Goal: Task Accomplishment & Management: Manage account settings

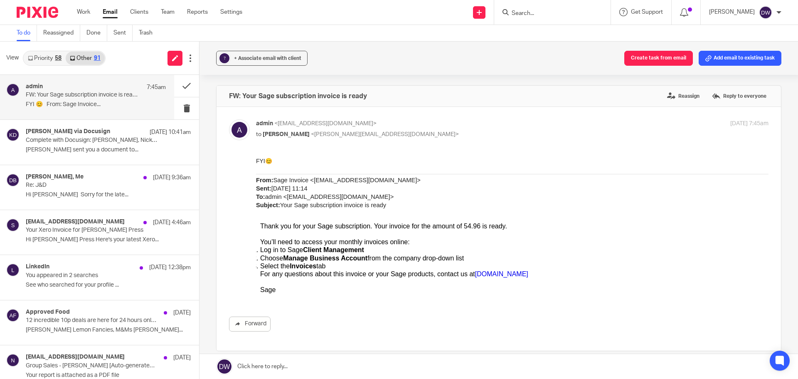
click at [110, 95] on p "FW: Your Sage subscription invoice is ready" at bounding box center [82, 94] width 112 height 7
click at [174, 81] on button at bounding box center [186, 86] width 25 height 22
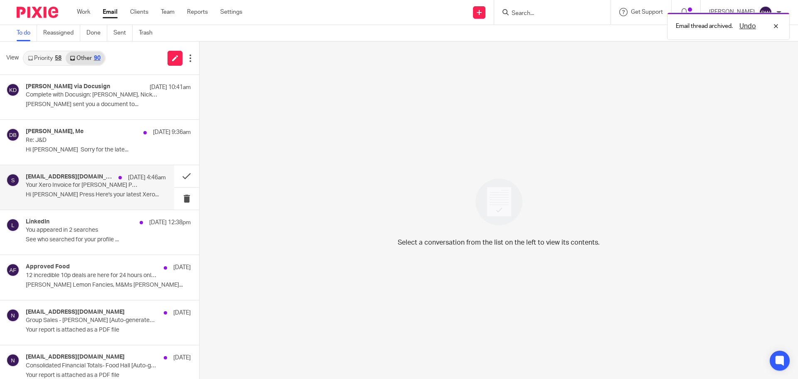
click at [94, 199] on div "[EMAIL_ADDRESS][DOMAIN_NAME] [DATE] 4:46am Your Xero Invoice for [PERSON_NAME] …" at bounding box center [96, 187] width 140 height 28
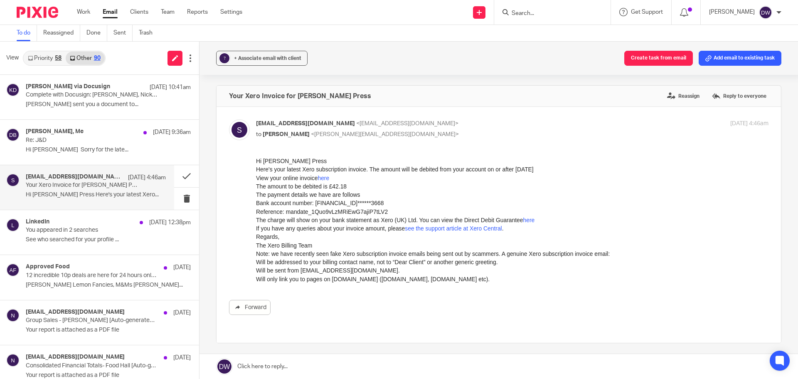
drag, startPoint x: 273, startPoint y: 170, endPoint x: 554, endPoint y: 173, distance: 281.5
click at [556, 172] on p "Here's your latest Xero subscription invoice. The amount will be debited from y…" at bounding box center [512, 169] width 513 height 8
click at [326, 178] on link "here" at bounding box center [324, 178] width 12 height 7
click at [180, 175] on button at bounding box center [186, 176] width 25 height 22
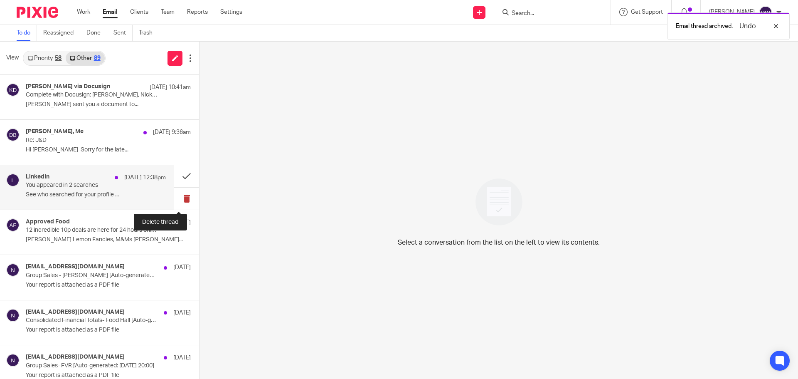
click at [178, 202] on button at bounding box center [186, 199] width 25 height 22
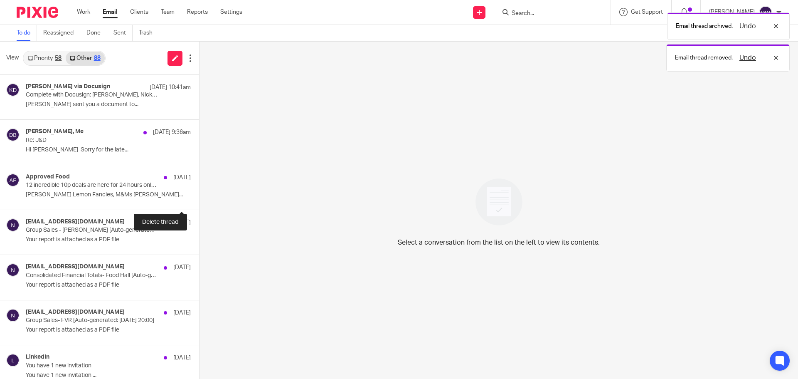
click at [199, 202] on button at bounding box center [202, 199] width 7 height 22
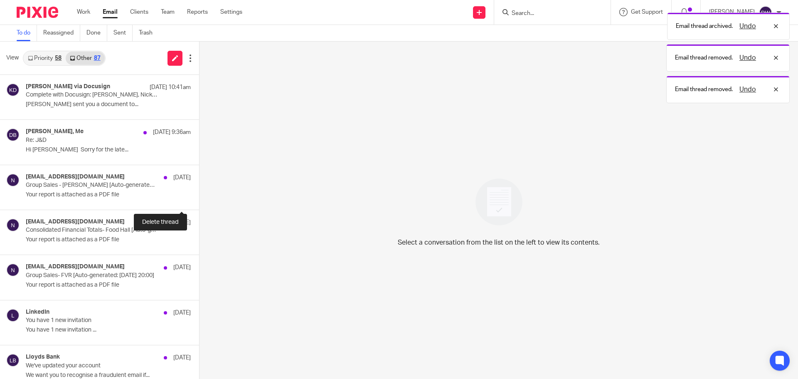
click at [199, 202] on button at bounding box center [202, 199] width 7 height 22
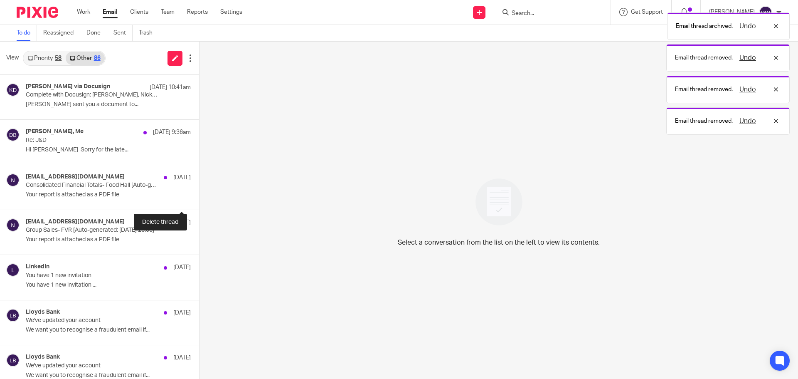
click at [199, 202] on button at bounding box center [202, 199] width 7 height 22
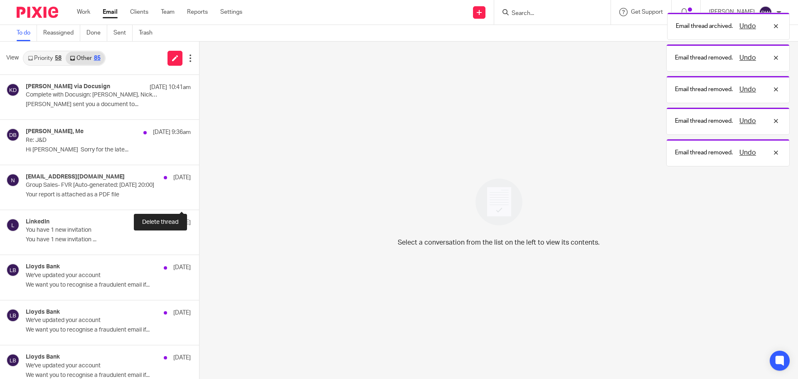
click at [199, 202] on button at bounding box center [202, 199] width 7 height 22
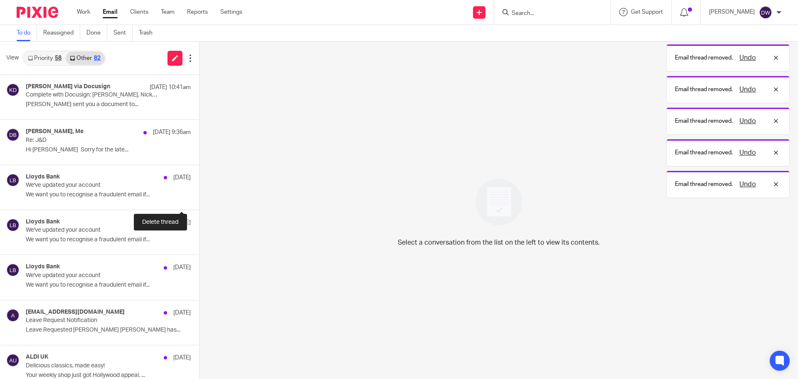
click at [199, 202] on button at bounding box center [202, 199] width 7 height 22
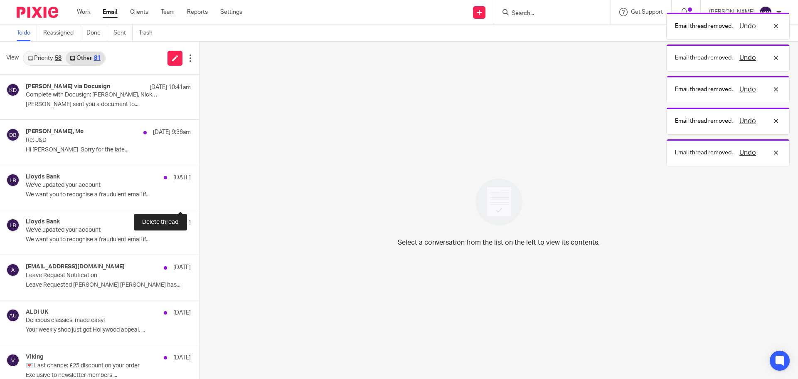
click at [199, 202] on button at bounding box center [202, 199] width 7 height 22
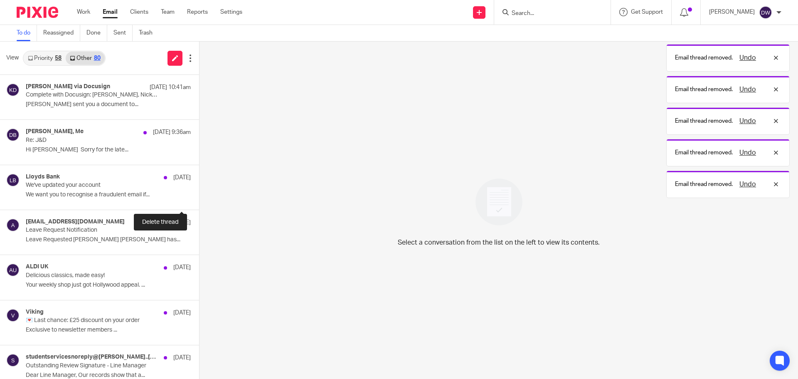
click at [199, 202] on button at bounding box center [202, 199] width 7 height 22
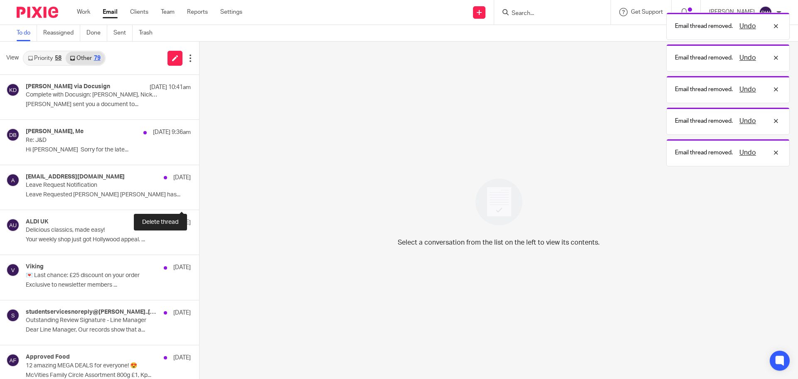
click at [199, 202] on button at bounding box center [202, 199] width 7 height 22
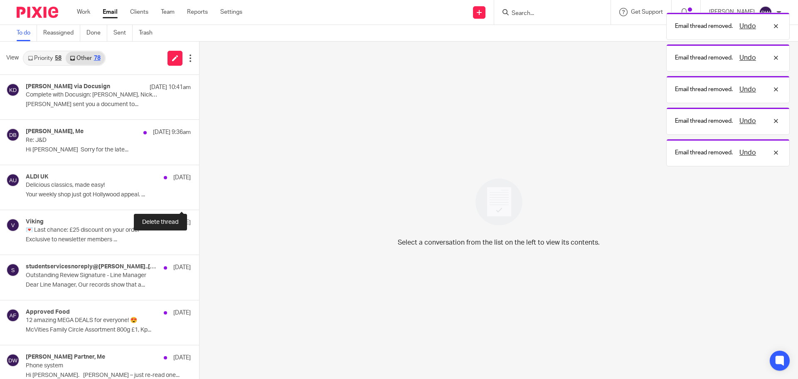
click at [199, 202] on button at bounding box center [202, 199] width 7 height 22
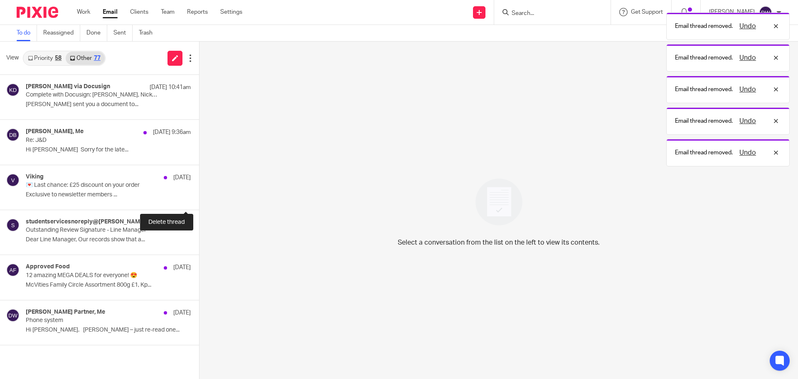
click at [199, 202] on button at bounding box center [202, 199] width 7 height 22
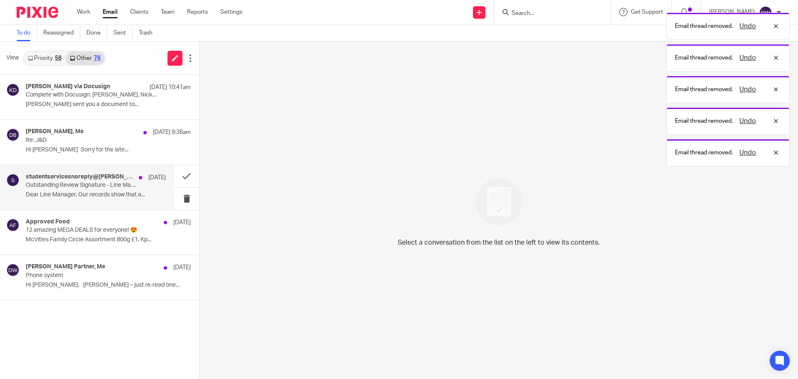
click at [100, 188] on p "Outstanding Review Signature - Line Manager" at bounding box center [82, 185] width 112 height 7
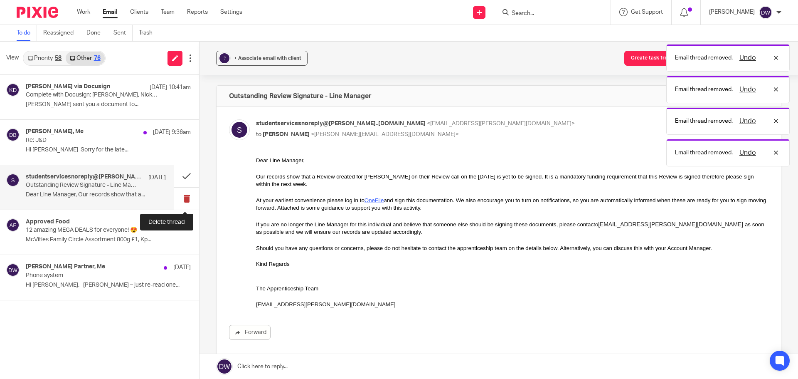
click at [182, 197] on button at bounding box center [186, 199] width 25 height 22
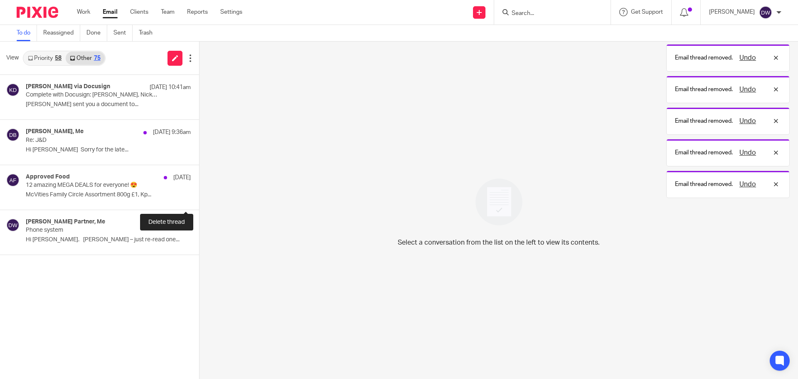
click at [199, 197] on button at bounding box center [202, 199] width 7 height 22
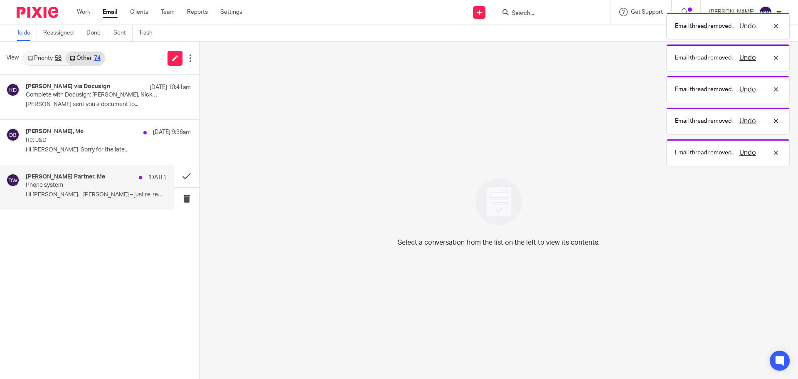
click at [104, 184] on p "Phone system" at bounding box center [82, 185] width 112 height 7
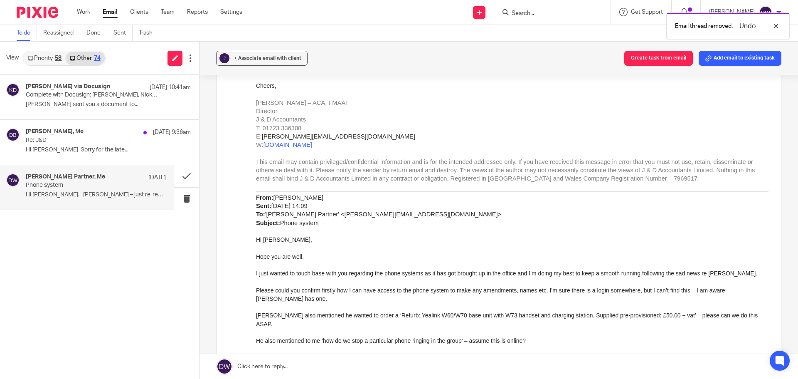
scroll to position [499, 0]
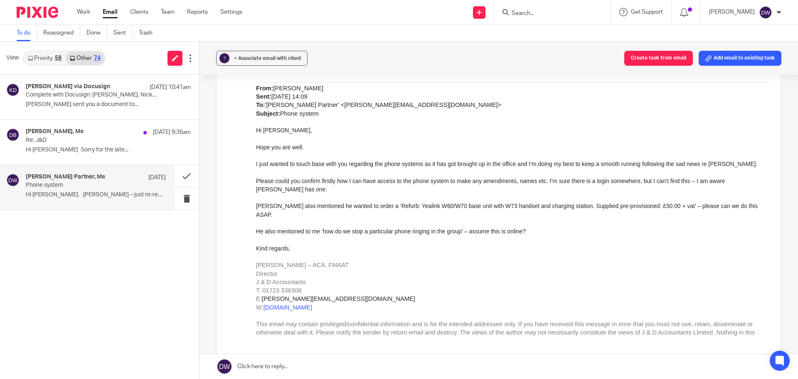
click at [55, 57] on link "Priority 58" at bounding box center [45, 58] width 42 height 13
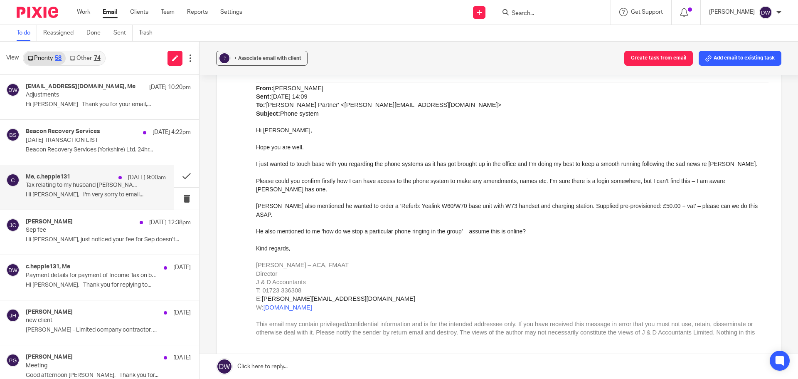
click at [82, 180] on div "Me, c.hepple131 14 Sep 9:00am" at bounding box center [96, 177] width 140 height 8
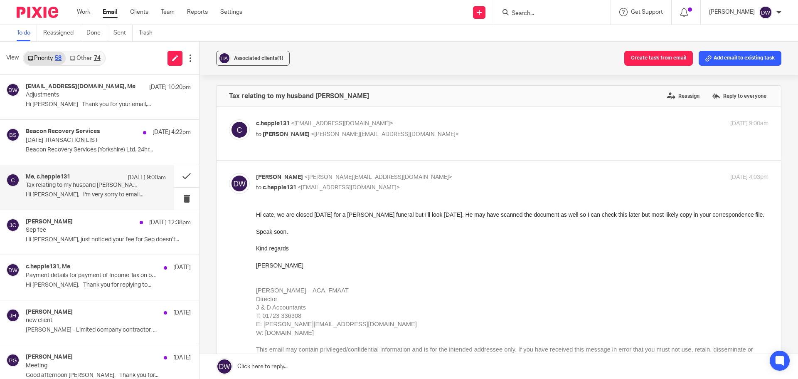
scroll to position [0, 0]
click at [77, 236] on div "Julia Clark 13 Sep 12:38pm Sep fee Hi Dom, just noticed your fee for Sep doesn’…" at bounding box center [96, 232] width 140 height 28
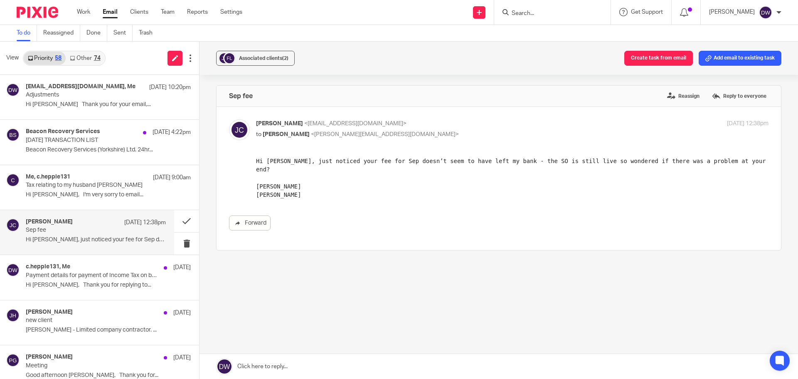
click at [311, 365] on link at bounding box center [499, 366] width 599 height 25
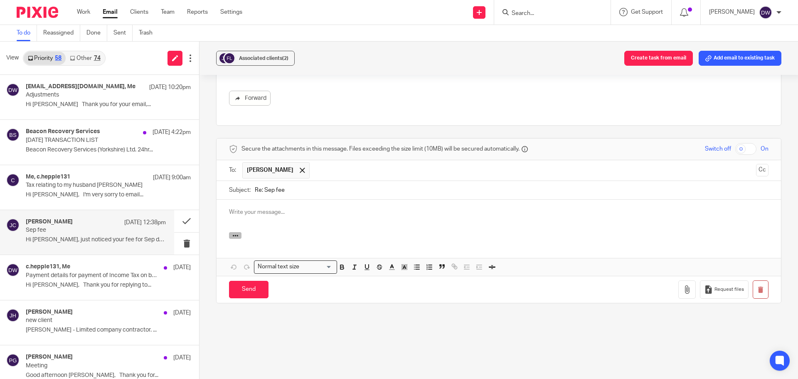
click at [236, 237] on icon "button" at bounding box center [235, 235] width 6 height 6
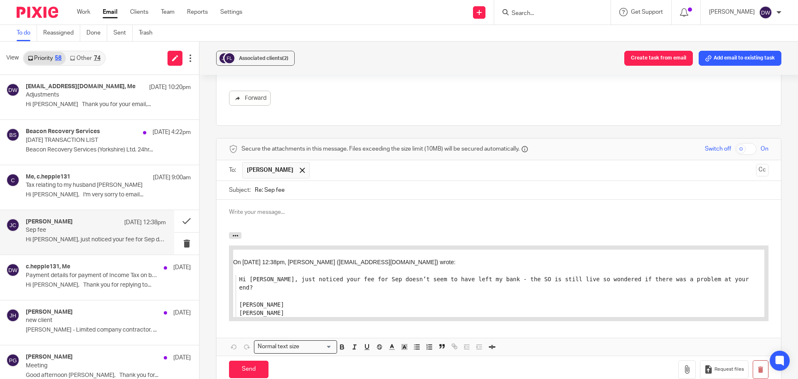
click at [247, 215] on p at bounding box center [499, 212] width 540 height 8
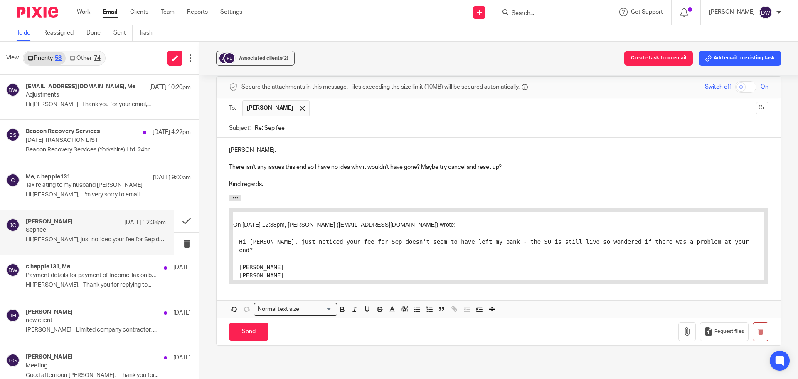
scroll to position [208, 0]
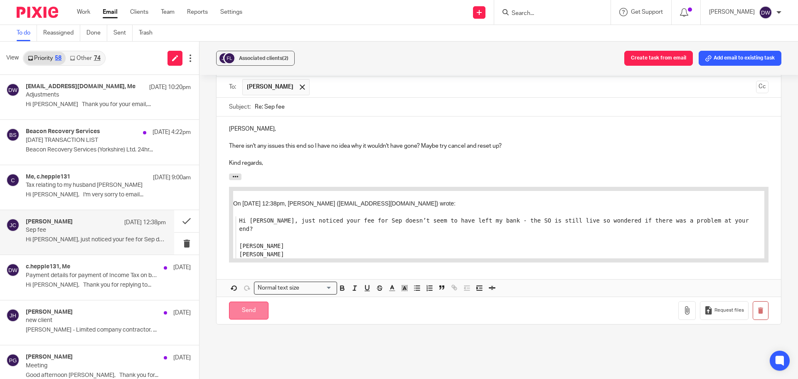
click at [259, 312] on input "Send" at bounding box center [248, 310] width 39 height 18
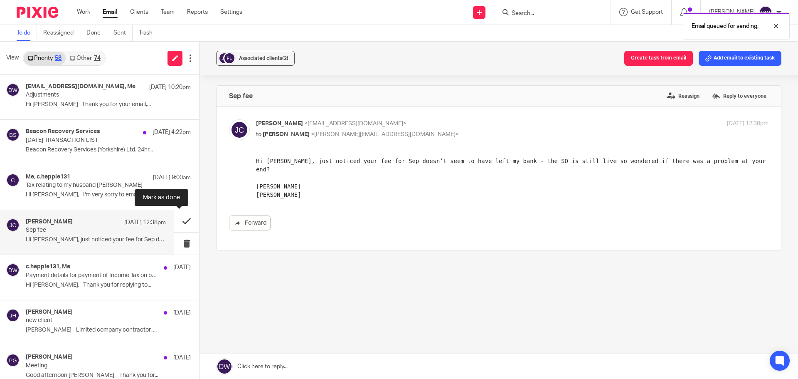
click at [182, 216] on button at bounding box center [186, 221] width 25 height 22
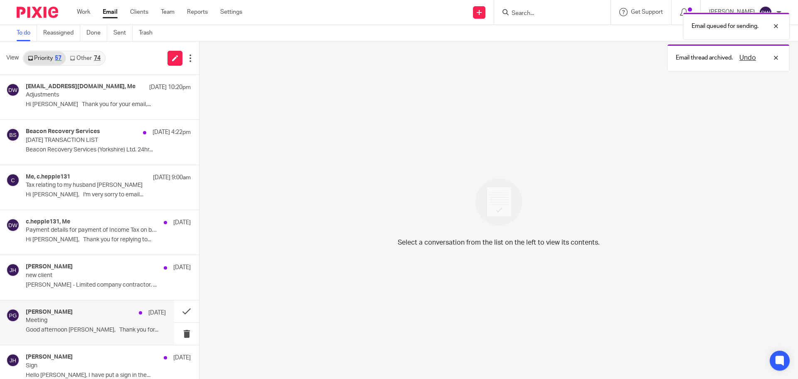
click at [97, 323] on p "Meeting" at bounding box center [82, 320] width 112 height 7
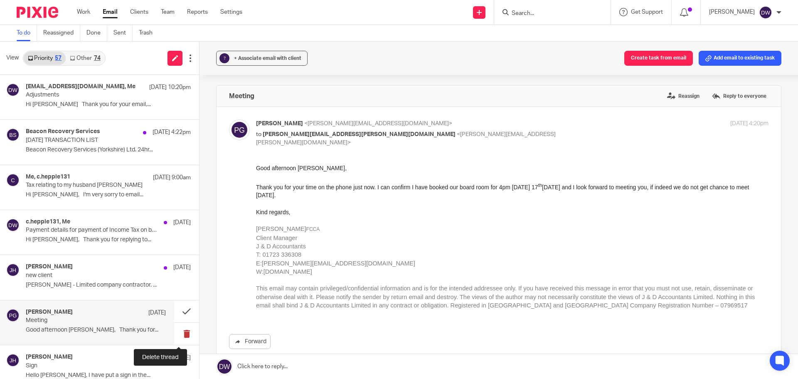
click at [175, 331] on button at bounding box center [186, 334] width 25 height 22
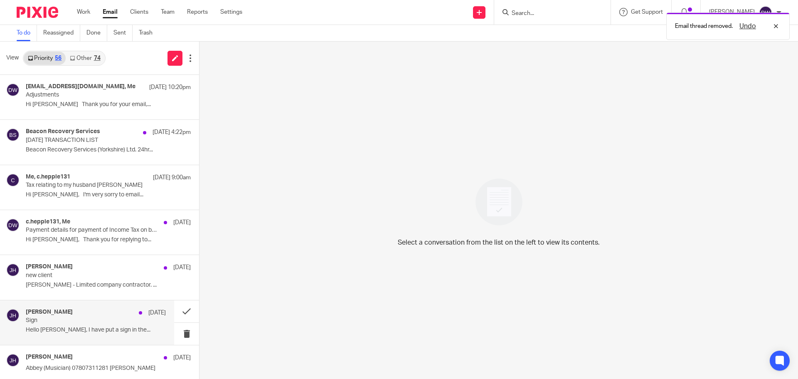
click at [123, 321] on p "Sign" at bounding box center [82, 320] width 112 height 7
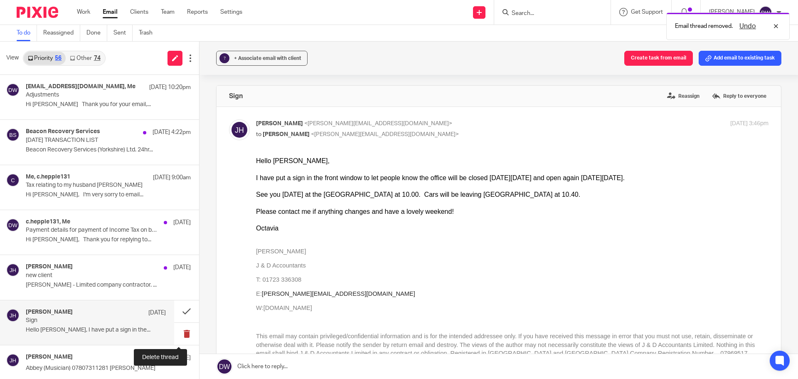
click at [174, 331] on button at bounding box center [186, 334] width 25 height 22
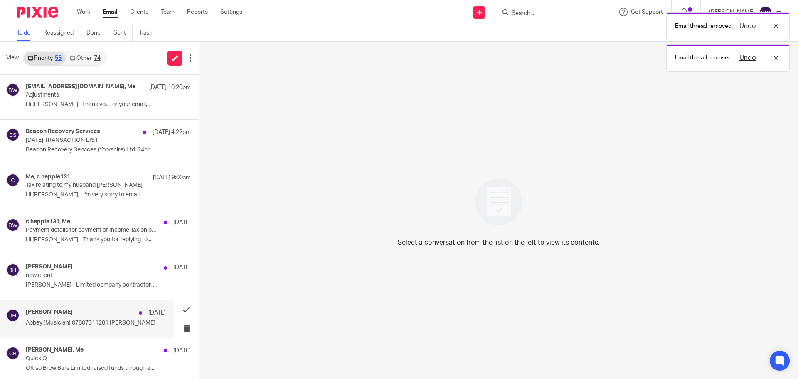
click at [111, 320] on p "Abbey (Musician) 07807311281 [PERSON_NAME]" at bounding box center [96, 322] width 140 height 7
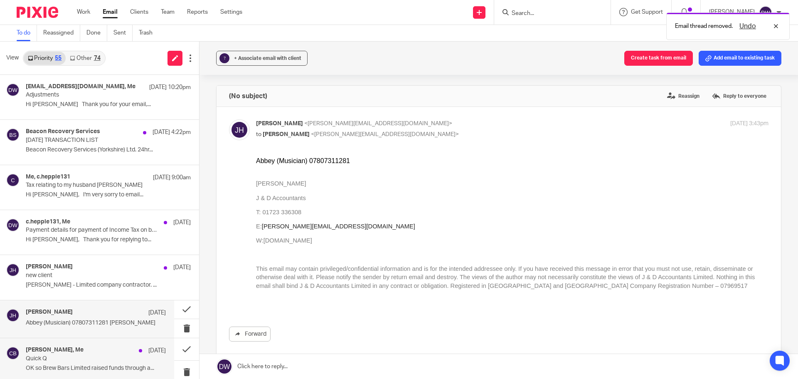
click at [101, 354] on div "Christopher Brett, Me 12 Sep" at bounding box center [96, 350] width 140 height 8
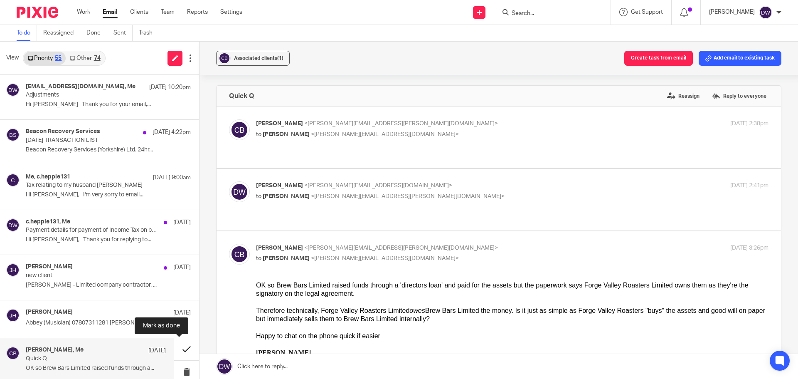
click at [184, 348] on button at bounding box center [186, 349] width 25 height 22
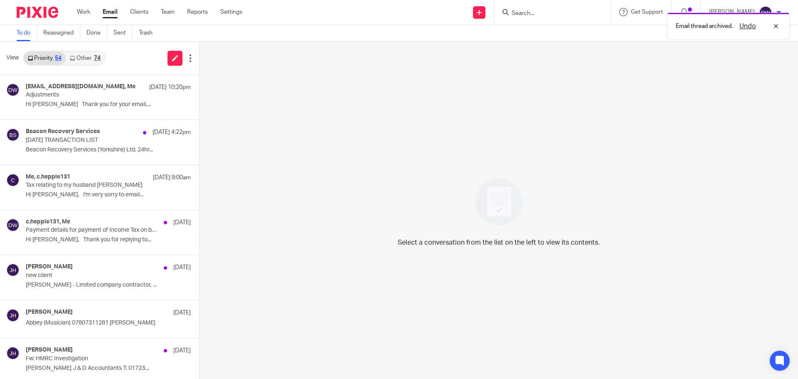
click at [81, 57] on link "Other 74" at bounding box center [85, 58] width 39 height 13
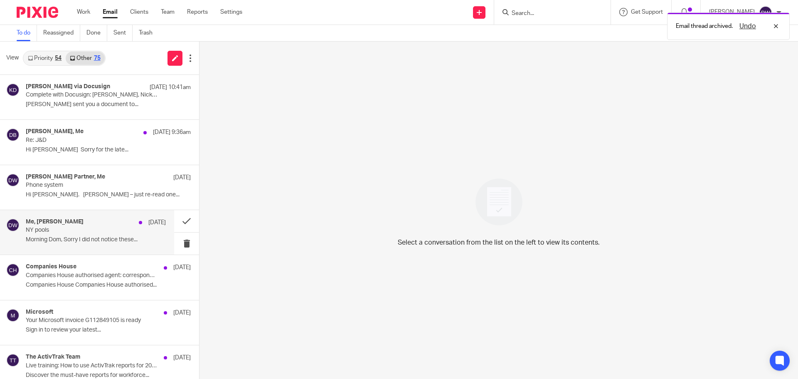
click at [102, 232] on p "NY pools" at bounding box center [82, 230] width 112 height 7
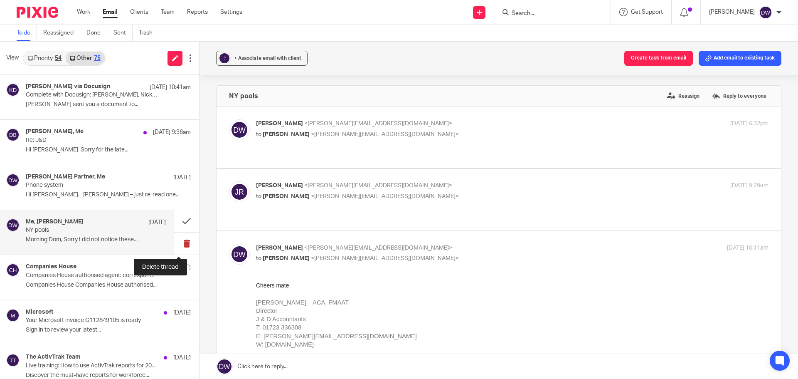
click at [177, 243] on button at bounding box center [186, 243] width 25 height 22
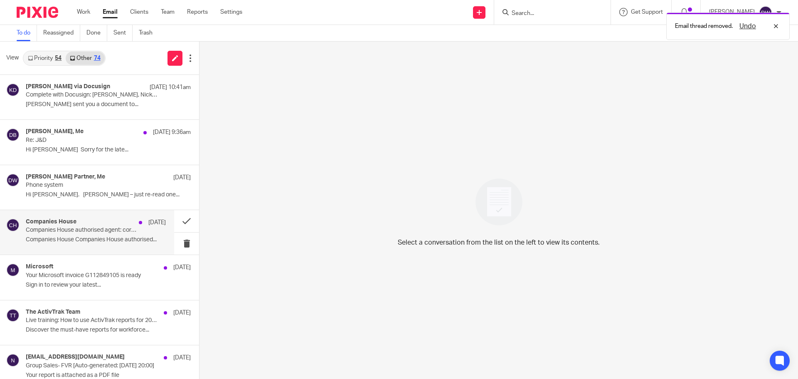
click at [123, 234] on div "Companies House 11 Sep Companies House authorised agent: correspondence email a…" at bounding box center [96, 232] width 140 height 28
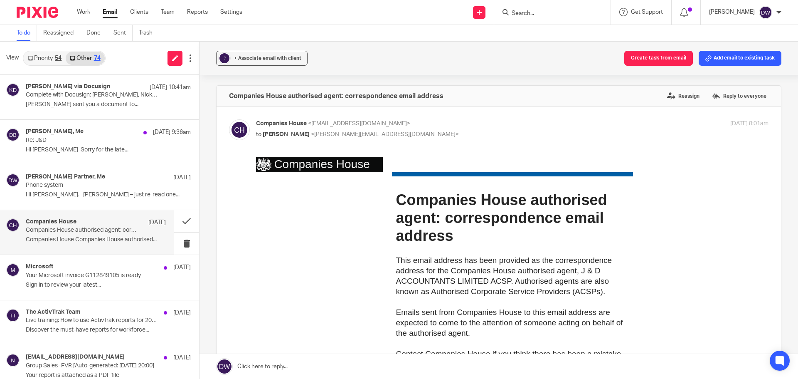
scroll to position [42, 0]
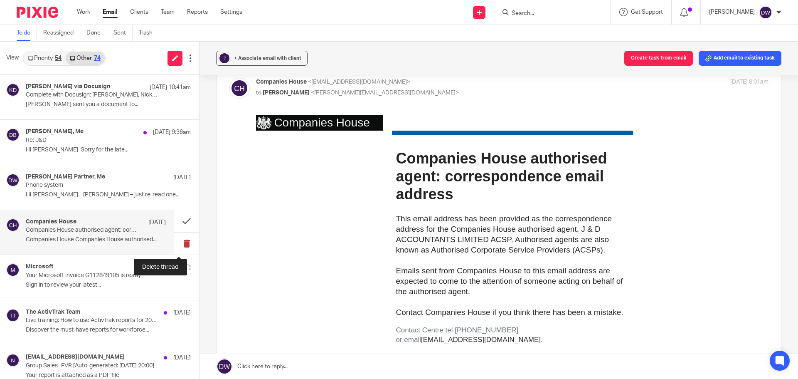
click at [177, 243] on button at bounding box center [186, 243] width 25 height 22
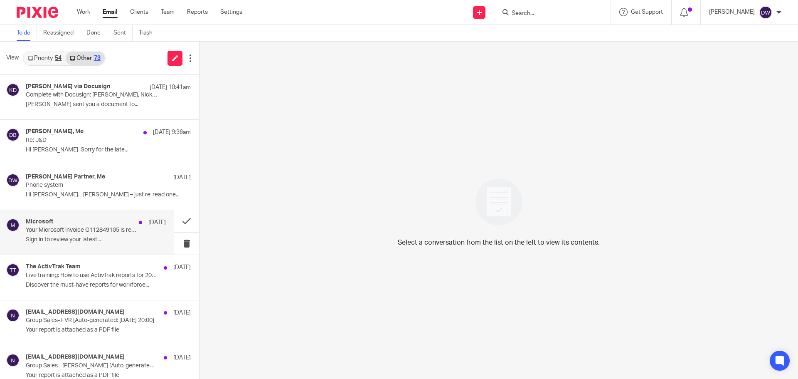
click at [86, 234] on div "Microsoft 11 Sep Your Microsoft invoice G112849105 is ready Sign in to review y…" at bounding box center [96, 232] width 140 height 28
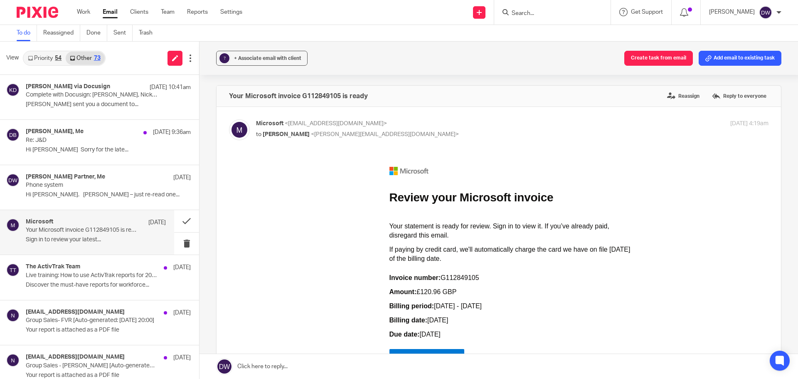
scroll to position [0, 0]
click at [178, 239] on button at bounding box center [186, 243] width 25 height 22
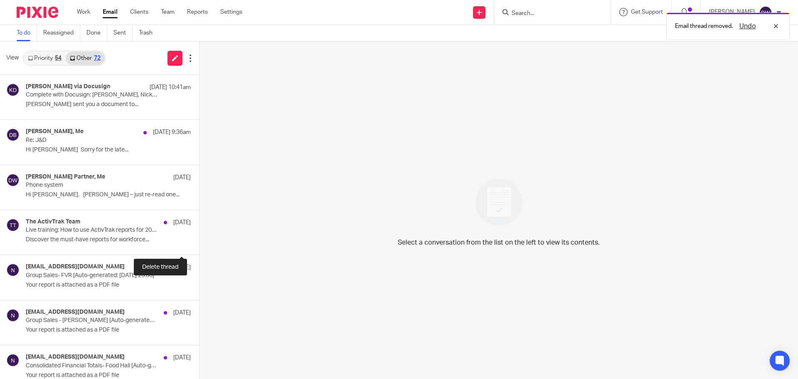
click at [199, 239] on button at bounding box center [202, 243] width 7 height 22
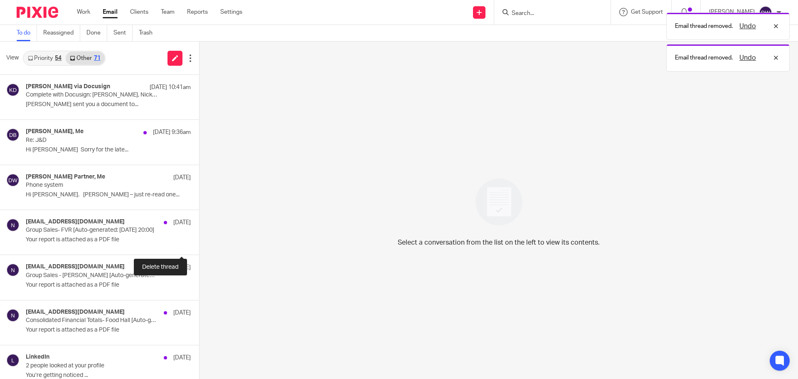
click at [199, 239] on button at bounding box center [202, 243] width 7 height 22
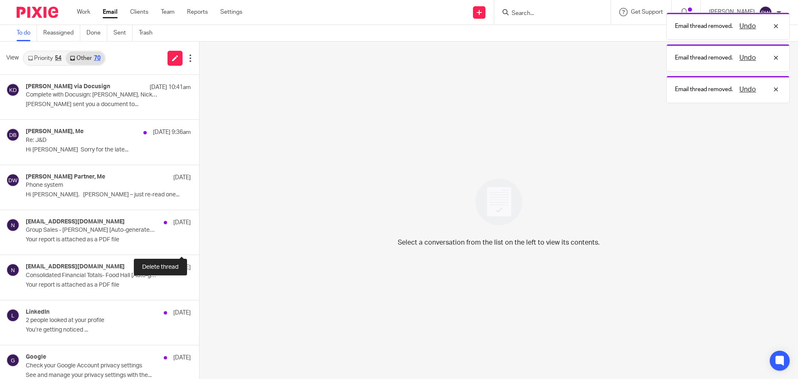
click at [199, 239] on button at bounding box center [202, 243] width 7 height 22
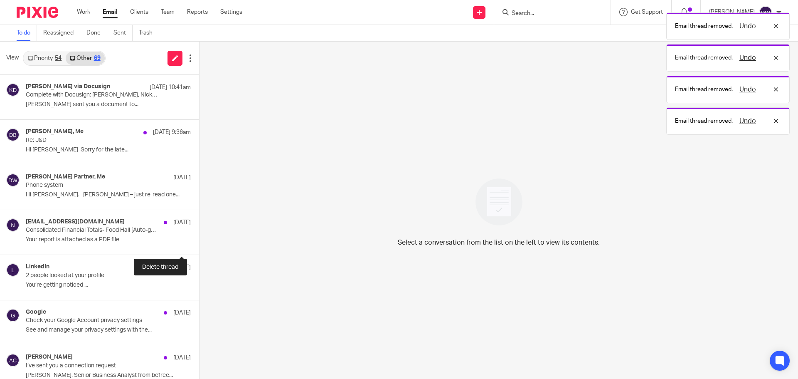
click at [199, 239] on button at bounding box center [202, 243] width 7 height 22
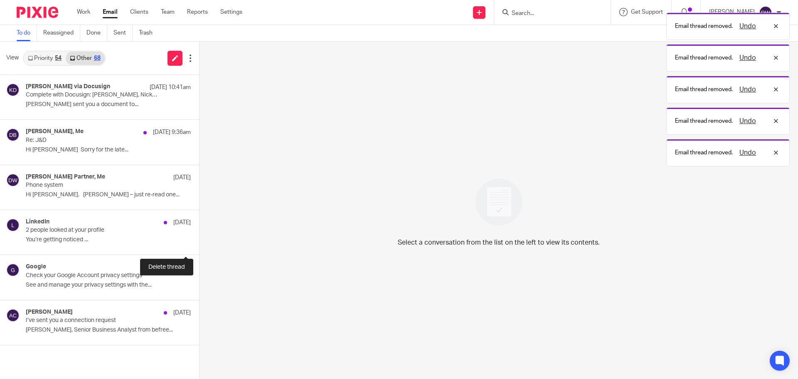
click at [199, 239] on button at bounding box center [202, 243] width 7 height 22
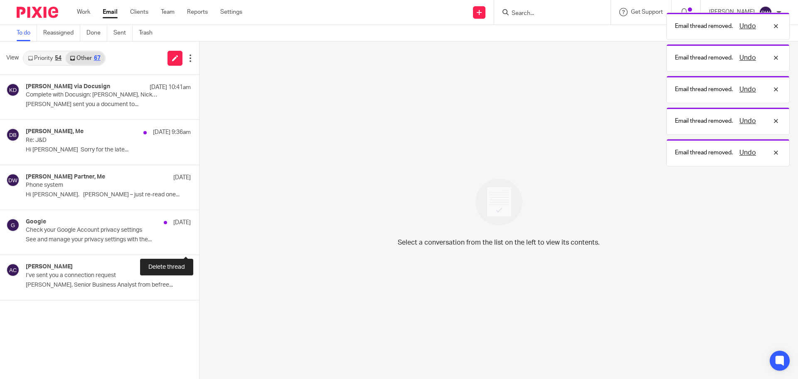
click at [199, 239] on button at bounding box center [202, 243] width 7 height 22
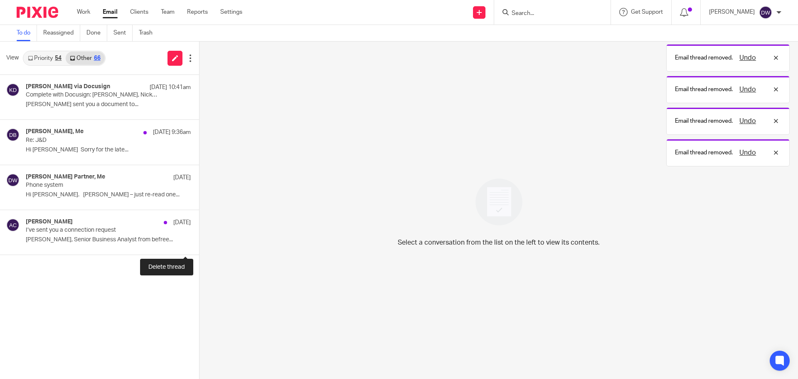
click at [199, 239] on button at bounding box center [202, 243] width 7 height 22
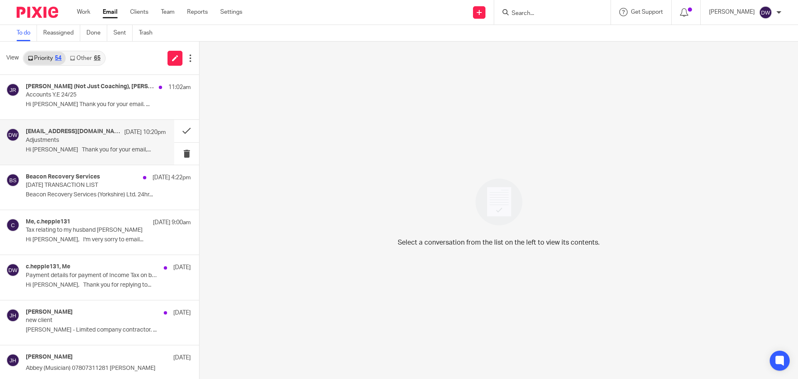
click at [84, 146] on p "Hi [PERSON_NAME] Thank you for your email,..." at bounding box center [96, 149] width 140 height 7
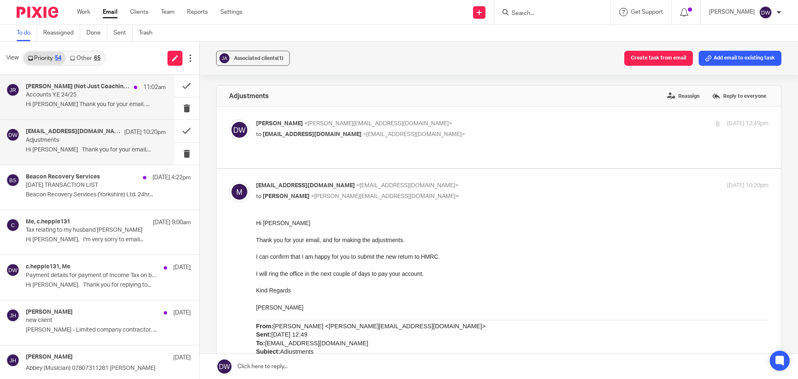
click at [114, 98] on p "Accounts Y.E 24/25" at bounding box center [82, 94] width 112 height 7
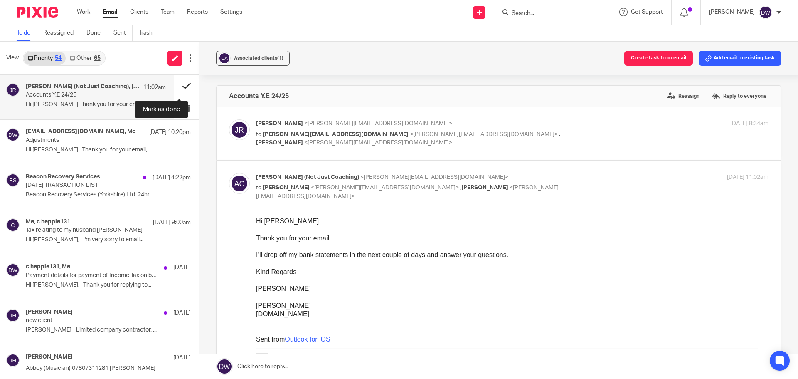
click at [176, 85] on button at bounding box center [186, 86] width 25 height 22
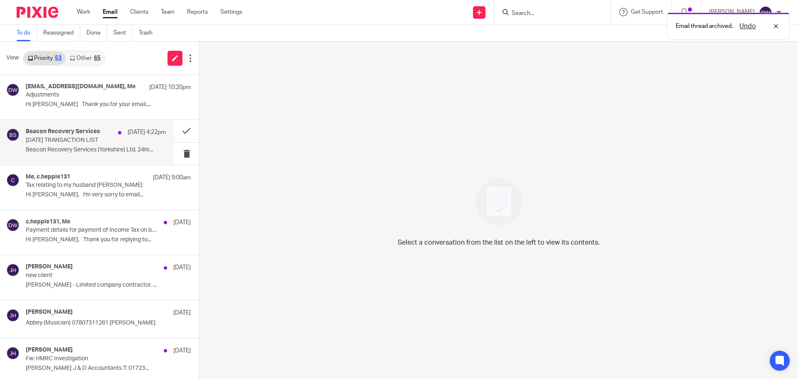
click at [114, 136] on div "14 Sep 4:22pm" at bounding box center [140, 132] width 52 height 8
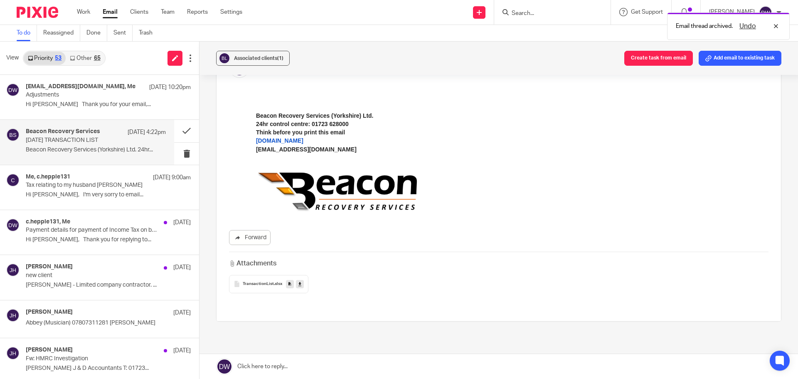
scroll to position [83, 0]
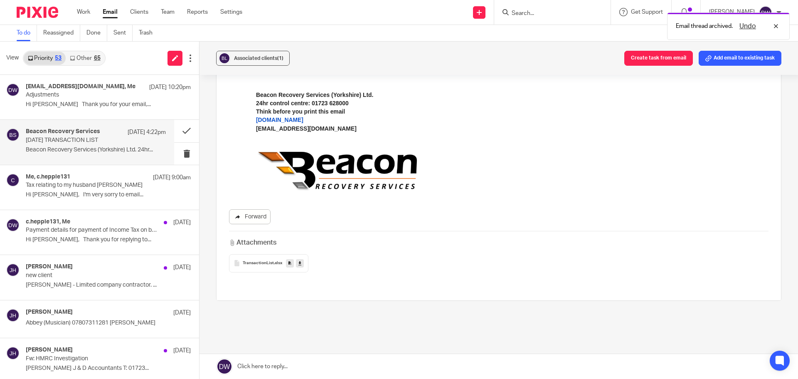
click at [246, 218] on link "Forward" at bounding box center [250, 216] width 42 height 15
click at [178, 130] on button at bounding box center [186, 131] width 25 height 22
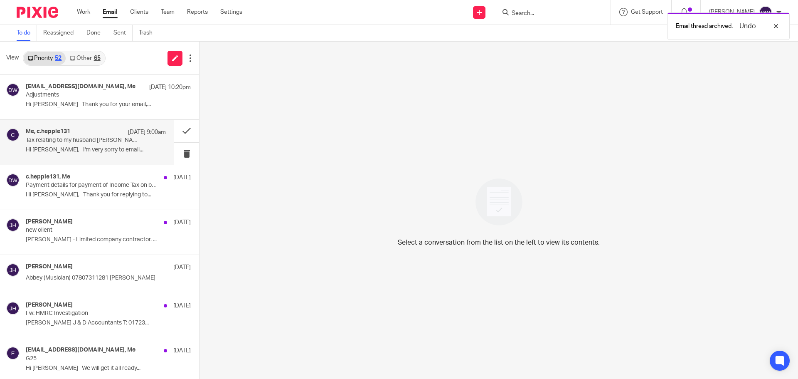
click at [96, 138] on p "Tax relating to my husband Walter Hepple" at bounding box center [82, 140] width 112 height 7
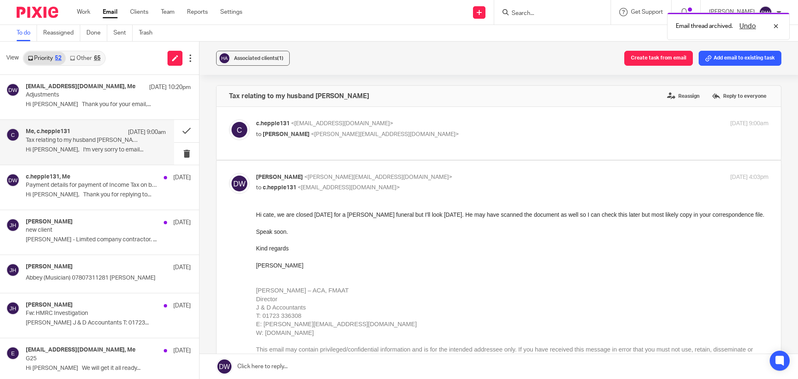
scroll to position [0, 0]
click at [113, 286] on div "Julie Hall 12 Sep Abbey (Musician) 07807311281 Julie Hall J..." at bounding box center [87, 273] width 174 height 37
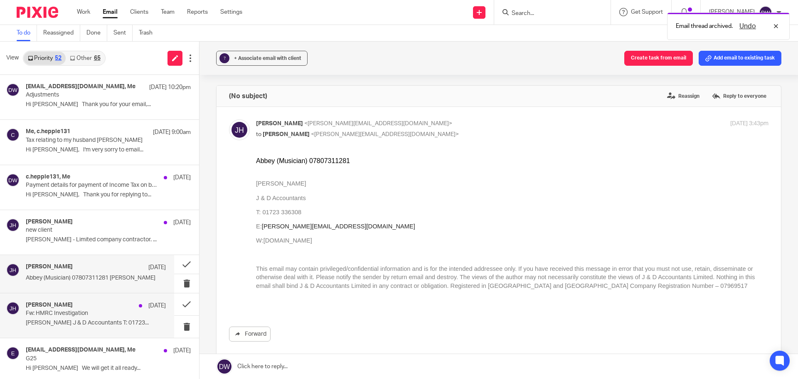
click at [101, 308] on div "Julie Hall 12 Sep" at bounding box center [96, 305] width 140 height 8
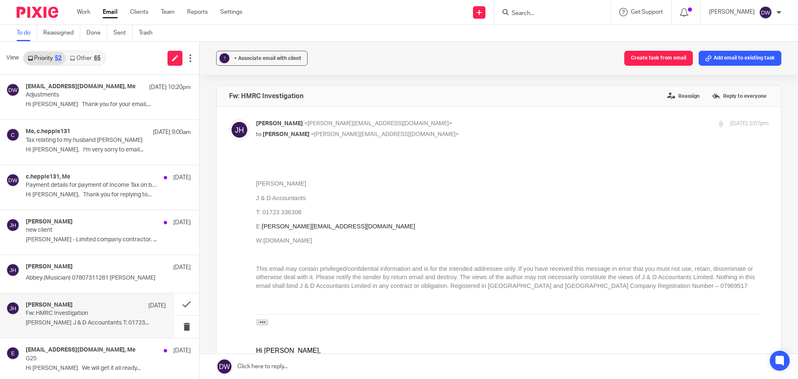
click at [57, 316] on p "Fw: HMRC Investigation" at bounding box center [82, 313] width 112 height 7
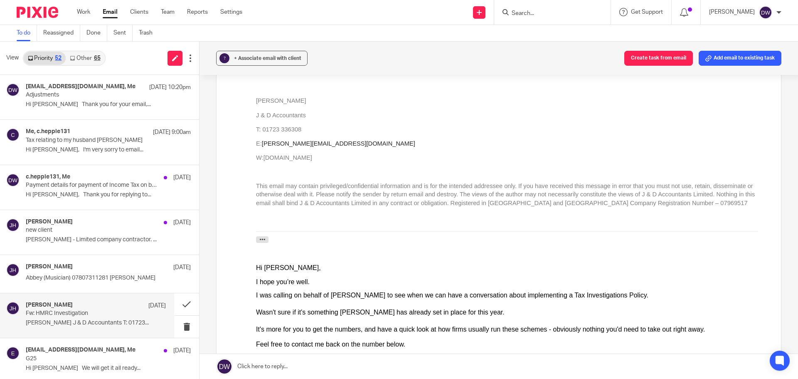
scroll to position [83, 0]
click at [182, 327] on button at bounding box center [186, 327] width 25 height 22
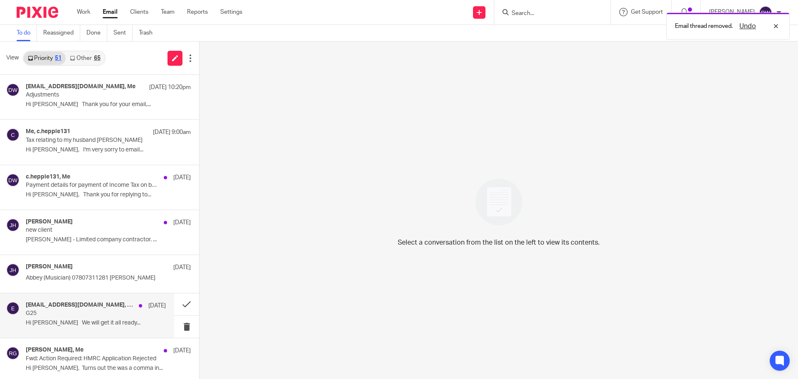
click at [104, 314] on p "G25" at bounding box center [82, 313] width 112 height 7
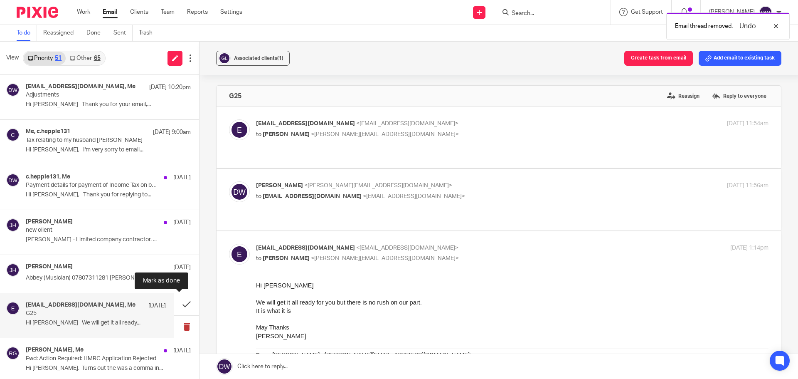
scroll to position [0, 0]
click at [179, 308] on button at bounding box center [186, 304] width 25 height 22
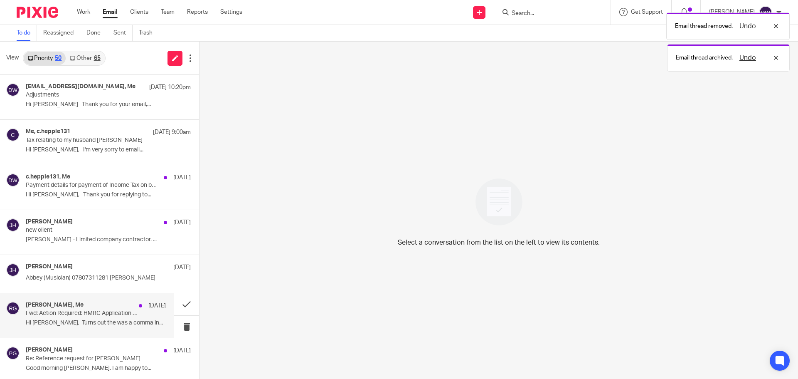
click at [104, 315] on p "Fwd: Action Required: HMRC Application Rejected" at bounding box center [82, 313] width 112 height 7
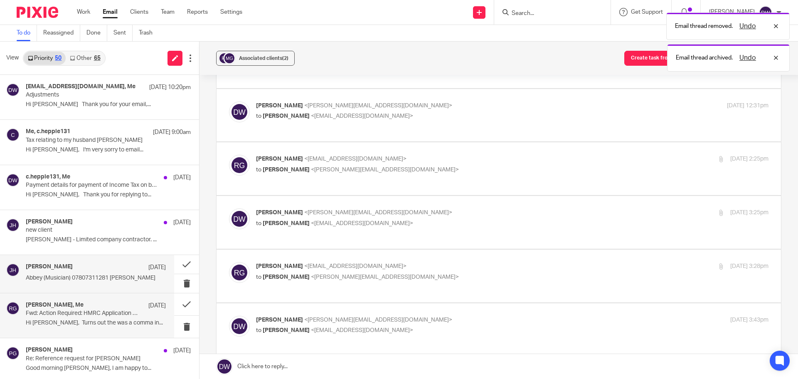
scroll to position [83, 0]
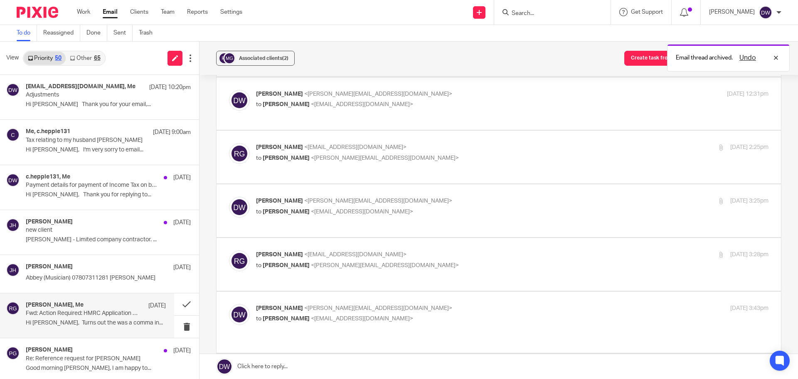
click at [84, 62] on link "Other 65" at bounding box center [85, 58] width 39 height 13
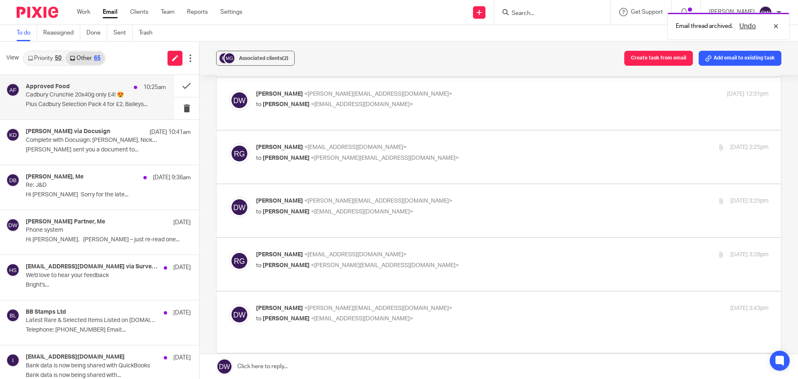
click at [105, 100] on div "Approved Food 10:25am Cadbury Crunchie 20x40g only £4! 😍 Plus Cadbury Selection…" at bounding box center [96, 97] width 140 height 28
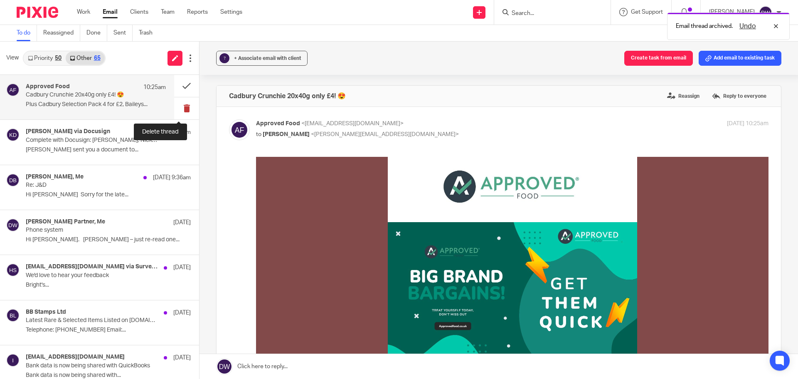
scroll to position [0, 0]
click at [182, 107] on button at bounding box center [186, 108] width 25 height 22
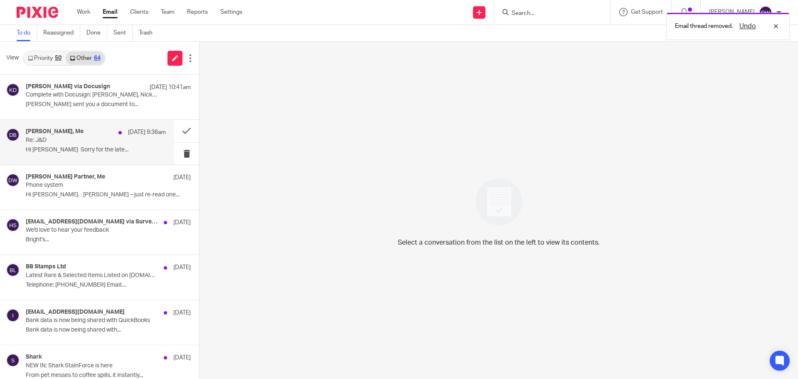
click at [99, 162] on div "debra bosomworth, Me 15 Sep 9:36am Re: J&D Hi Dominic Sorry for the late..." at bounding box center [87, 142] width 174 height 44
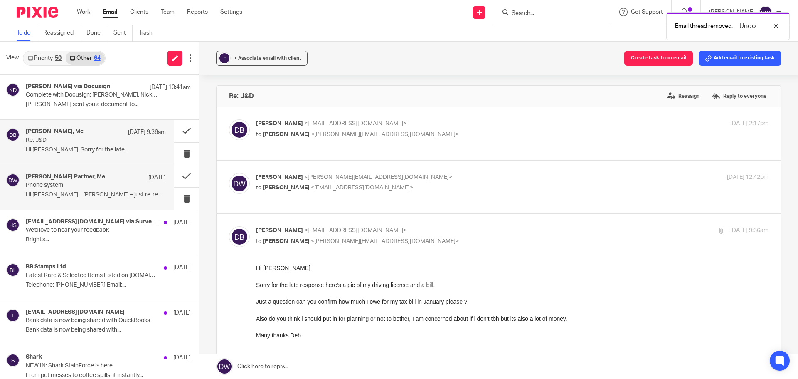
click at [94, 198] on p "Hi [PERSON_NAME]. [PERSON_NAME] – just re-read one..." at bounding box center [96, 194] width 140 height 7
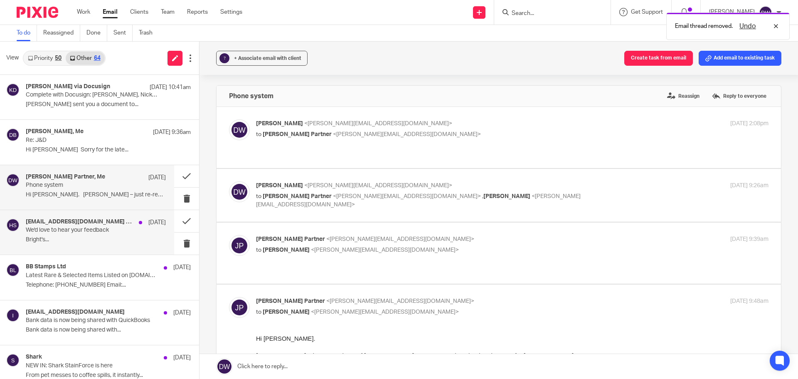
click at [87, 231] on p "We'd love to hear your feedback" at bounding box center [82, 230] width 112 height 7
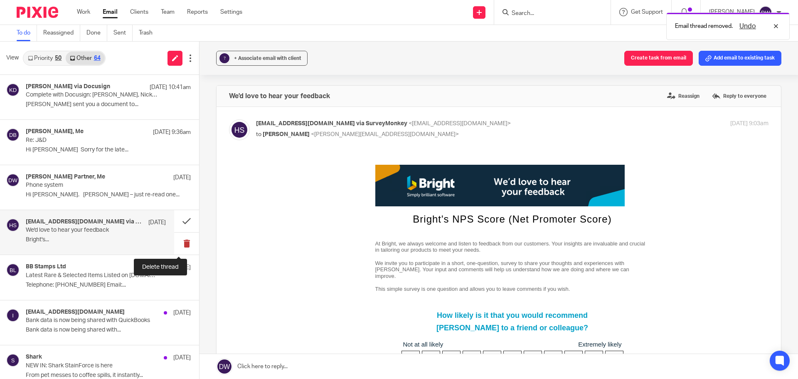
click at [174, 242] on button at bounding box center [186, 243] width 25 height 22
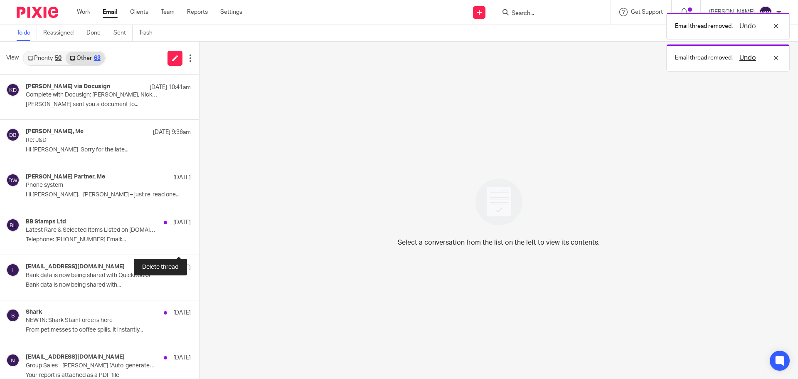
click at [199, 242] on button at bounding box center [202, 243] width 7 height 22
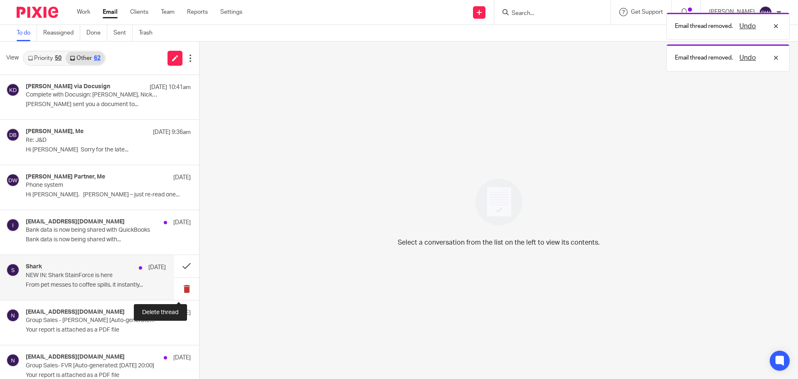
click at [179, 284] on button at bounding box center [186, 289] width 25 height 22
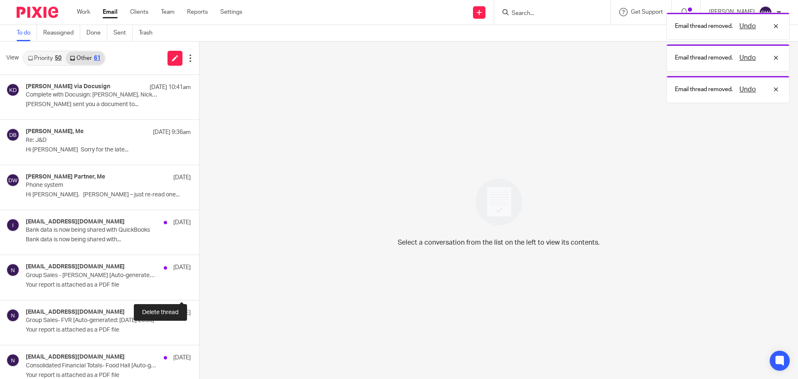
click at [199, 284] on button at bounding box center [202, 289] width 7 height 22
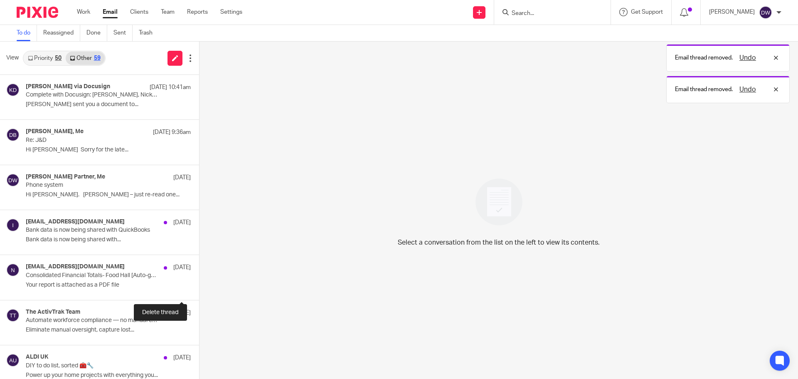
click at [199, 284] on button at bounding box center [202, 289] width 7 height 22
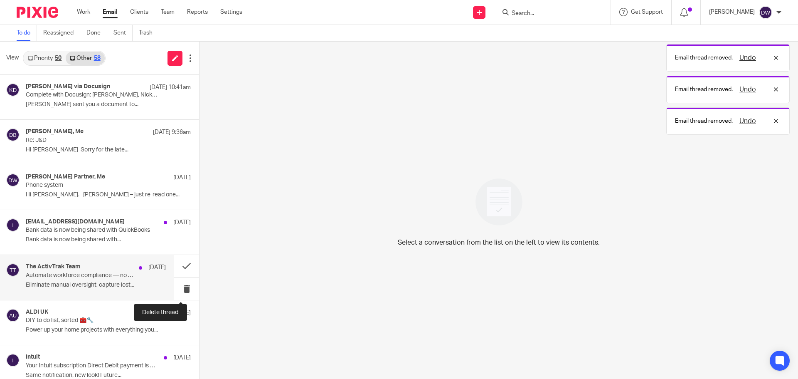
click at [178, 285] on button at bounding box center [186, 289] width 25 height 22
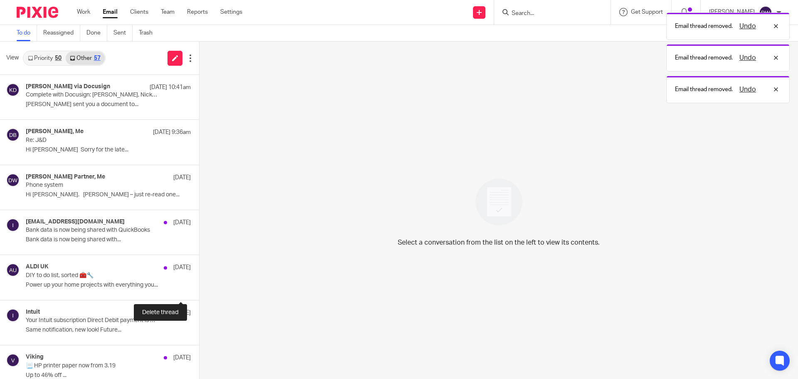
click at [199, 285] on button at bounding box center [202, 289] width 7 height 22
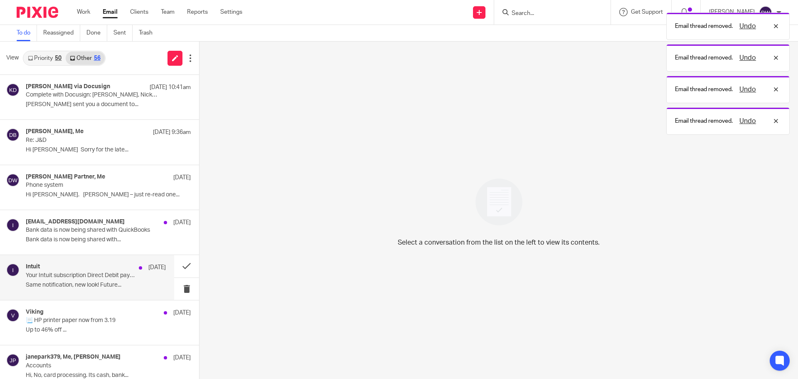
click at [111, 274] on p "Your Intuit subscription Direct Debit payment is scheduled!" at bounding box center [82, 275] width 112 height 7
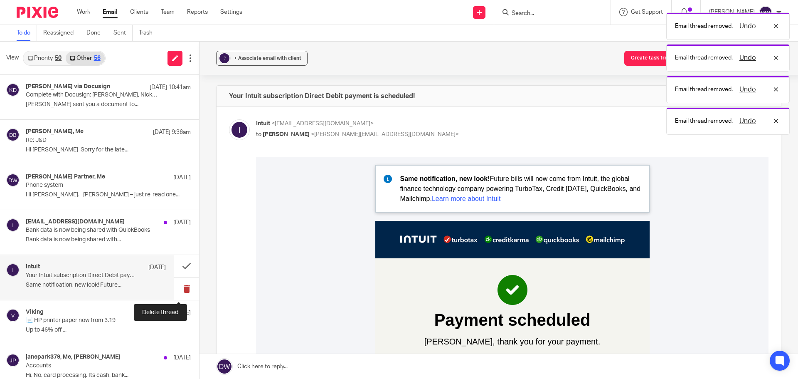
click at [174, 284] on button at bounding box center [186, 289] width 25 height 22
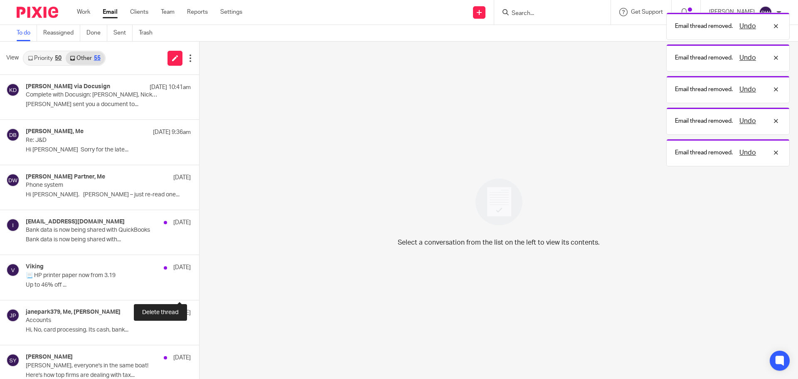
click at [199, 284] on button at bounding box center [202, 289] width 7 height 22
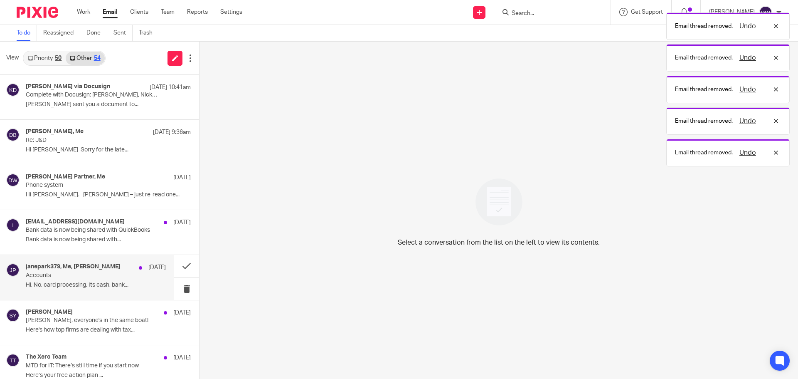
click at [88, 275] on p "Accounts" at bounding box center [82, 275] width 112 height 7
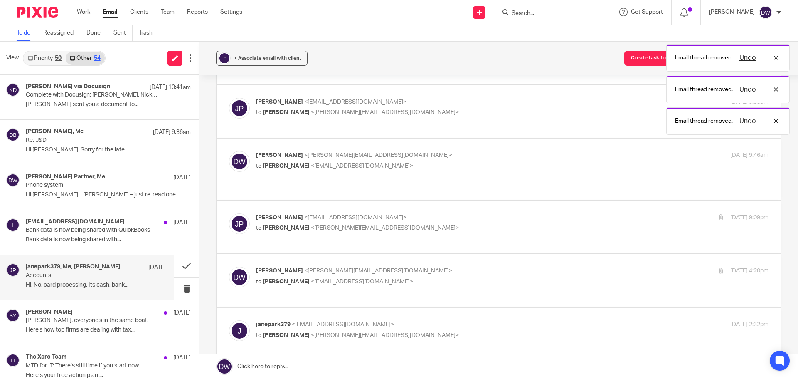
scroll to position [374, 0]
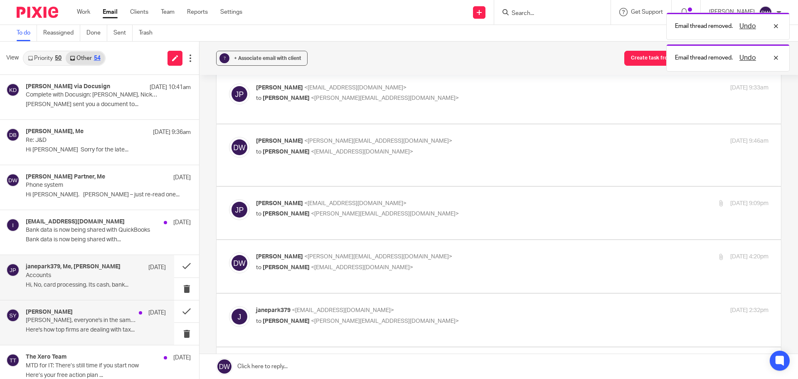
click at [75, 328] on p "Here's how top firms are dealing with tax..." at bounding box center [96, 329] width 140 height 7
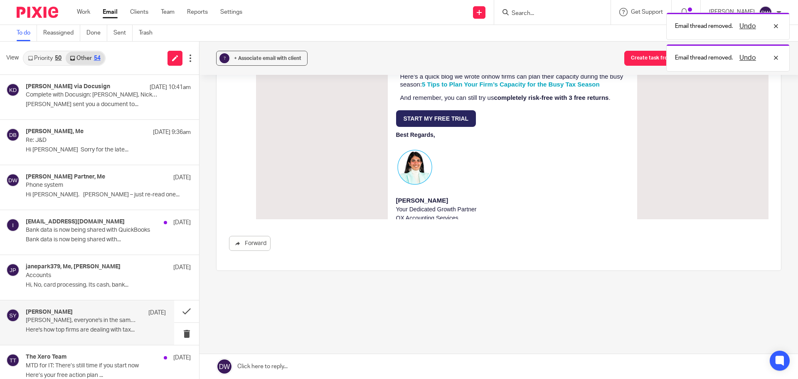
scroll to position [0, 0]
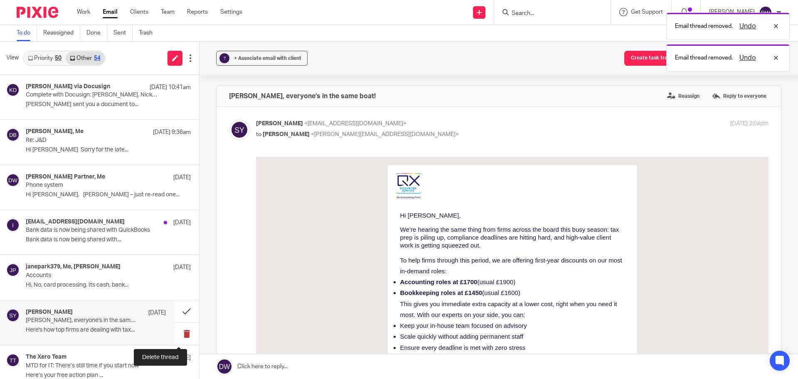
click at [181, 329] on button at bounding box center [186, 334] width 25 height 22
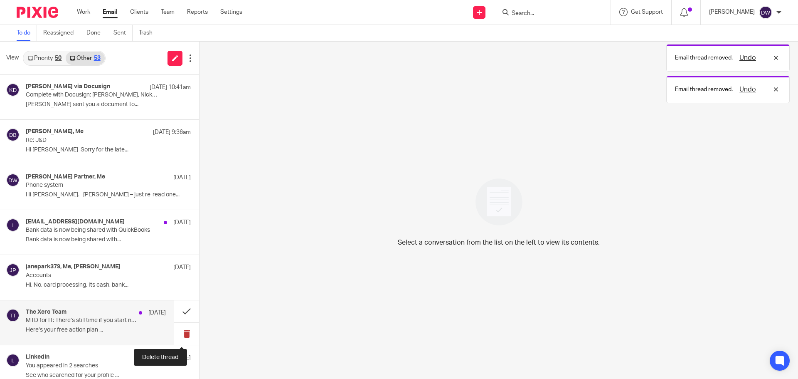
click at [180, 329] on button at bounding box center [186, 334] width 25 height 22
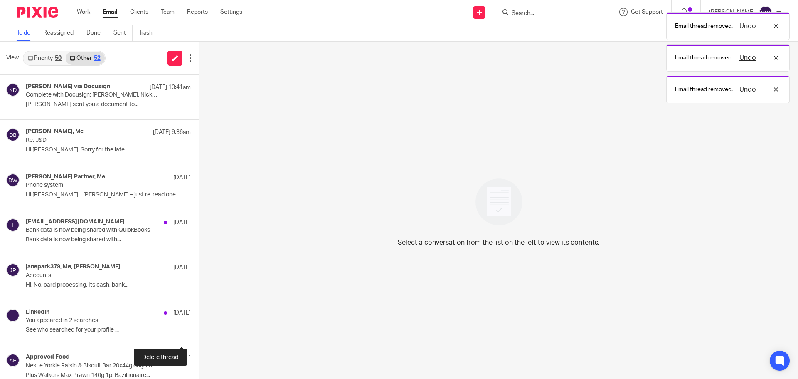
click at [199, 329] on button at bounding box center [202, 334] width 7 height 22
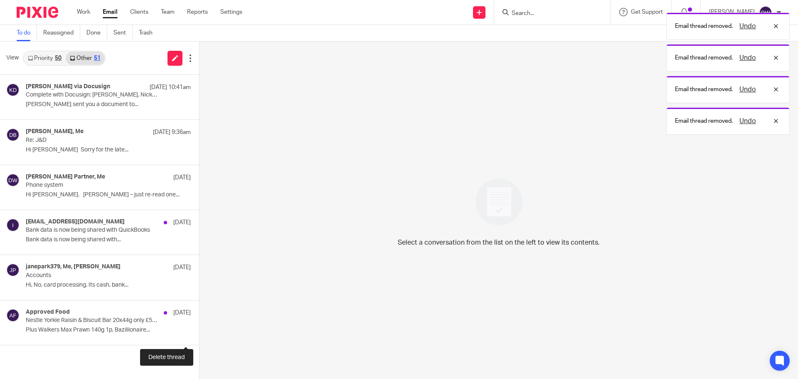
click at [199, 329] on button at bounding box center [202, 334] width 7 height 22
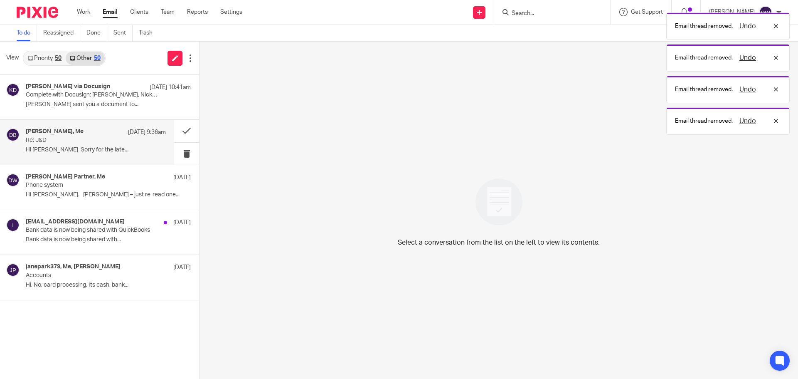
click at [53, 132] on h4 "[PERSON_NAME], Me" at bounding box center [55, 131] width 58 height 7
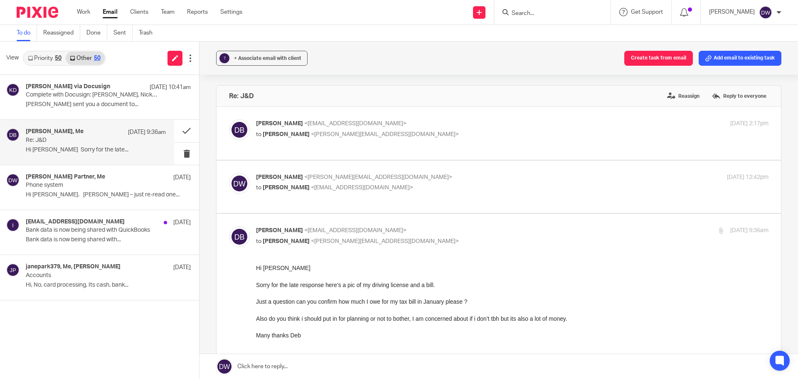
click at [36, 57] on link "Priority 50" at bounding box center [45, 58] width 42 height 13
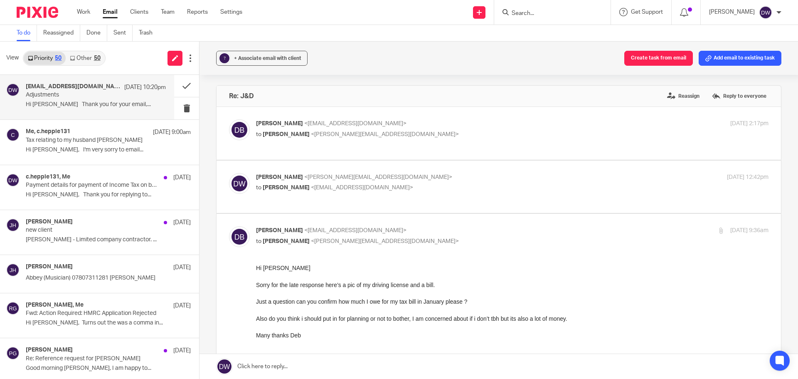
click at [85, 102] on p "Hi Dominic Thank you for your email,..." at bounding box center [96, 104] width 140 height 7
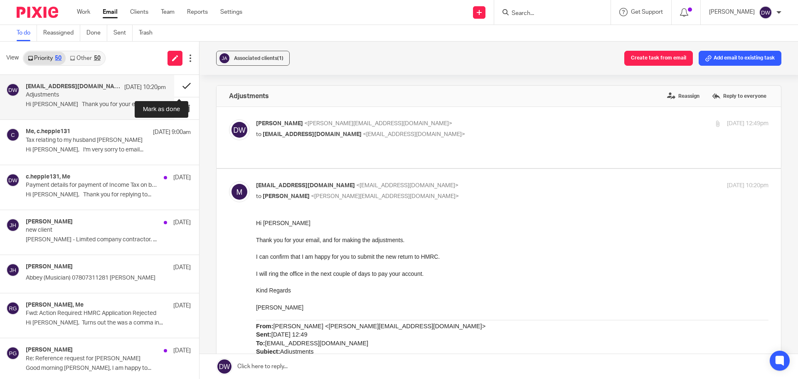
click at [178, 82] on button at bounding box center [186, 86] width 25 height 22
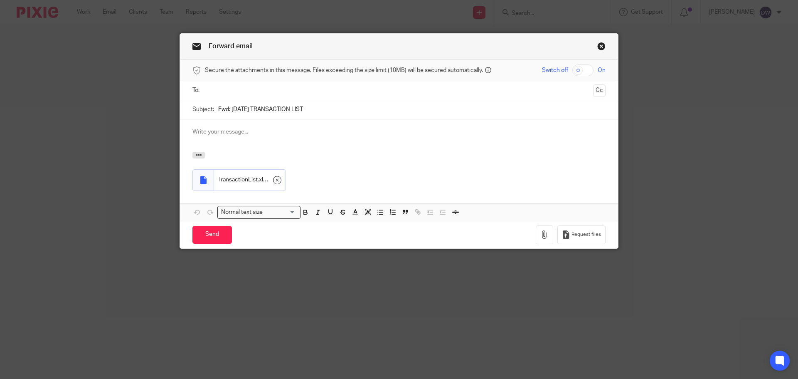
click at [260, 94] on input "text" at bounding box center [399, 91] width 382 height 10
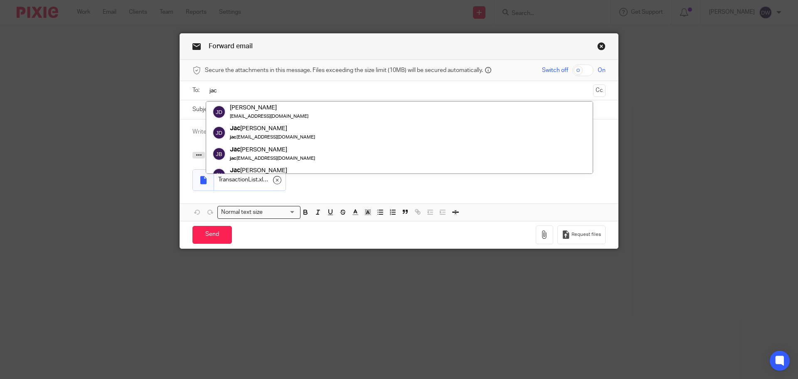
type input "jac"
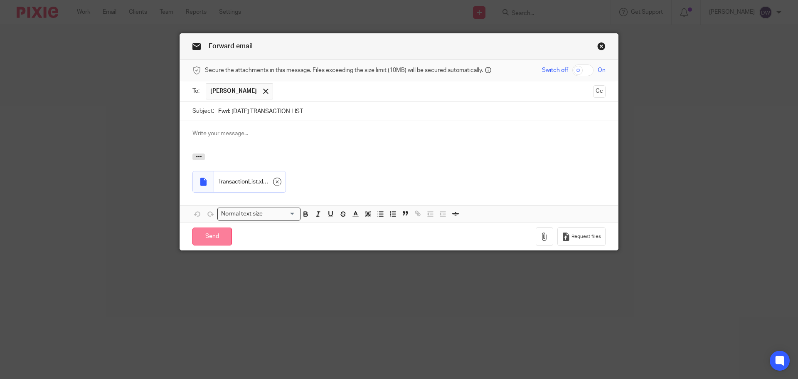
click at [215, 233] on input "Send" at bounding box center [211, 236] width 39 height 18
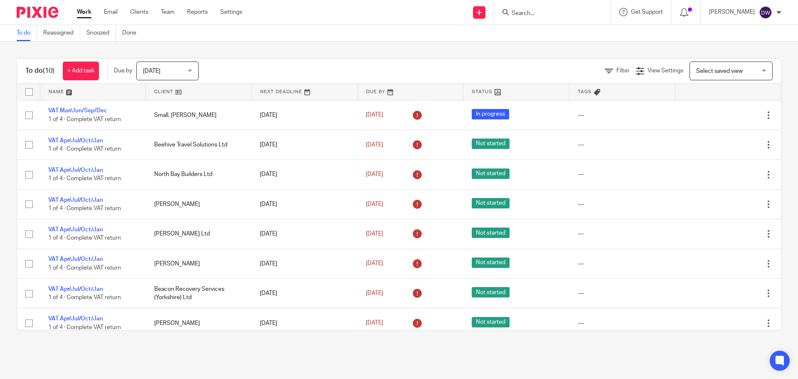
click at [563, 11] on input "Search" at bounding box center [548, 13] width 75 height 7
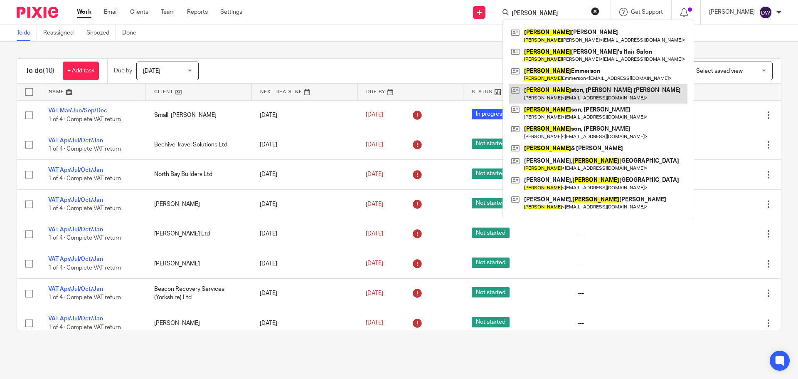
type input "john"
click at [587, 99] on link at bounding box center [598, 93] width 178 height 19
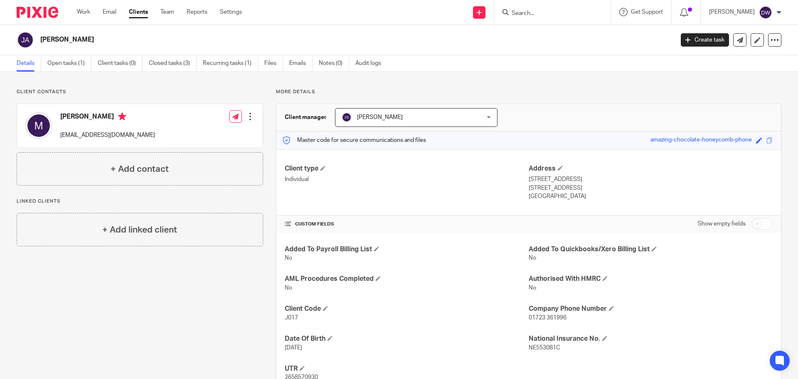
click at [443, 113] on span "[PERSON_NAME]" at bounding box center [404, 117] width 125 height 17
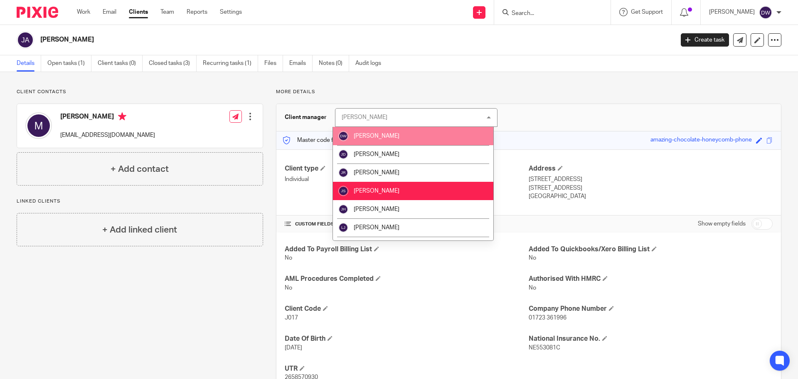
click at [442, 131] on li "[PERSON_NAME]" at bounding box center [413, 136] width 160 height 18
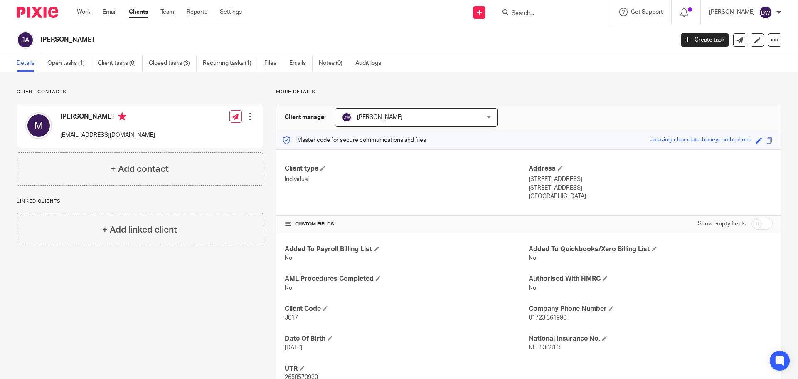
click at [533, 13] on input "Search" at bounding box center [548, 13] width 75 height 7
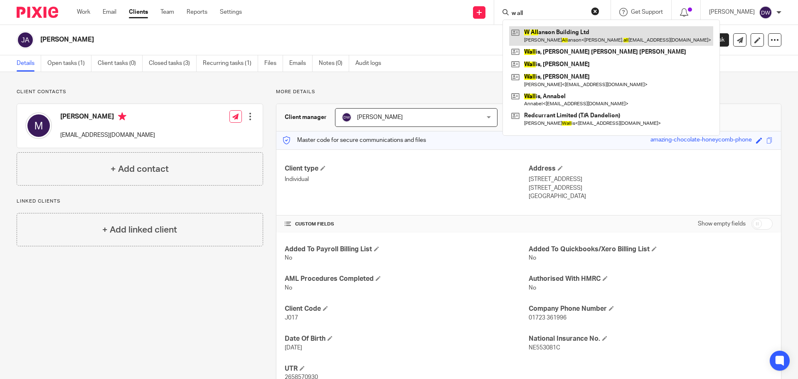
type input "w all"
click at [577, 34] on link at bounding box center [611, 35] width 204 height 19
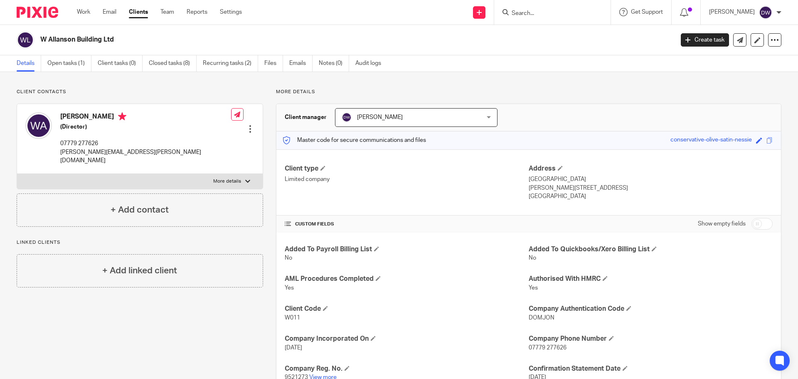
click at [527, 16] on input "Search" at bounding box center [548, 13] width 75 height 7
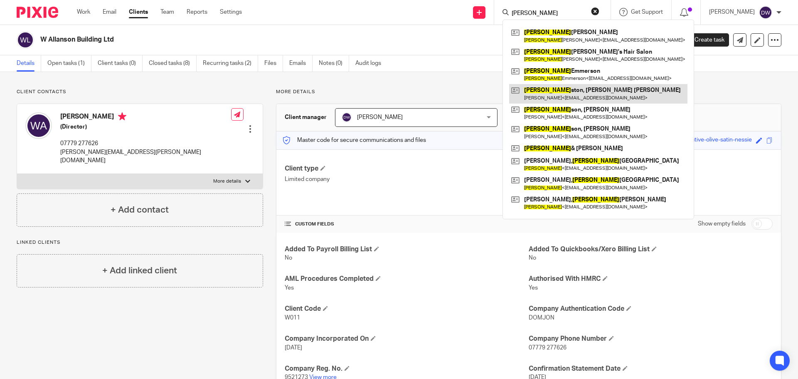
type input "[PERSON_NAME]"
click at [582, 90] on link at bounding box center [598, 93] width 178 height 19
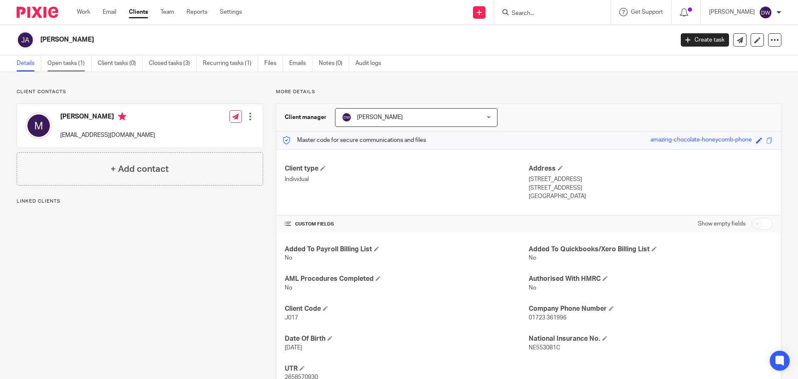
click at [80, 63] on link "Open tasks (1)" at bounding box center [69, 63] width 44 height 16
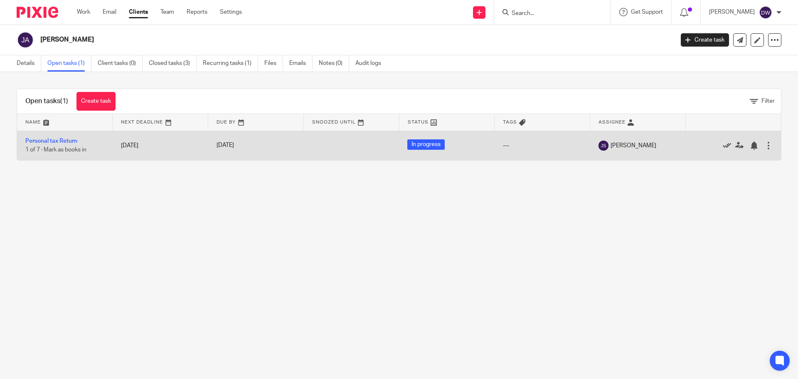
click at [723, 146] on icon at bounding box center [727, 145] width 8 height 8
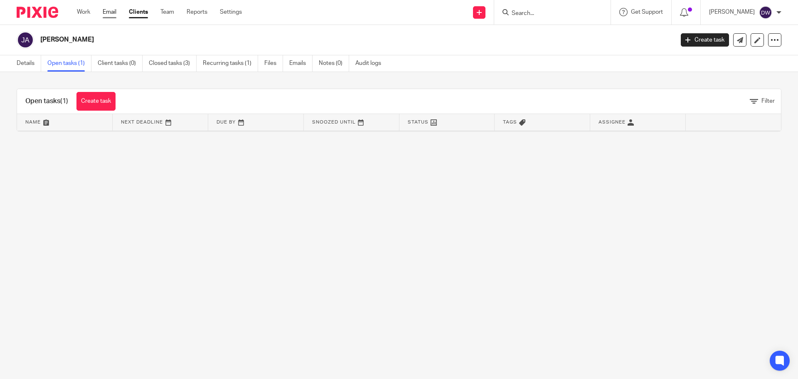
click at [109, 12] on link "Email" at bounding box center [110, 12] width 14 height 8
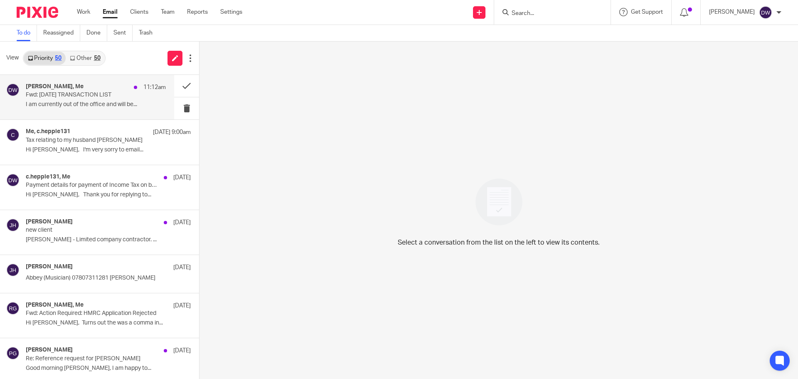
click at [95, 100] on div "[PERSON_NAME], Me 11:12am Fwd: [DATE] TRANSACTION LIST I am currently out of th…" at bounding box center [96, 97] width 140 height 28
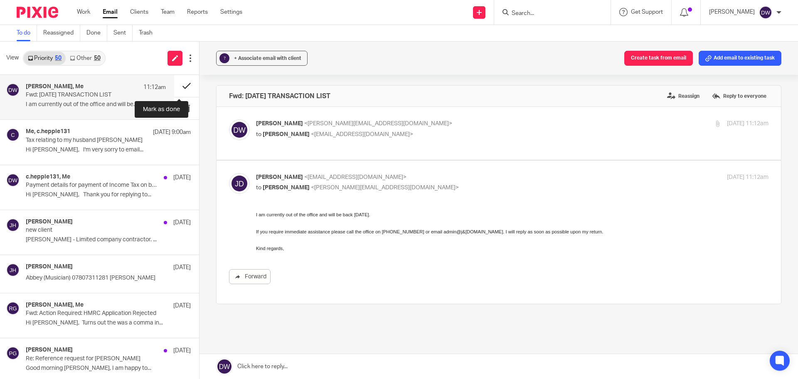
click at [182, 79] on button at bounding box center [186, 86] width 25 height 22
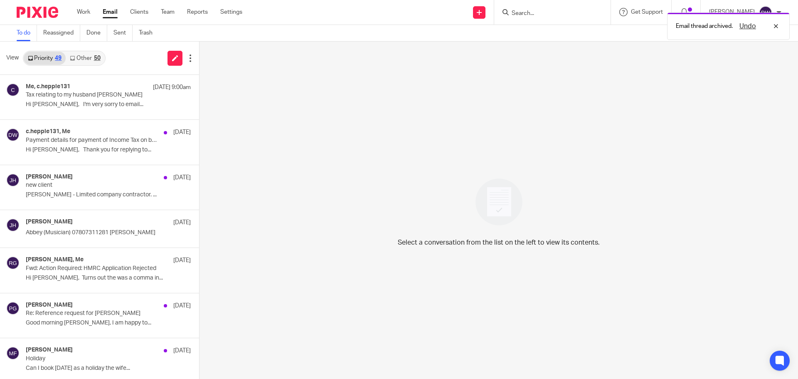
click at [87, 59] on link "Other 50" at bounding box center [85, 58] width 39 height 13
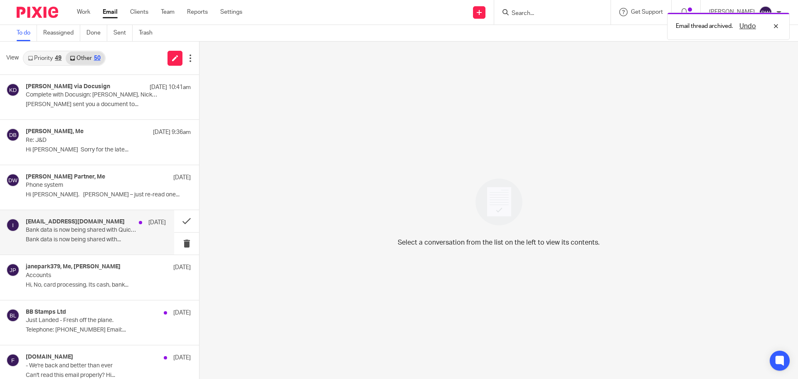
click at [76, 231] on p "Bank data is now being shared with QuickBooks" at bounding box center [82, 230] width 112 height 7
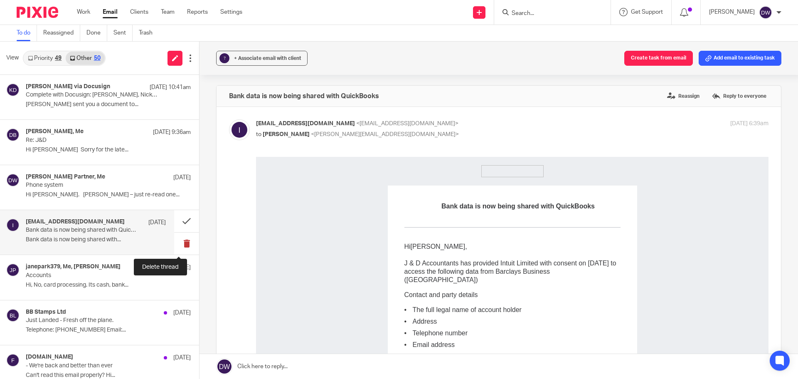
click at [175, 242] on button at bounding box center [186, 243] width 25 height 22
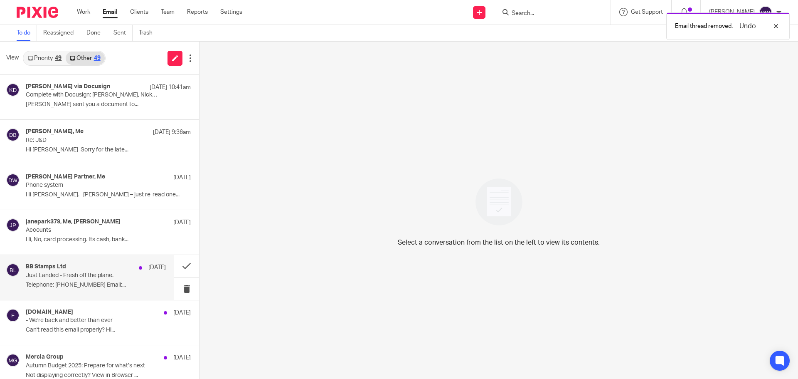
click at [56, 273] on p "Just Landed - Fresh off the plane." at bounding box center [82, 275] width 112 height 7
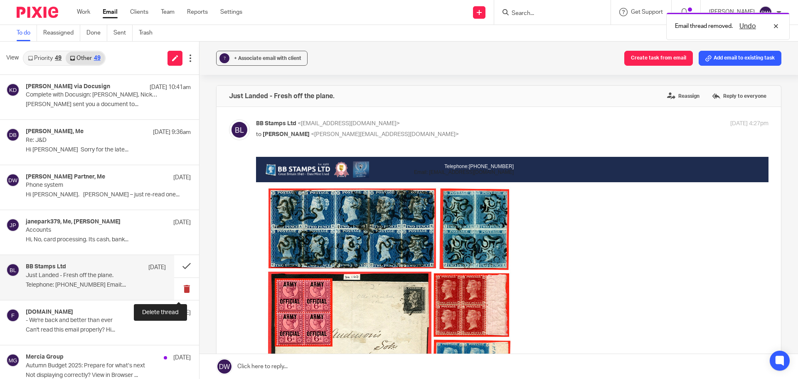
click at [174, 286] on button at bounding box center [186, 289] width 25 height 22
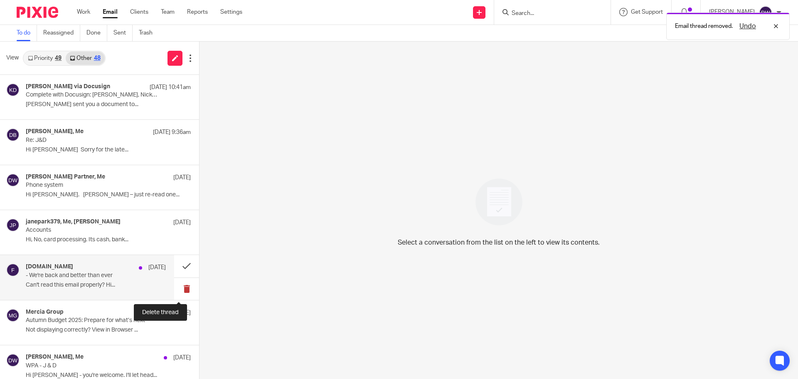
click at [175, 287] on button at bounding box center [186, 289] width 25 height 22
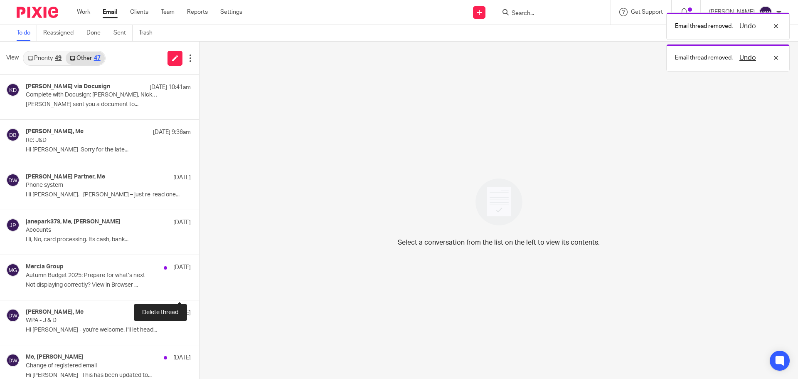
click at [199, 287] on button at bounding box center [202, 289] width 7 height 22
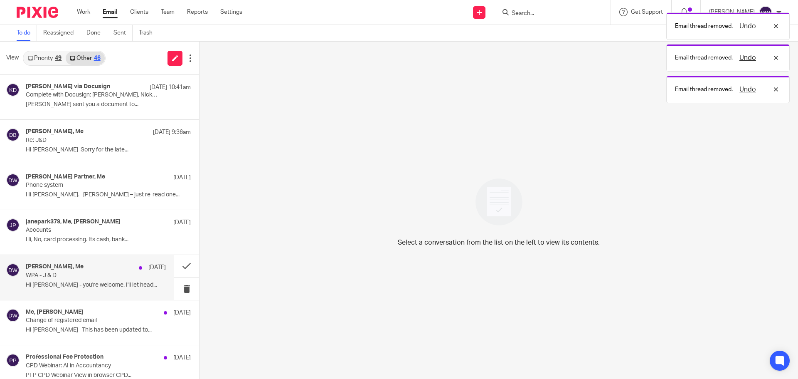
click at [109, 274] on p "WPA - J & D" at bounding box center [82, 275] width 112 height 7
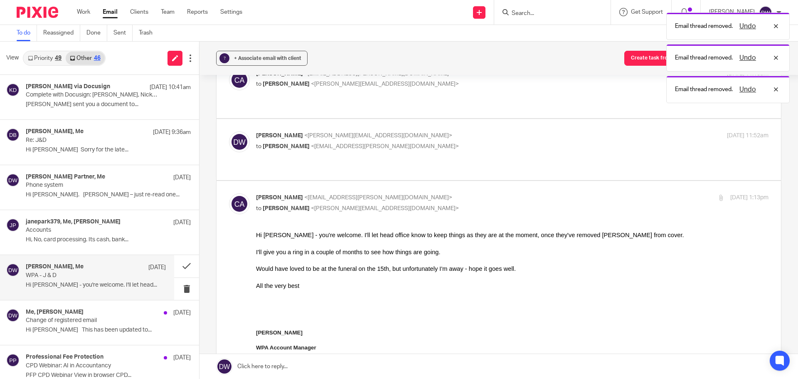
scroll to position [125, 0]
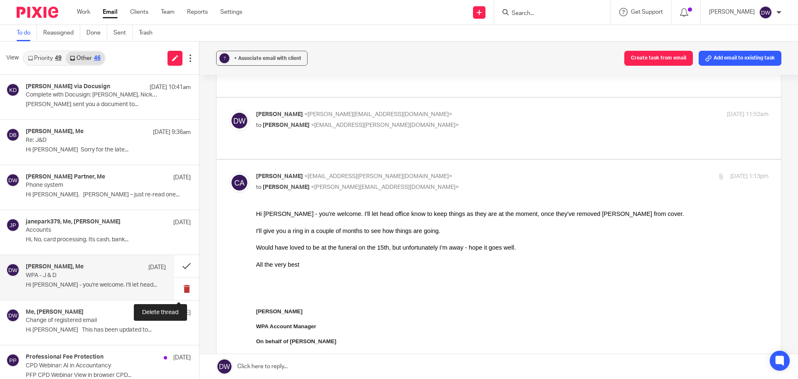
click at [183, 289] on button at bounding box center [186, 289] width 25 height 22
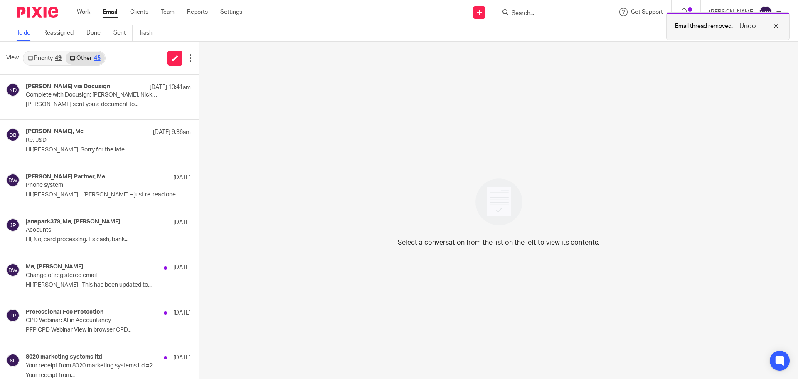
click at [746, 26] on button "Undo" at bounding box center [748, 26] width 22 height 10
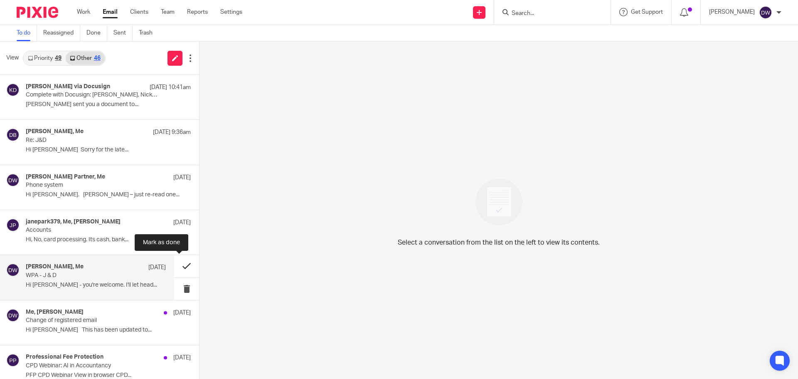
click at [183, 263] on button at bounding box center [186, 266] width 25 height 22
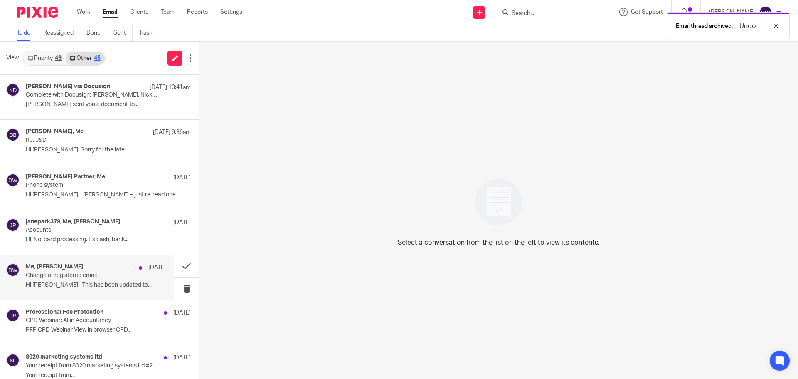
click at [101, 275] on p "Change of registered email" at bounding box center [82, 275] width 112 height 7
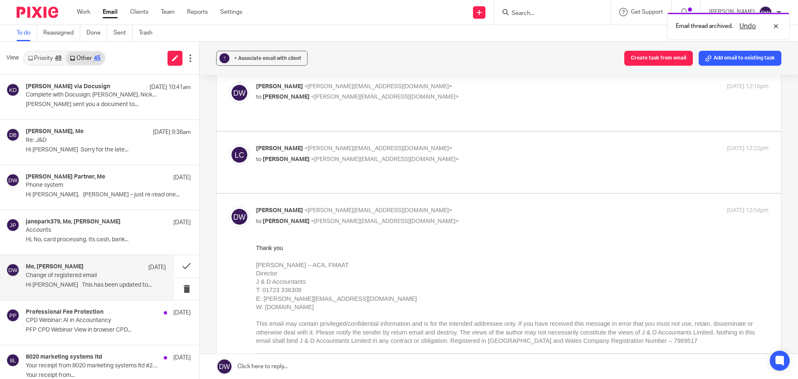
scroll to position [208, 0]
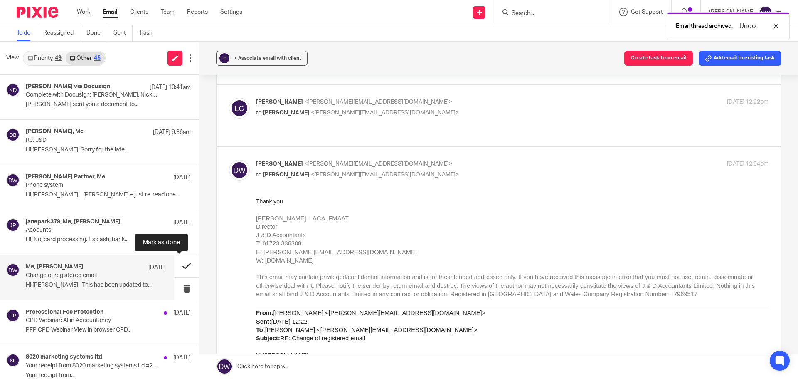
click at [184, 262] on button at bounding box center [186, 266] width 25 height 22
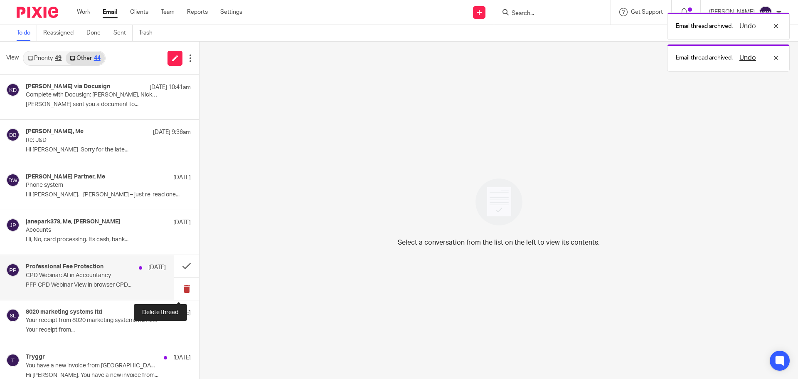
click at [176, 284] on button at bounding box center [186, 289] width 25 height 22
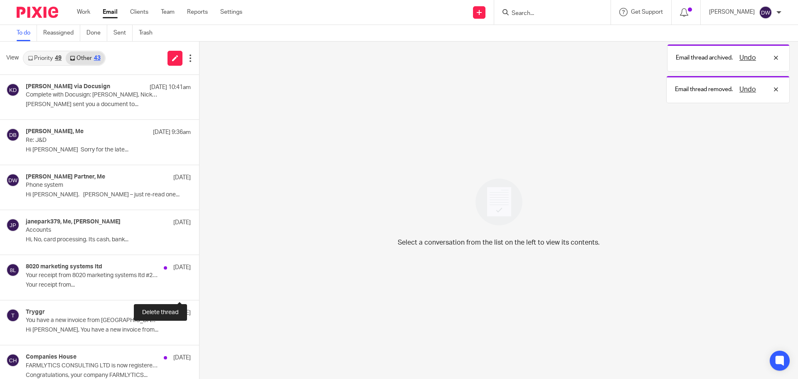
click at [199, 284] on button at bounding box center [202, 289] width 7 height 22
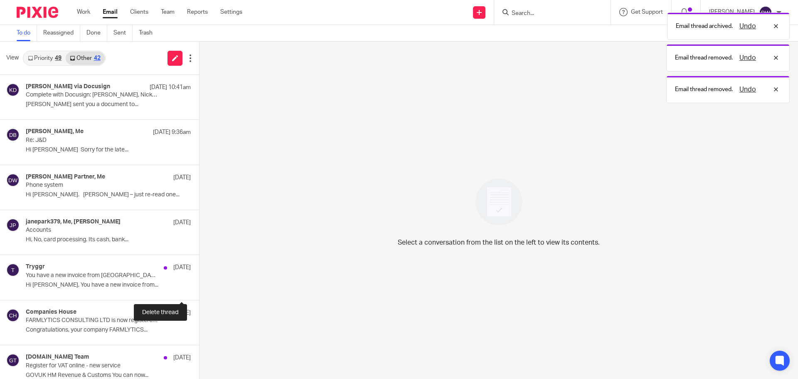
click at [199, 284] on button at bounding box center [202, 289] width 7 height 22
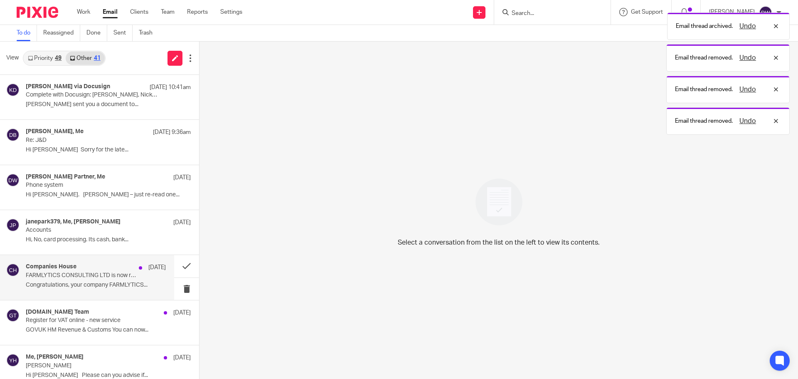
click at [117, 281] on p "Congratulations, your company FARMLYTICS..." at bounding box center [96, 284] width 140 height 7
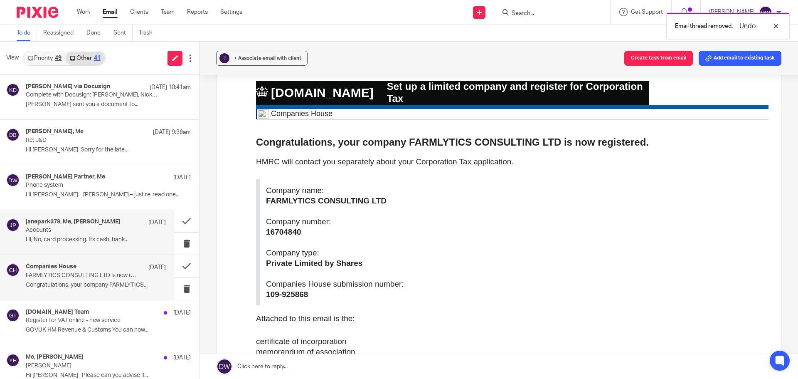
scroll to position [42, 0]
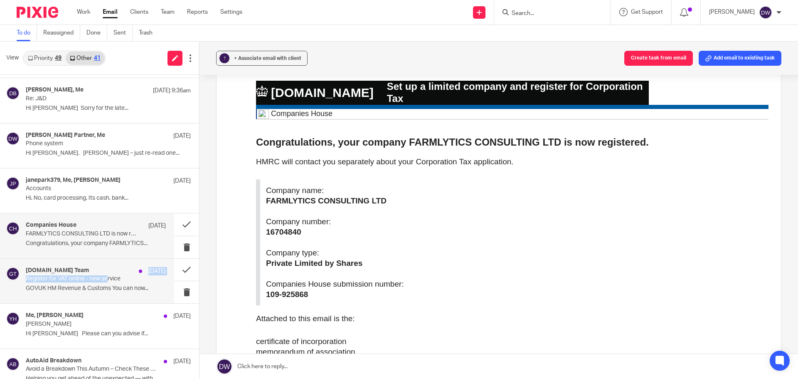
click at [108, 275] on div "Gov.uk Team 9 Sep Register for VAT online - new service GOVUK HM Revenue & Cust…" at bounding box center [96, 281] width 140 height 28
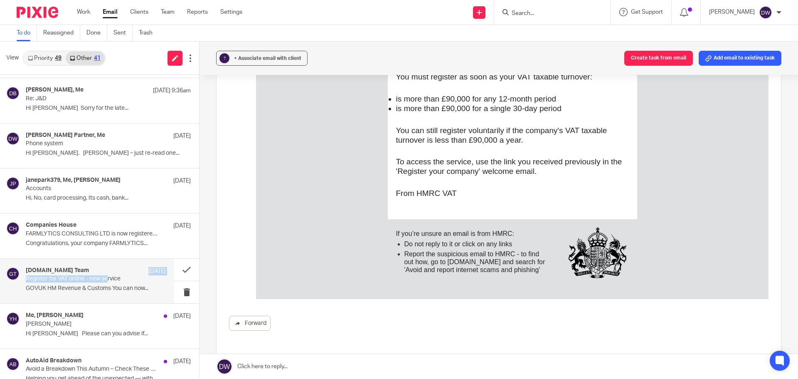
scroll to position [208, 0]
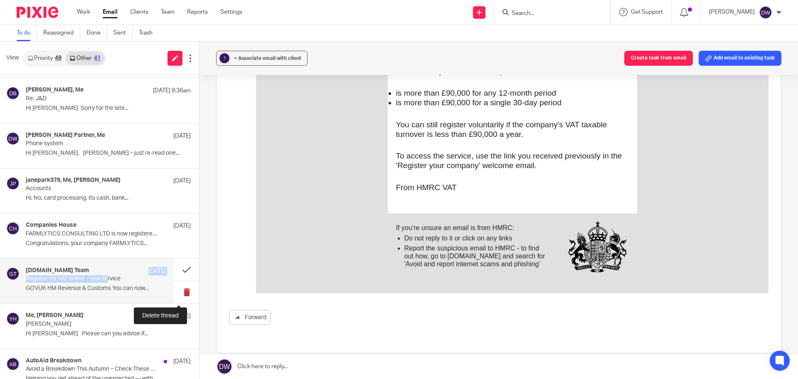
click at [185, 289] on button at bounding box center [186, 292] width 25 height 22
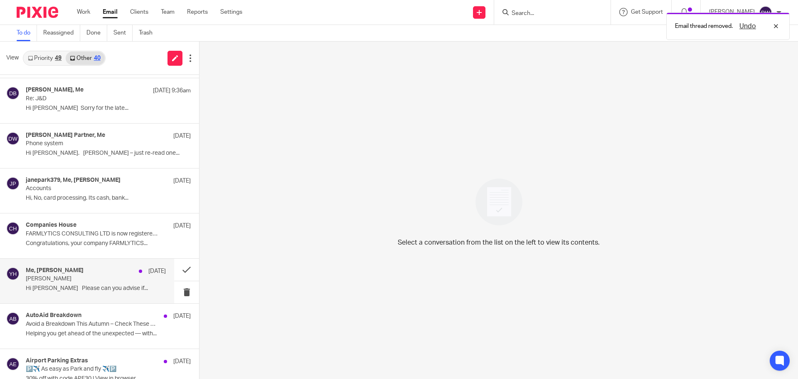
click at [121, 280] on p "Steve Parker" at bounding box center [82, 278] width 112 height 7
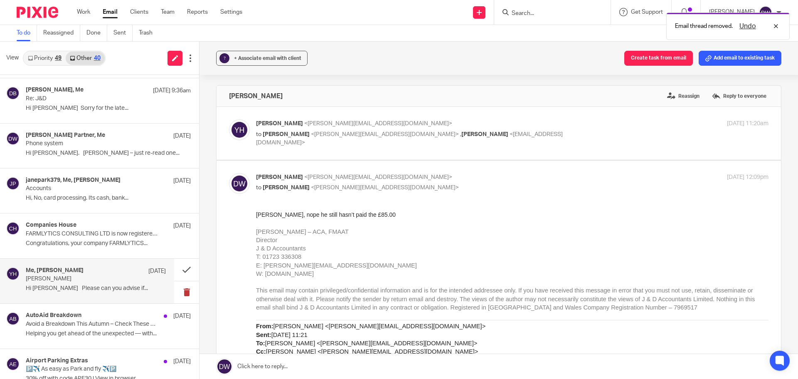
scroll to position [0, 0]
click at [175, 293] on button at bounding box center [186, 292] width 25 height 22
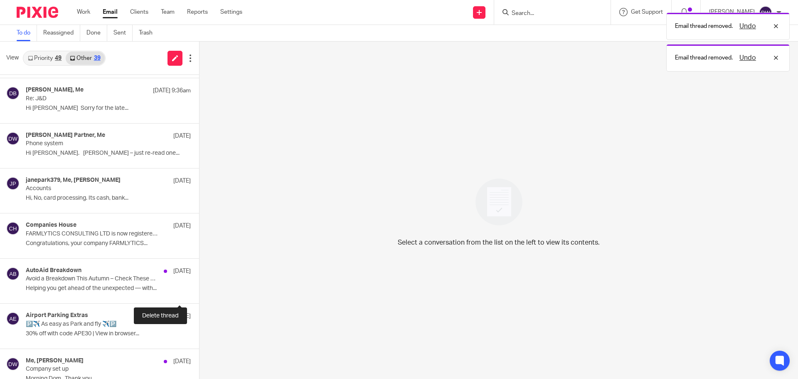
click at [199, 293] on button at bounding box center [202, 292] width 7 height 22
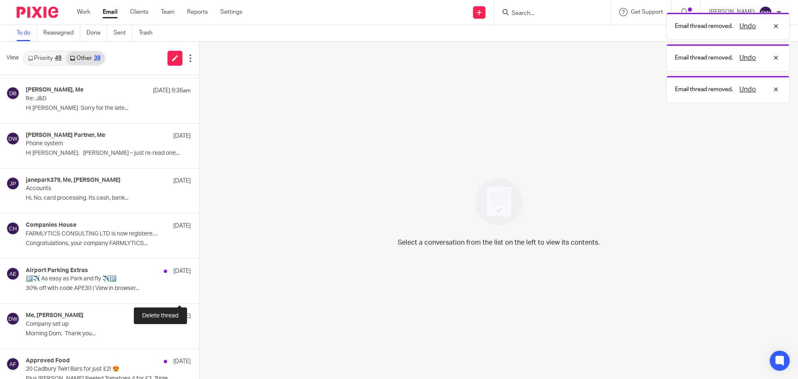
click at [199, 293] on button at bounding box center [202, 292] width 7 height 22
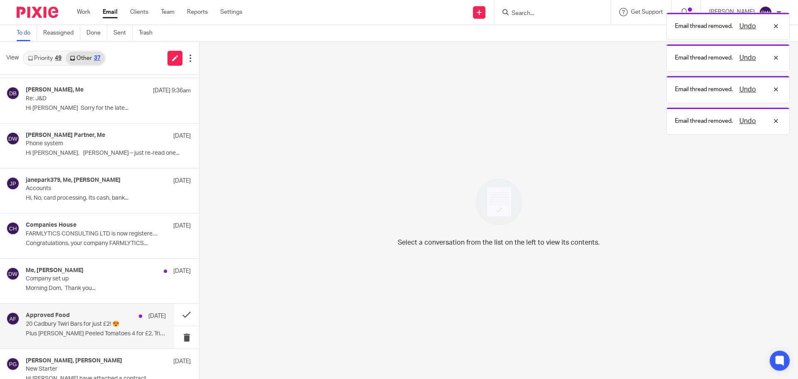
click at [94, 323] on p "20 Cadbury Twirl Bars for just £2! 😍" at bounding box center [82, 324] width 112 height 7
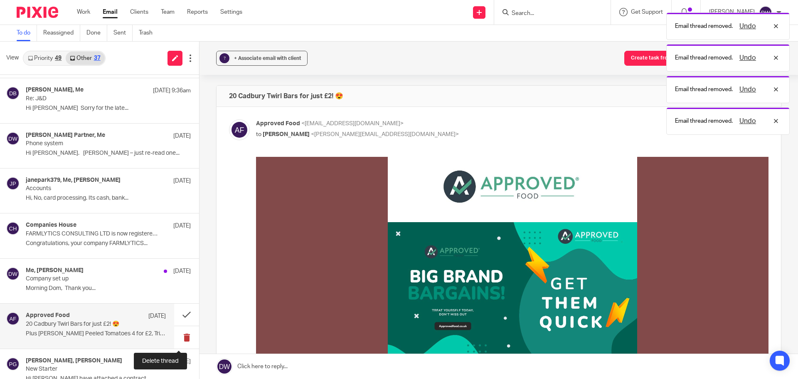
click at [175, 338] on button at bounding box center [186, 337] width 25 height 22
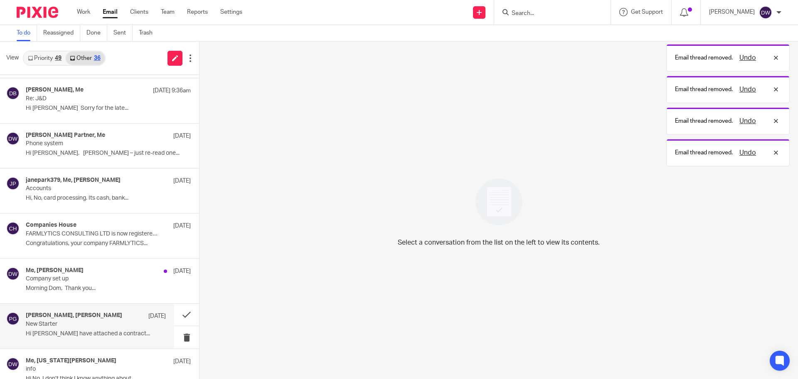
click at [119, 327] on p "New Starter" at bounding box center [82, 324] width 112 height 7
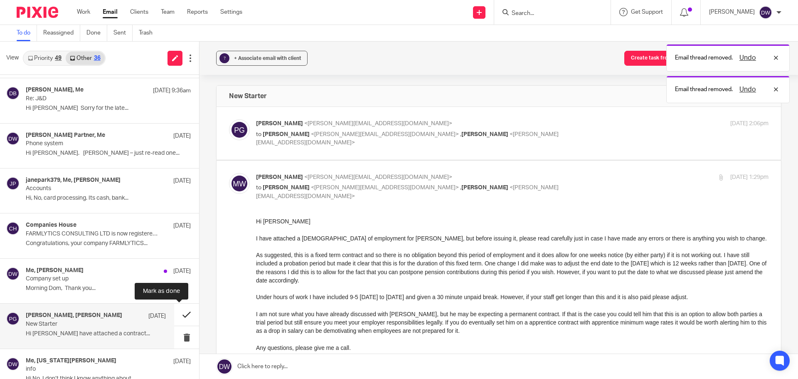
click at [179, 315] on button at bounding box center [186, 315] width 25 height 22
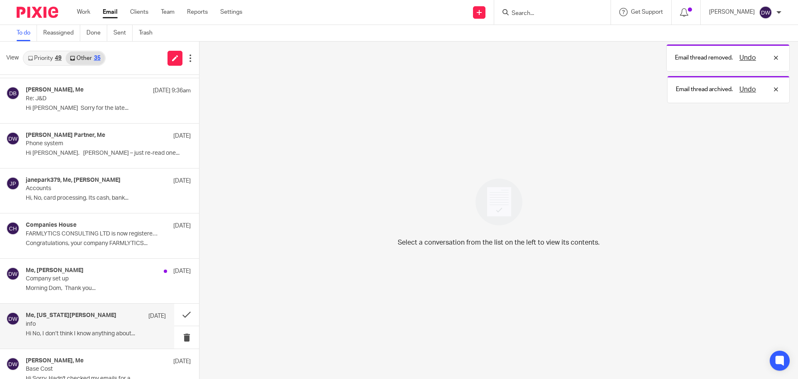
click at [119, 319] on div "Me, Georgia Stagg 19 Aug" at bounding box center [96, 316] width 140 height 8
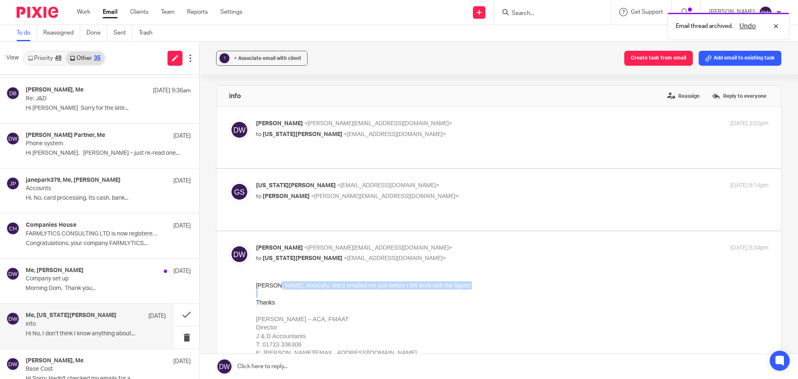
drag, startPoint x: 284, startPoint y: 281, endPoint x: 432, endPoint y: 295, distance: 148.2
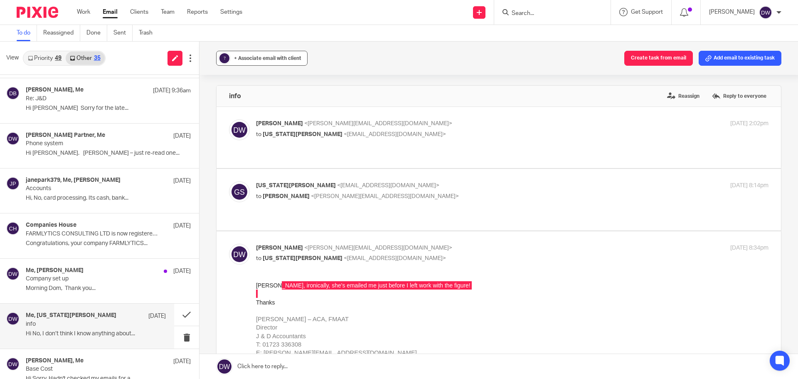
click at [248, 58] on span "+ Associate email with client" at bounding box center [267, 58] width 67 height 5
click at [278, 113] on div at bounding box center [313, 108] width 176 height 13
click at [272, 104] on input "text" at bounding box center [313, 107] width 176 height 8
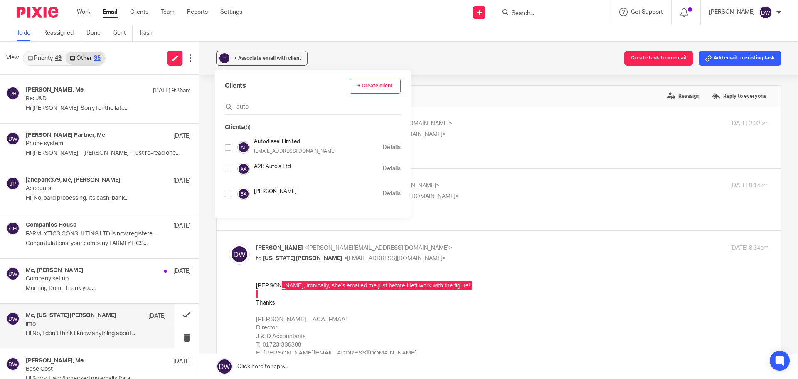
type input "auto"
click at [229, 146] on input "checkbox" at bounding box center [228, 147] width 6 height 6
checkbox input "true"
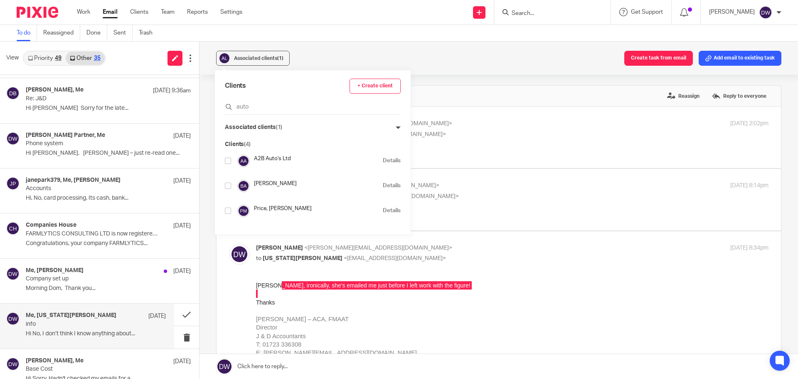
click at [91, 329] on div "Me, Georgia Stagg 19 Aug info Hi No, I don’t think I know anything about..." at bounding box center [96, 326] width 140 height 28
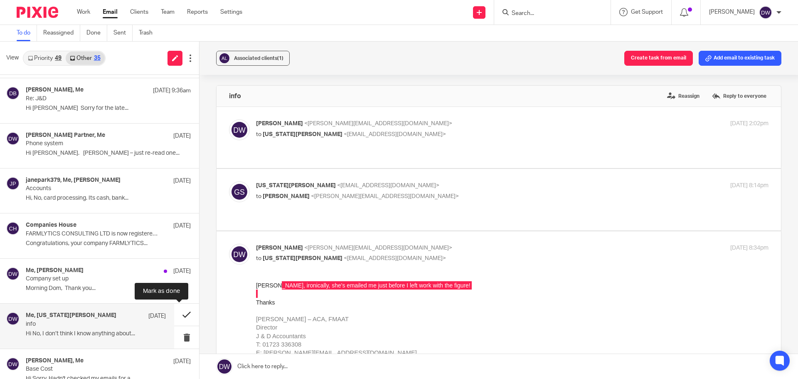
click at [177, 316] on button at bounding box center [186, 315] width 25 height 22
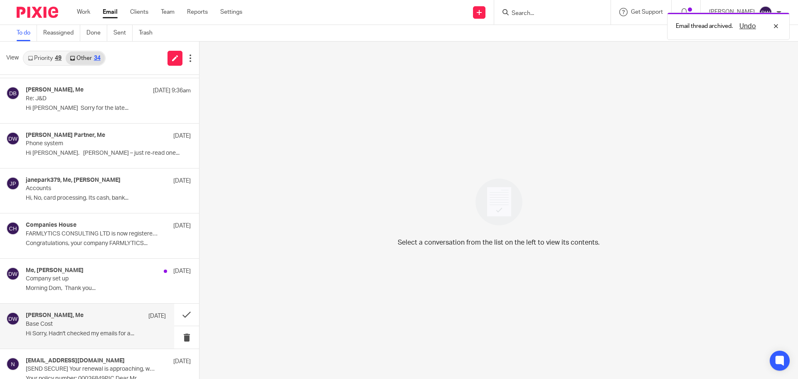
click at [94, 328] on div "Mandy O'Neil, Me 19 Aug Base Cost Hi Sorry, Hadn't checked my emails for a..." at bounding box center [96, 326] width 140 height 28
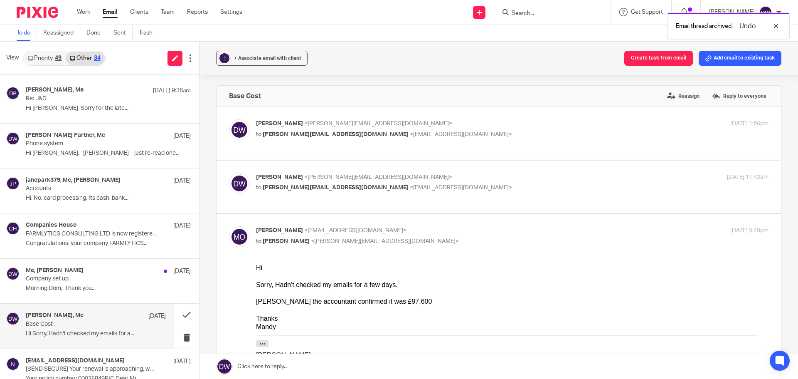
click at [355, 299] on div "Andrew the accountant confirmed it was £97,600" at bounding box center [512, 301] width 513 height 8
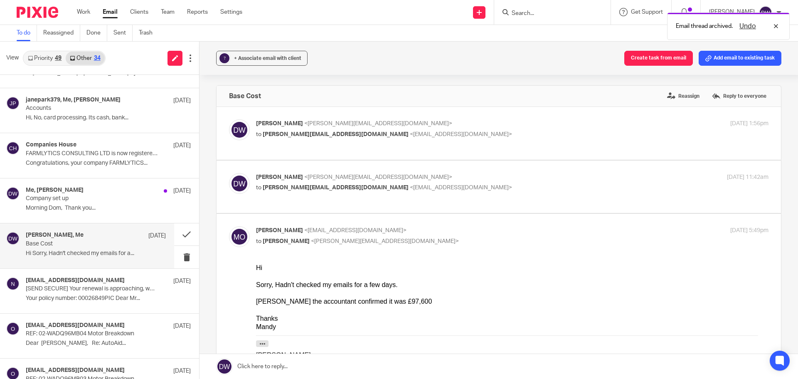
scroll to position [125, 0]
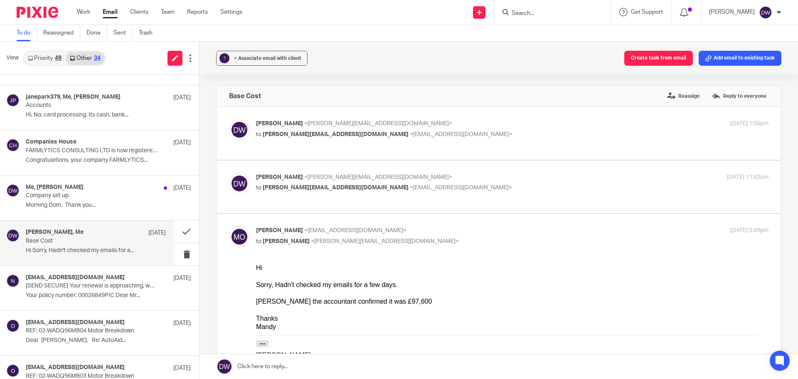
click at [58, 56] on div "49" at bounding box center [58, 58] width 7 height 6
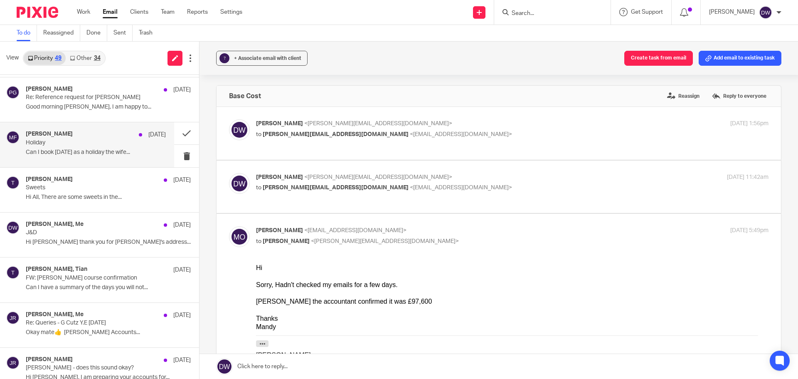
scroll to position [249, 0]
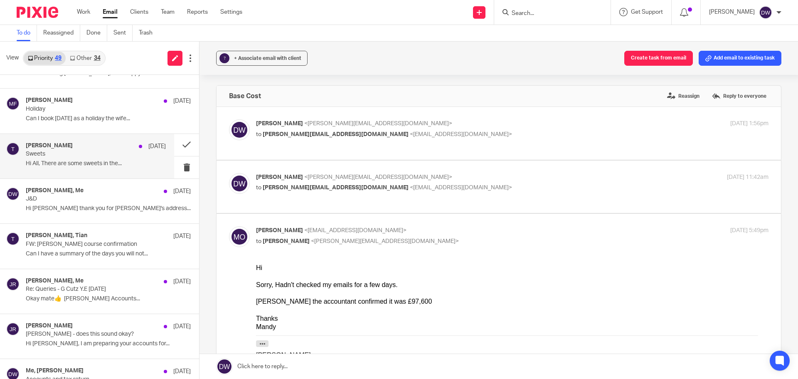
click at [86, 152] on p "Sweets" at bounding box center [82, 154] width 112 height 7
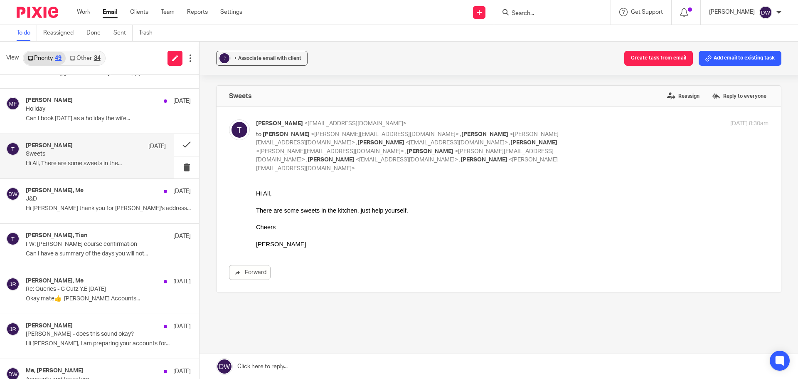
scroll to position [0, 0]
click at [179, 167] on button at bounding box center [186, 167] width 25 height 22
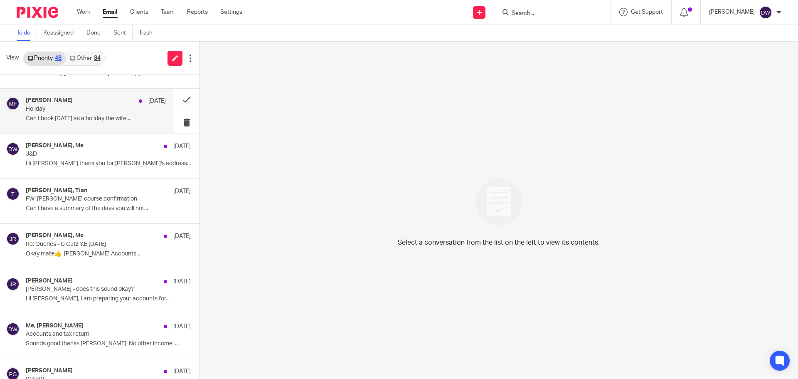
click at [117, 118] on p "Can I book 9th October as a holiday the wife..." at bounding box center [96, 118] width 140 height 7
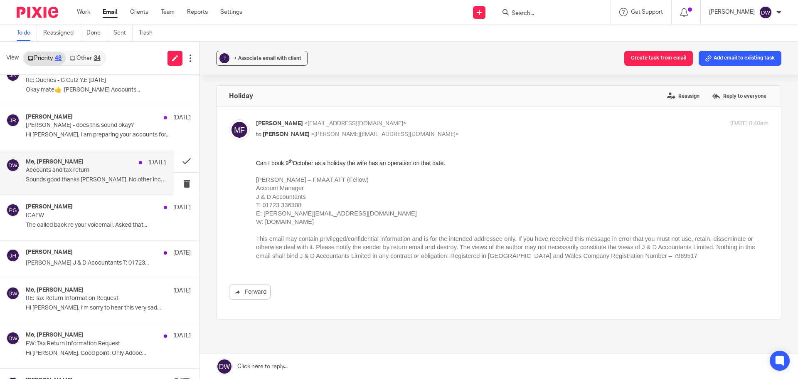
scroll to position [416, 0]
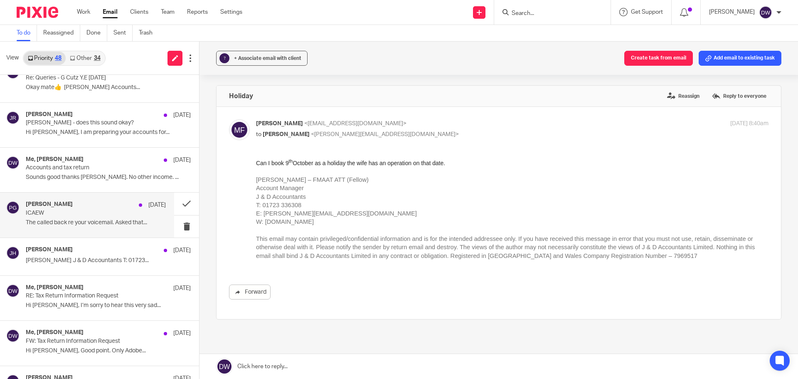
click at [116, 209] on div "Philip Green 11 Sep" at bounding box center [96, 205] width 140 height 8
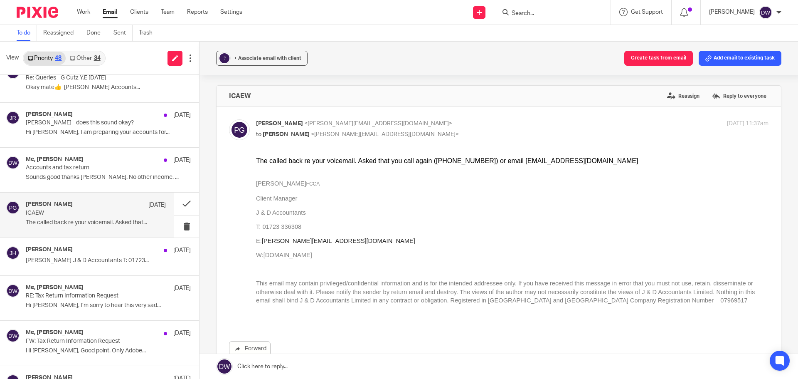
scroll to position [0, 0]
click at [175, 230] on button at bounding box center [186, 226] width 25 height 22
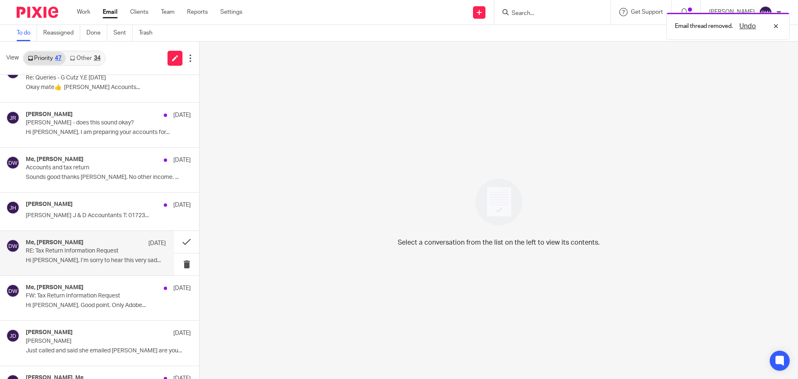
click at [123, 264] on p "Hi Dominic, I’m sorry to hear this very sad..." at bounding box center [96, 260] width 140 height 7
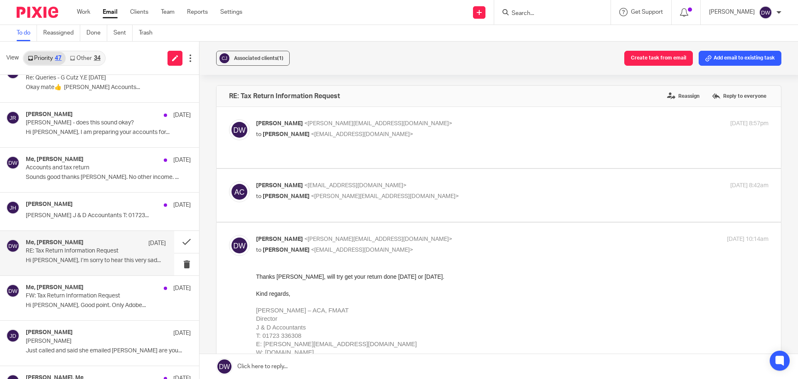
click at [540, 13] on input "Search" at bounding box center [548, 13] width 75 height 7
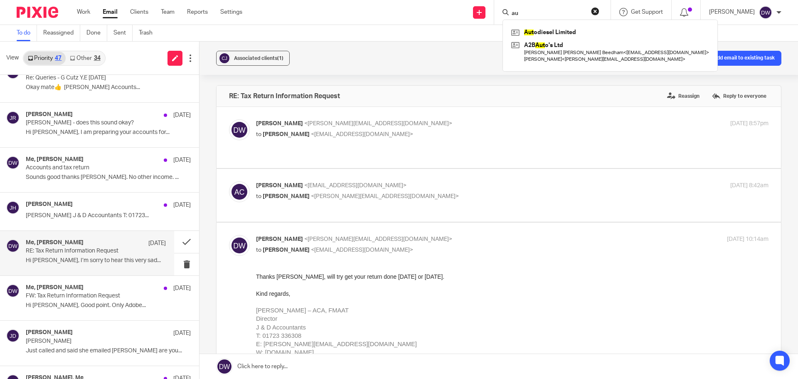
type input "a"
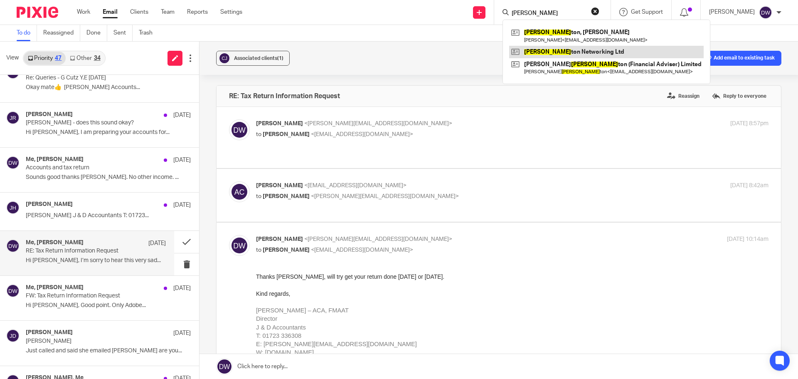
type input "eller"
click at [569, 55] on link at bounding box center [606, 52] width 195 height 12
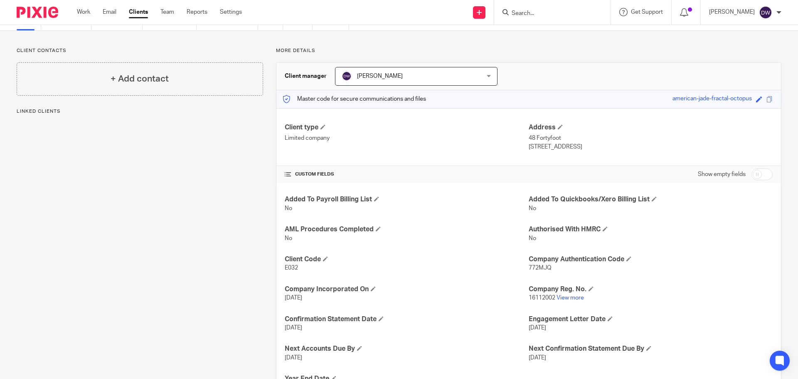
scroll to position [42, 0]
drag, startPoint x: 527, startPoint y: 269, endPoint x: 540, endPoint y: 271, distance: 13.5
click at [540, 271] on p "772MJQ" at bounding box center [651, 267] width 244 height 8
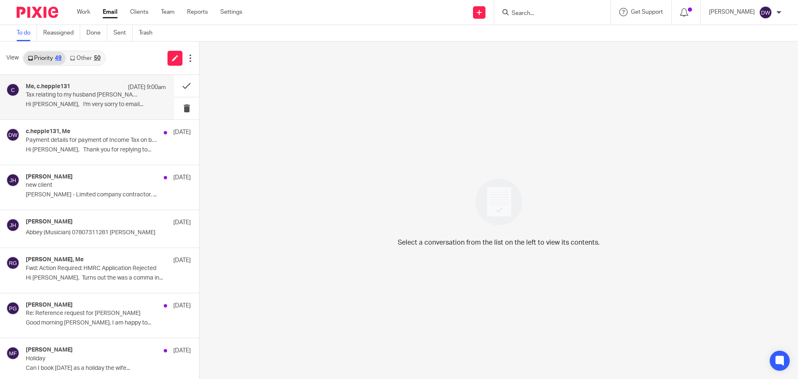
click at [115, 83] on div "Me, c.hepple131 [DATE] 9:00am Tax relating to my husband [PERSON_NAME] Hi [PERS…" at bounding box center [87, 97] width 174 height 44
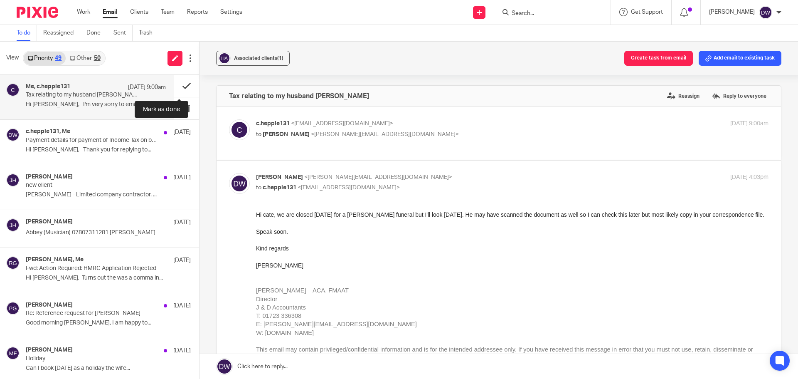
click at [177, 86] on button at bounding box center [186, 86] width 25 height 22
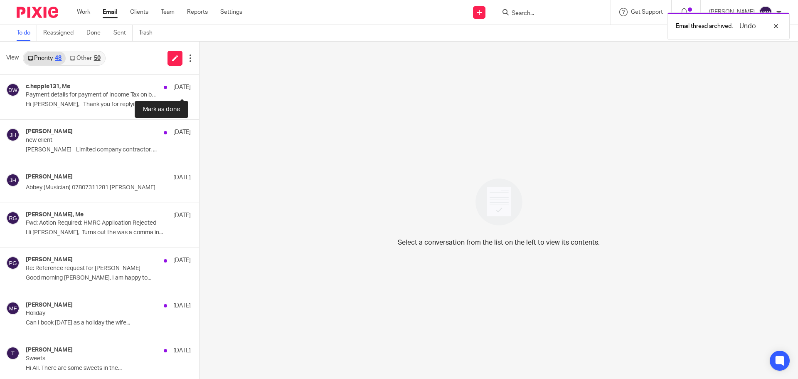
click at [199, 86] on button at bounding box center [202, 86] width 7 height 22
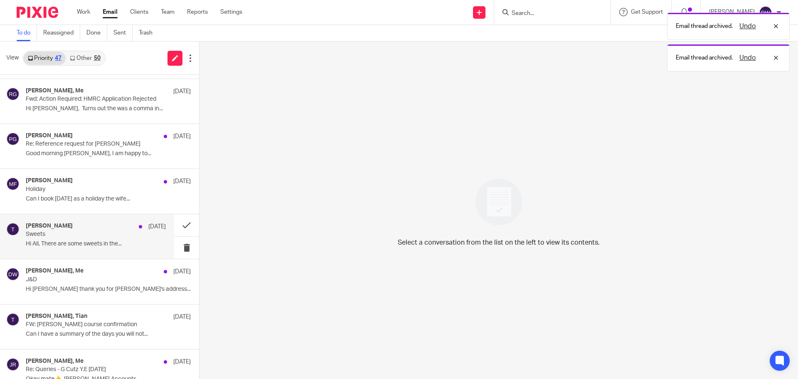
scroll to position [125, 0]
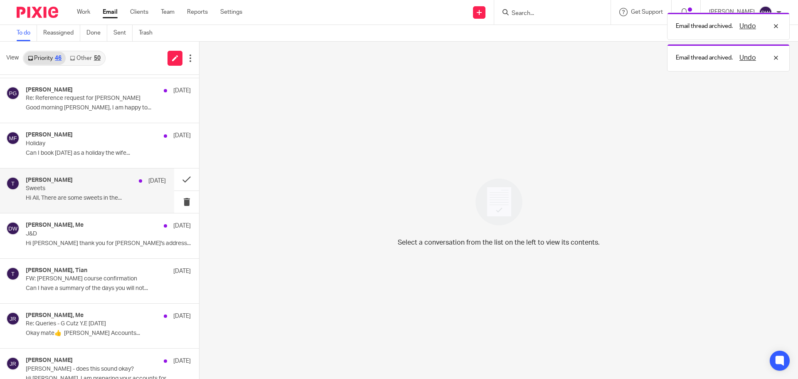
click at [100, 187] on p "Sweets" at bounding box center [82, 188] width 112 height 7
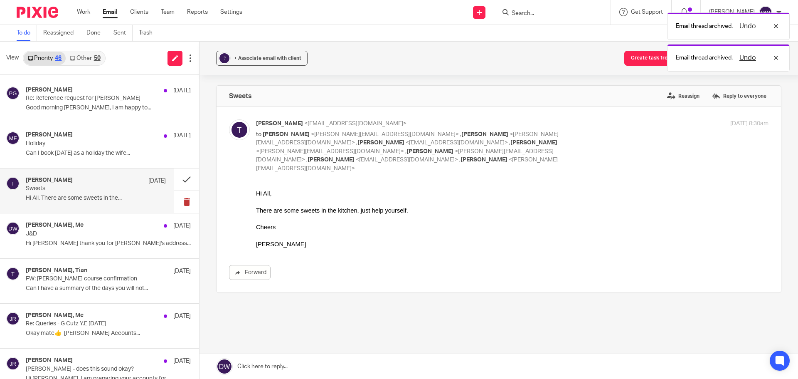
scroll to position [0, 0]
click at [178, 202] on button at bounding box center [186, 202] width 25 height 22
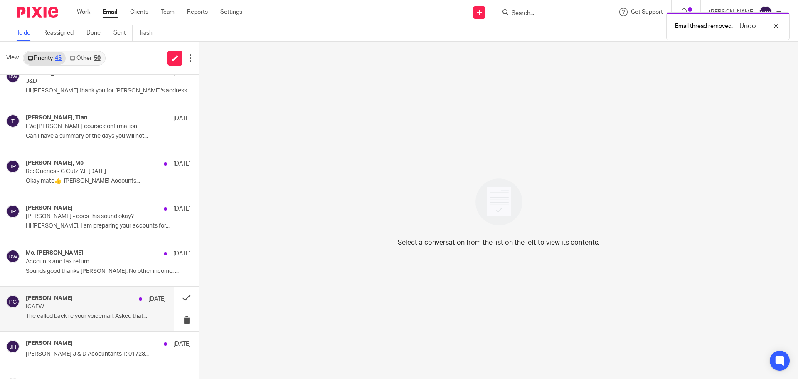
scroll to position [249, 0]
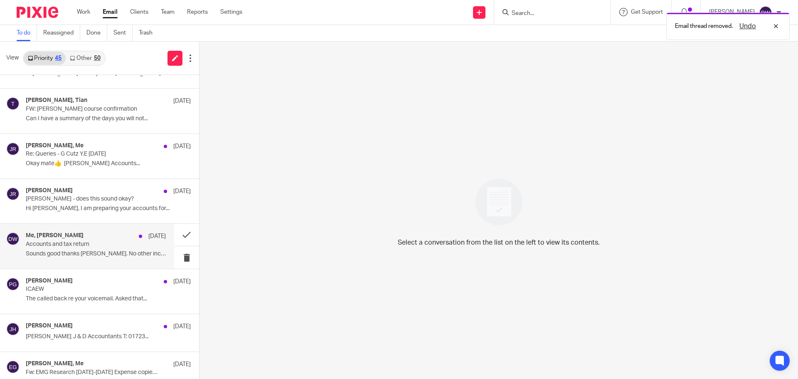
click at [87, 249] on div "Me, [PERSON_NAME] [DATE] Accounts and tax return Sounds good thanks [PERSON_NAM…" at bounding box center [96, 246] width 140 height 28
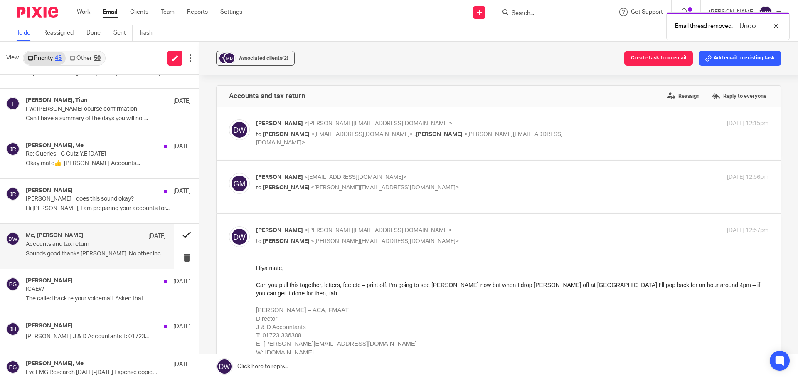
scroll to position [0, 0]
click at [180, 233] on button at bounding box center [186, 235] width 25 height 22
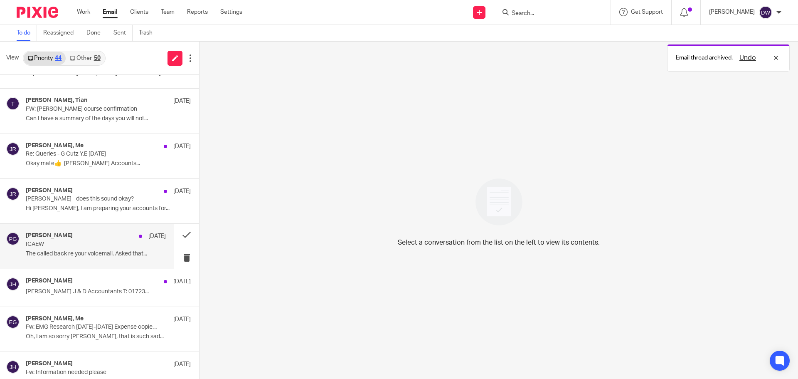
click at [77, 258] on div "[PERSON_NAME] [DATE] ICAEW The called back re your voicemail. Asked that..." at bounding box center [96, 246] width 140 height 28
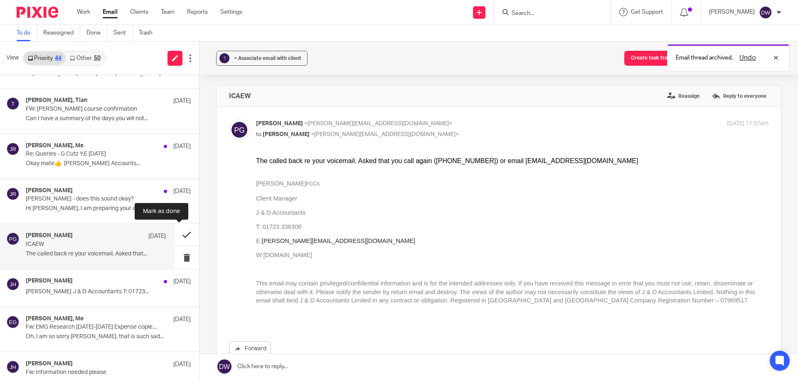
click at [179, 233] on button at bounding box center [186, 235] width 25 height 22
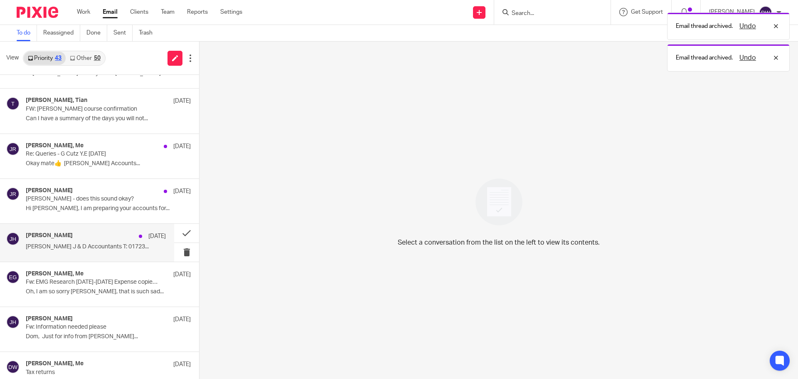
click at [72, 253] on div "[PERSON_NAME] [DATE] [PERSON_NAME] J & D Accountants T: 01723..." at bounding box center [87, 242] width 174 height 37
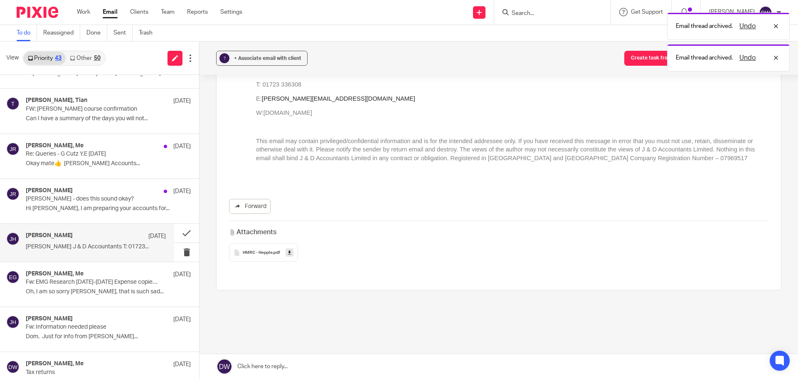
scroll to position [138, 0]
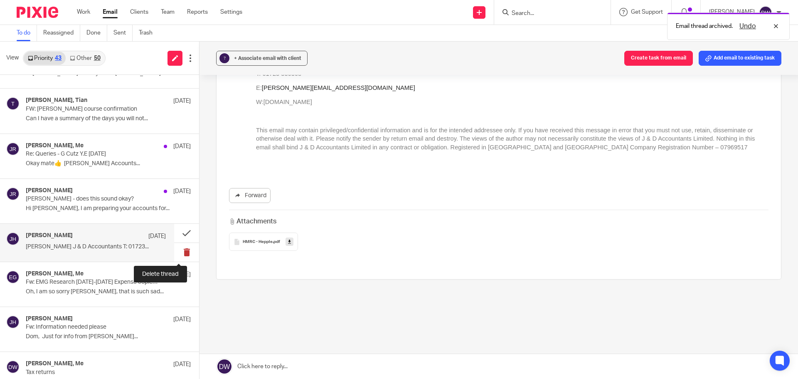
click at [177, 249] on button at bounding box center [186, 252] width 25 height 19
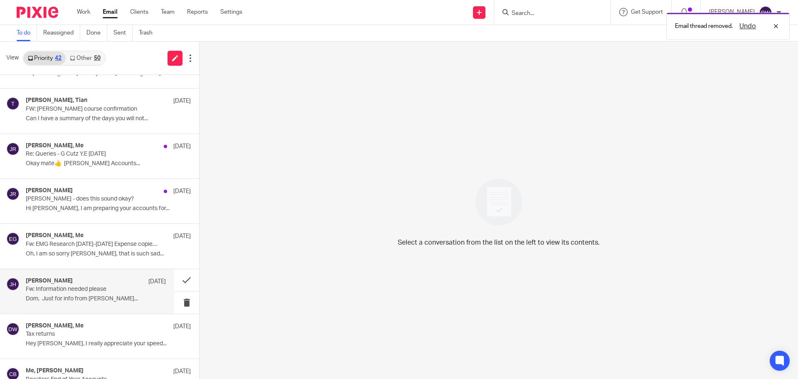
click at [75, 287] on p "Fw: Information needed please" at bounding box center [82, 289] width 112 height 7
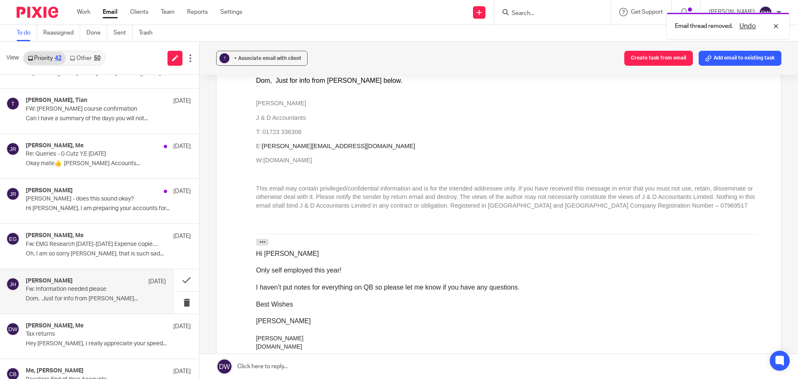
scroll to position [125, 0]
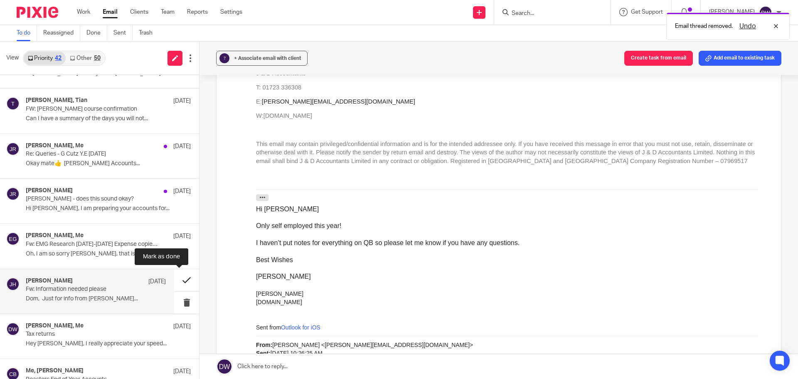
click at [183, 276] on button at bounding box center [186, 280] width 25 height 22
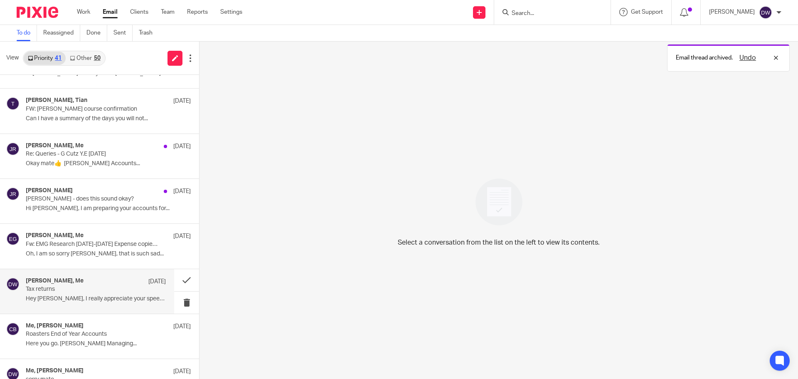
click at [97, 282] on div "Samantha Teasdale, Me 27 Aug" at bounding box center [96, 281] width 140 height 8
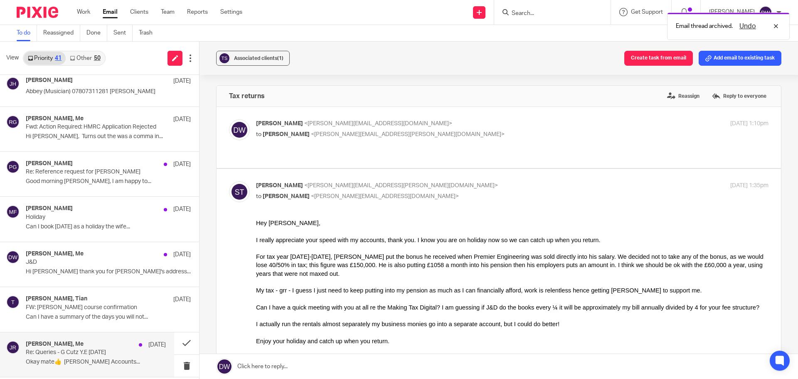
scroll to position [0, 0]
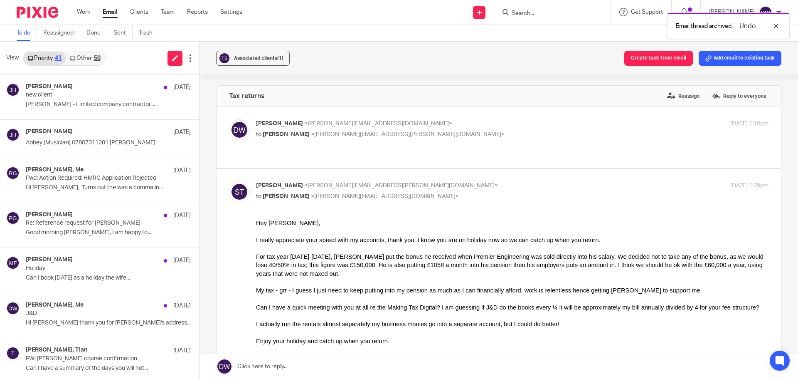
click at [99, 58] on div "50" at bounding box center [97, 58] width 7 height 6
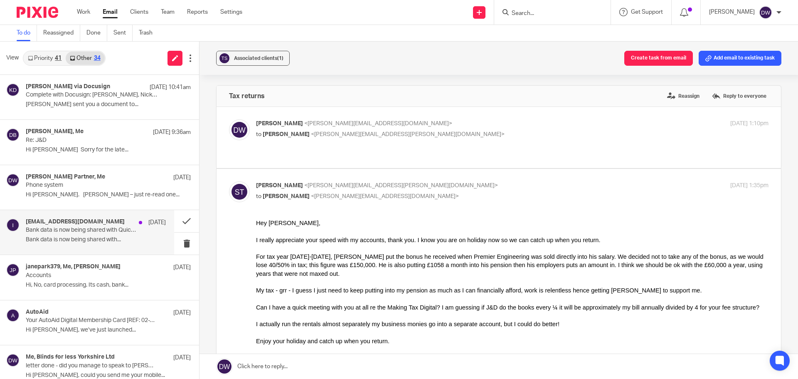
click at [74, 222] on h4 "intuit@eq.intuit.com" at bounding box center [75, 221] width 99 height 7
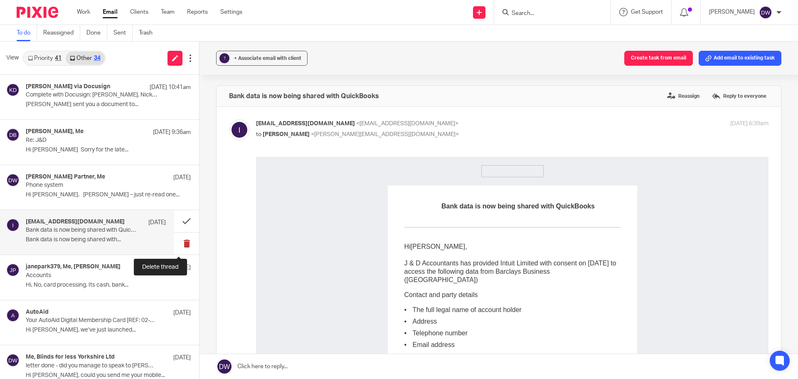
click at [183, 242] on button at bounding box center [186, 243] width 25 height 22
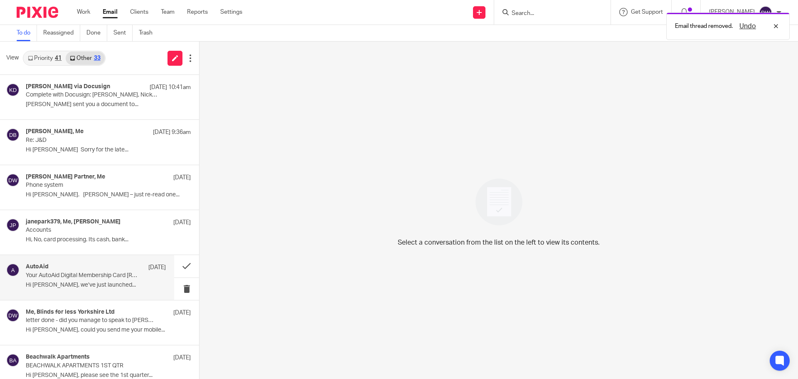
click at [125, 277] on p "Your AutoAid Digital Membership Card [REF: 02-WADQ96MB03]" at bounding box center [82, 275] width 112 height 7
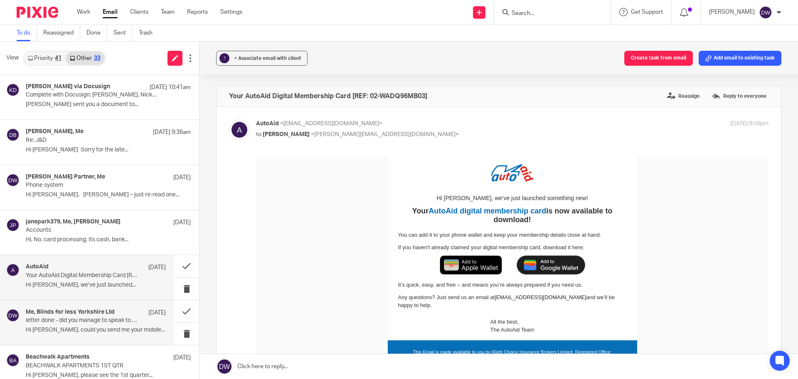
click at [113, 315] on h4 "Me, Blinds for less Yorkshire Ltd" at bounding box center [70, 311] width 89 height 7
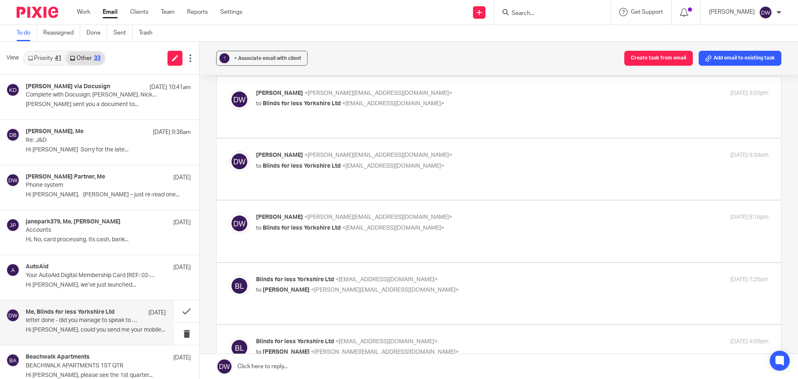
scroll to position [208, 0]
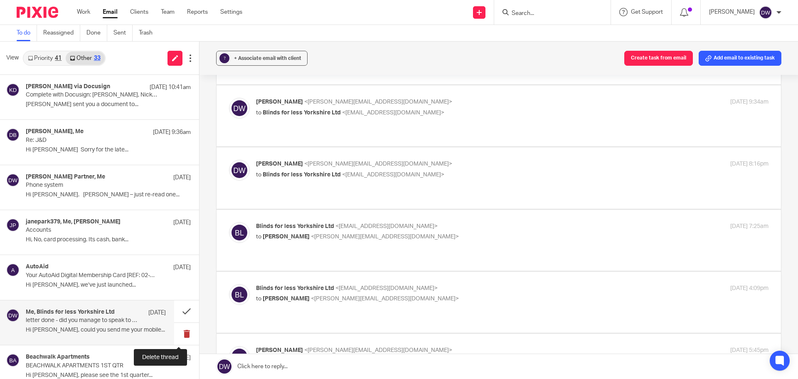
click at [183, 331] on button at bounding box center [186, 334] width 25 height 22
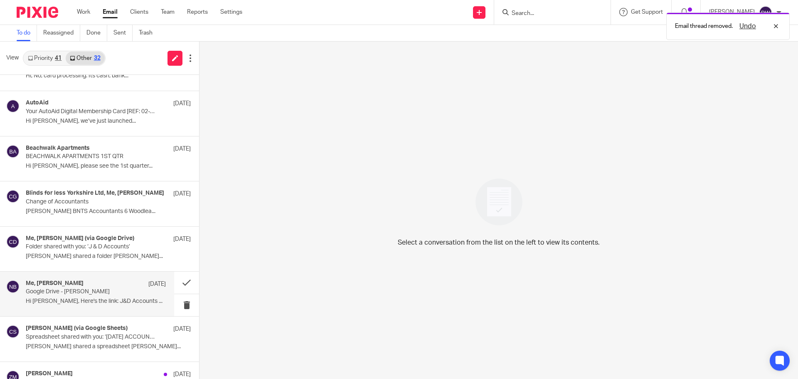
scroll to position [166, 0]
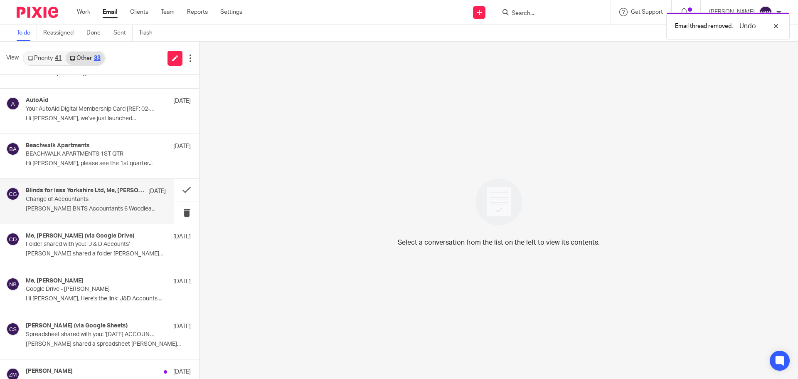
click at [133, 201] on div "Blinds for less Yorkshire Ltd, Me, chris gowland 28 Jun Change of Accountants M…" at bounding box center [96, 201] width 140 height 28
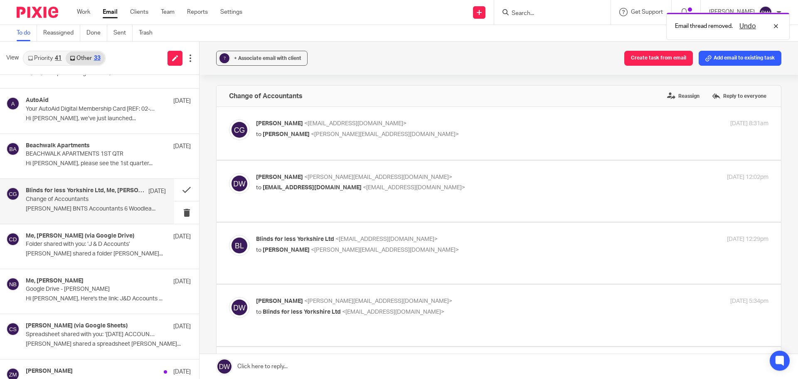
scroll to position [0, 0]
click at [182, 188] on button at bounding box center [186, 190] width 25 height 22
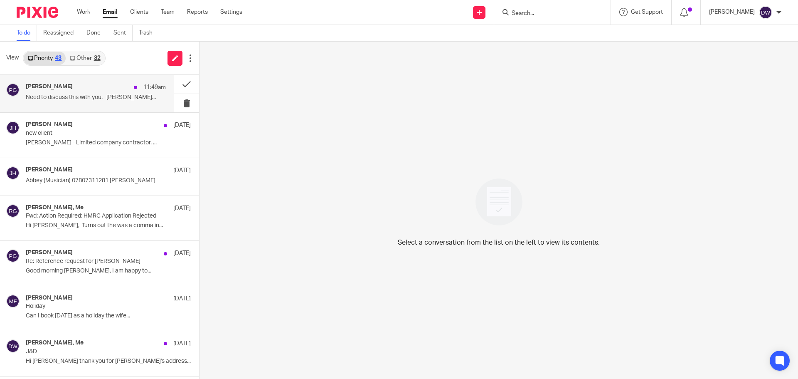
click at [86, 99] on p "Need to discuss this with you. [PERSON_NAME]..." at bounding box center [96, 97] width 140 height 7
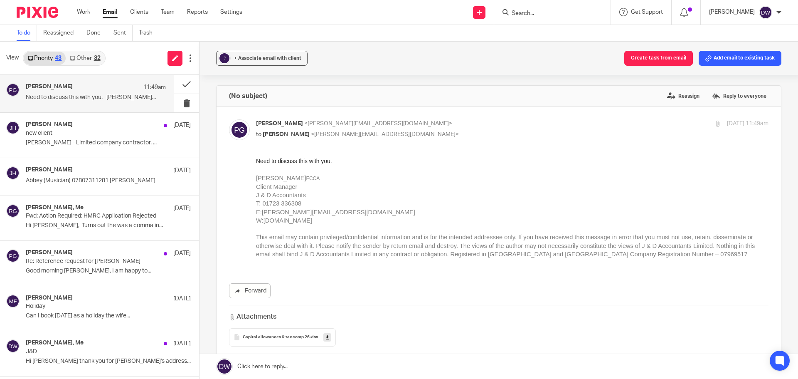
click at [90, 57] on link "Other 32" at bounding box center [85, 58] width 39 height 13
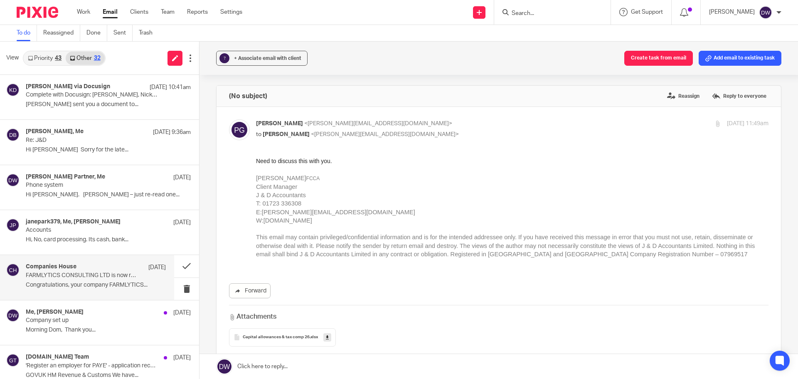
click at [89, 260] on div "Companies House 9 Sep FARMLYTICS CONSULTING LTD is now registered as a company …" at bounding box center [87, 277] width 174 height 44
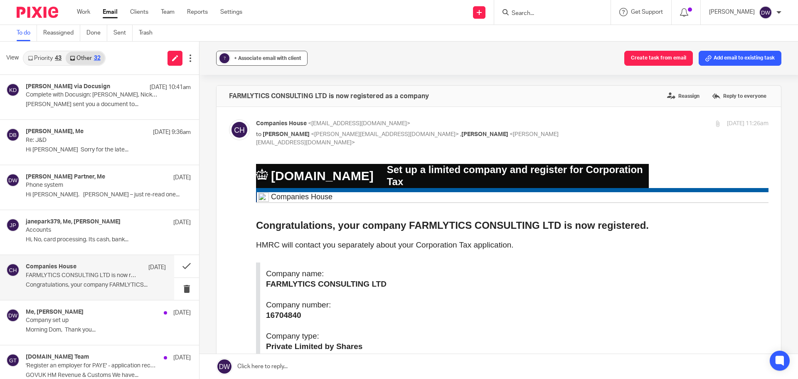
click at [277, 61] on div "+ Associate email with client" at bounding box center [267, 58] width 67 height 8
click at [188, 267] on button at bounding box center [186, 266] width 25 height 22
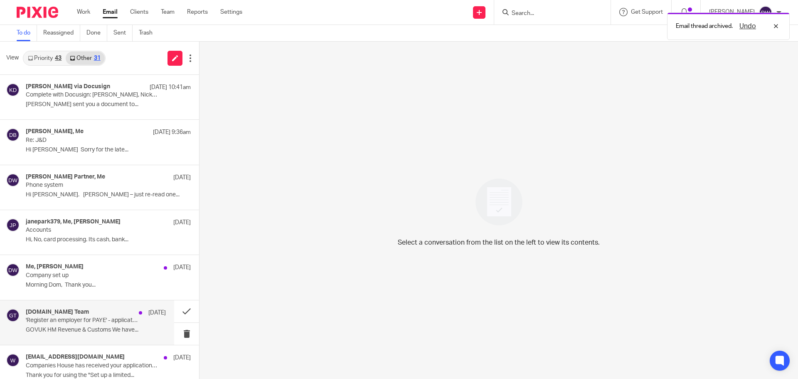
click at [93, 326] on p "GOVUK HM Revenue & Customs We have..." at bounding box center [96, 329] width 140 height 7
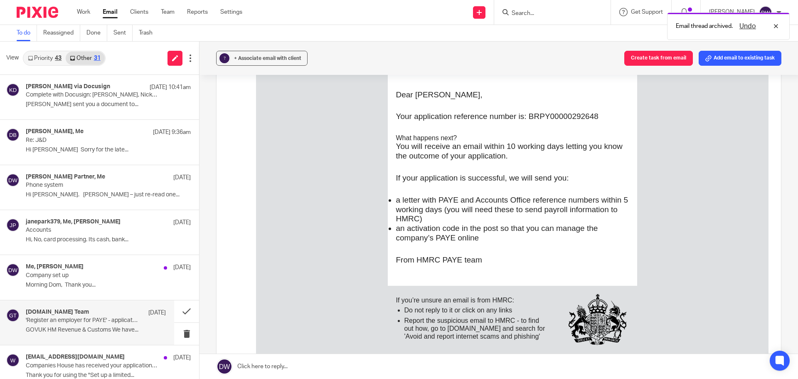
scroll to position [208, 0]
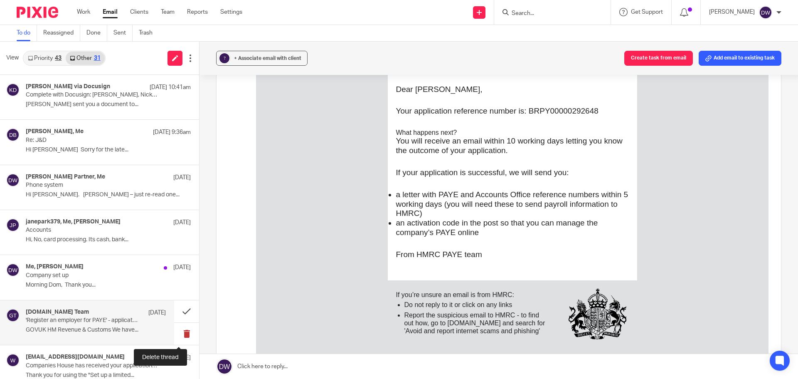
click at [178, 334] on button at bounding box center [186, 334] width 25 height 22
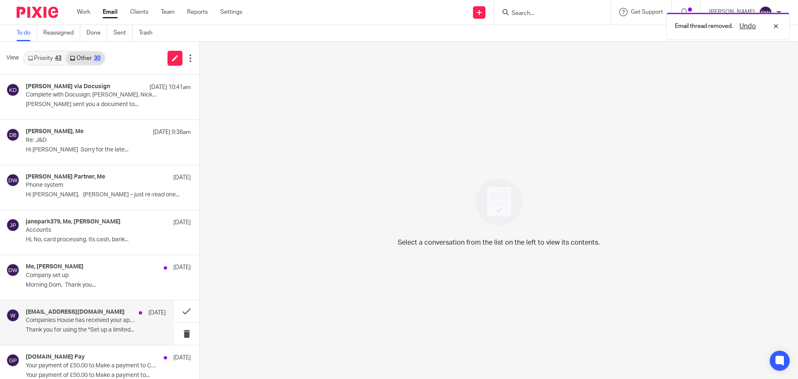
click at [111, 321] on p "Companies House has received your application to register your company" at bounding box center [82, 320] width 112 height 7
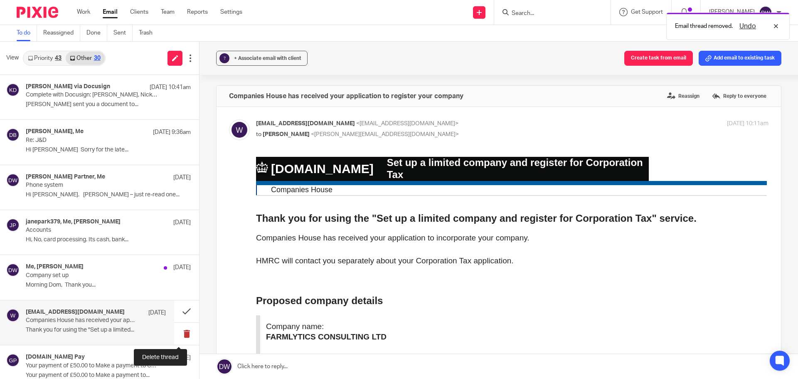
scroll to position [0, 0]
click at [177, 328] on button at bounding box center [186, 334] width 25 height 22
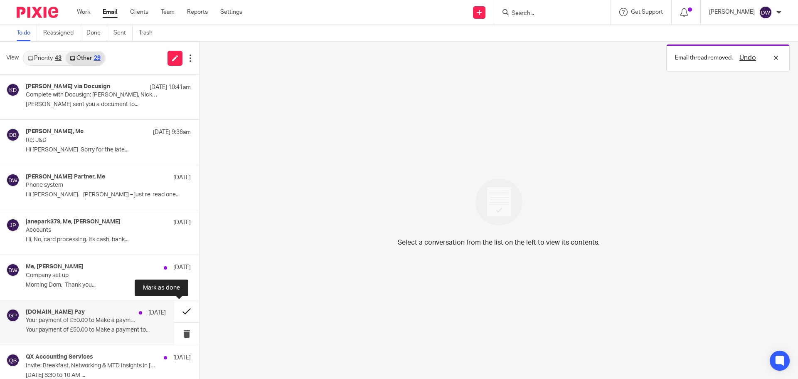
click at [177, 308] on button at bounding box center [186, 311] width 25 height 22
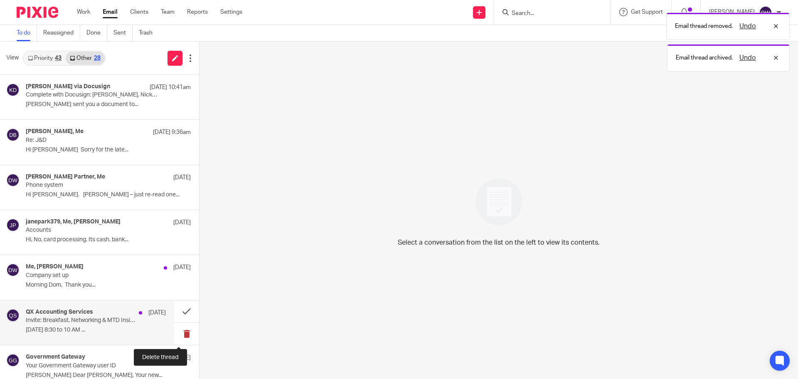
click at [175, 331] on button at bounding box center [186, 334] width 25 height 22
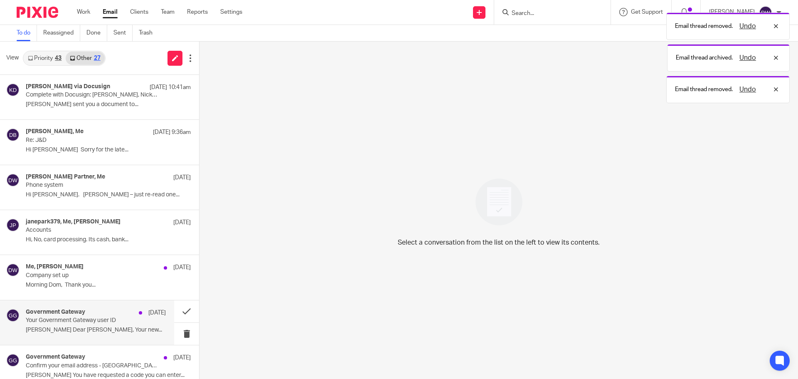
click at [103, 330] on p "GOVUK Dear Dominic Watkins, Your new..." at bounding box center [96, 329] width 140 height 7
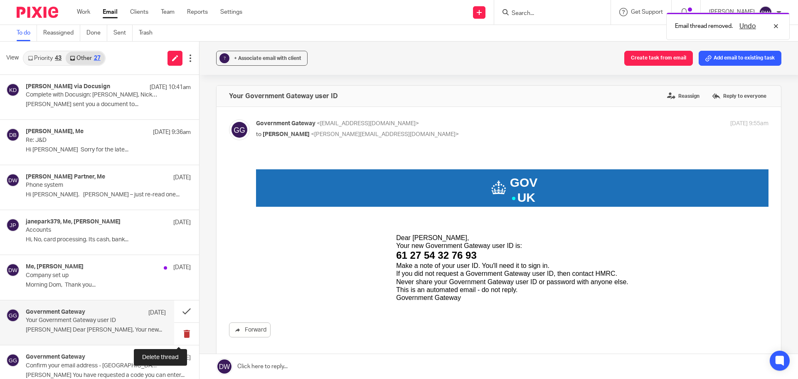
click at [178, 330] on button at bounding box center [186, 334] width 25 height 22
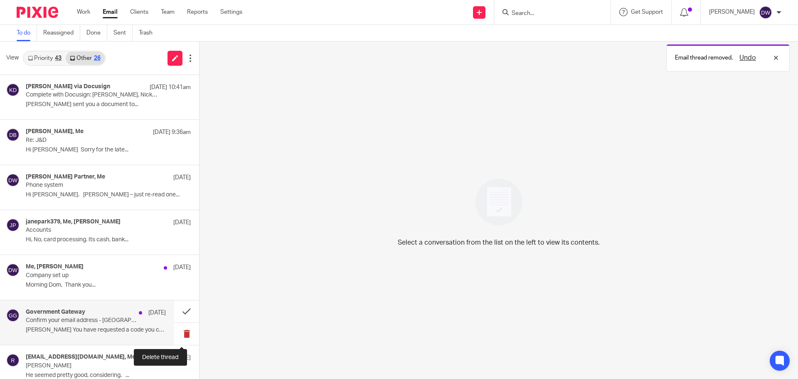
click at [177, 330] on button at bounding box center [186, 334] width 25 height 22
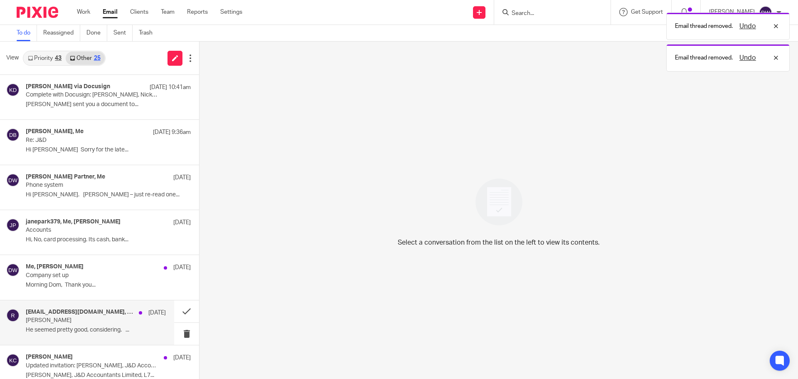
click at [114, 328] on p "He seemed pretty good, considering. ..." at bounding box center [96, 329] width 140 height 7
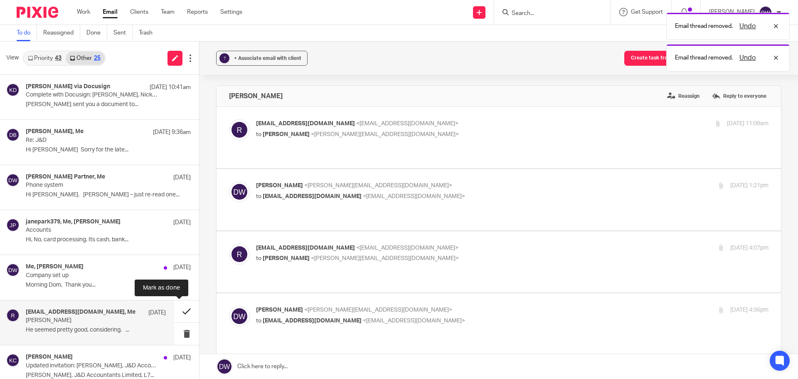
click at [190, 321] on button at bounding box center [186, 311] width 25 height 22
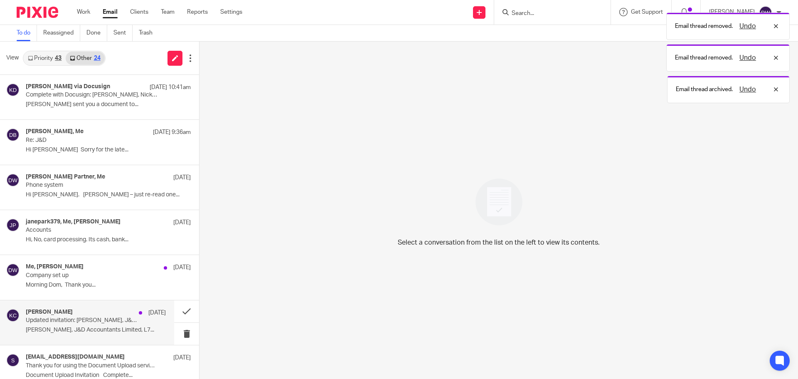
click at [122, 328] on p "Tian Shi, J&D Accountants Limited, L7..." at bounding box center [96, 329] width 140 height 7
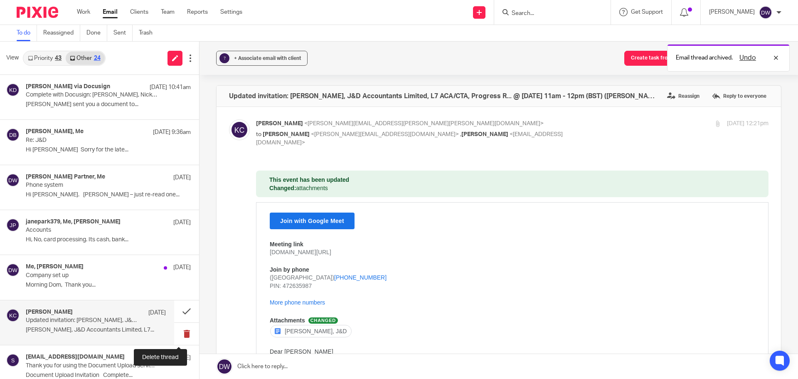
click at [174, 334] on button at bounding box center [186, 334] width 25 height 22
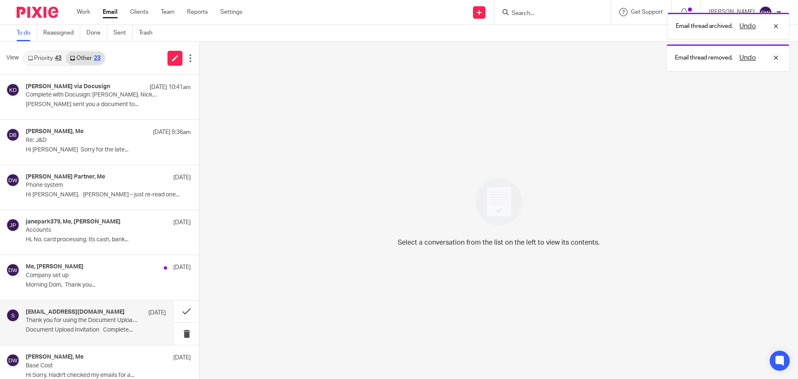
click at [116, 320] on p "Thank you for using the Document Upload service, please upload the following do…" at bounding box center [82, 320] width 112 height 7
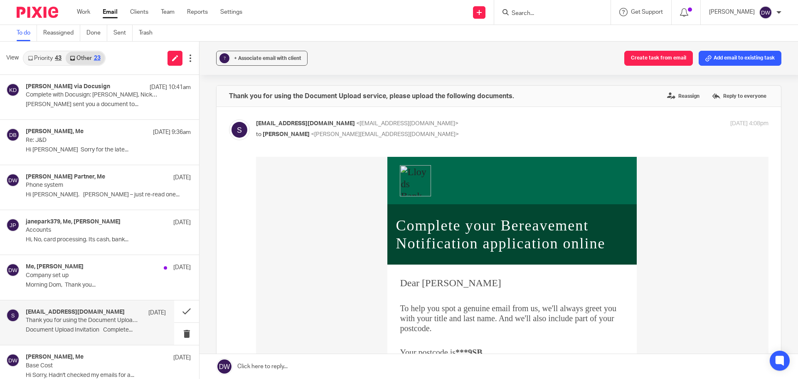
click at [49, 60] on link "Priority 43" at bounding box center [45, 58] width 42 height 13
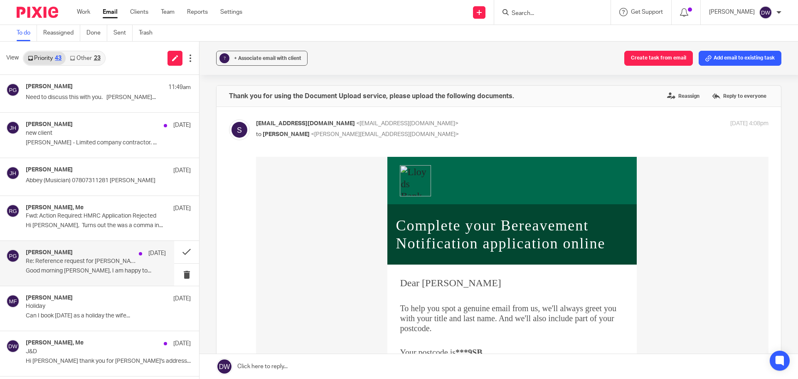
click at [99, 264] on p "Re: Reference request for Simon Richardson" at bounding box center [82, 261] width 112 height 7
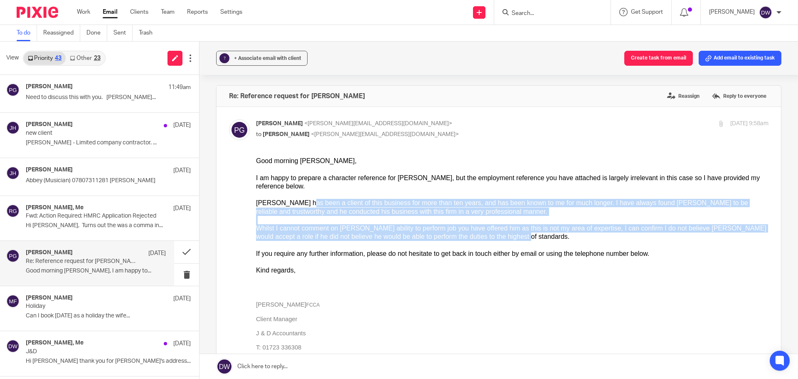
drag, startPoint x: 299, startPoint y: 205, endPoint x: 528, endPoint y: 239, distance: 231.2
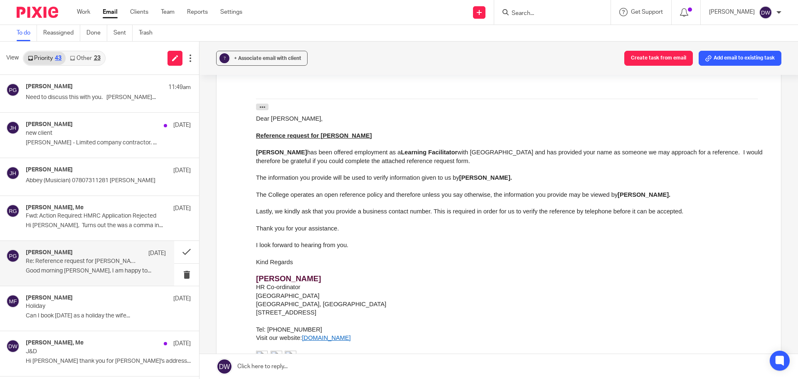
scroll to position [333, 0]
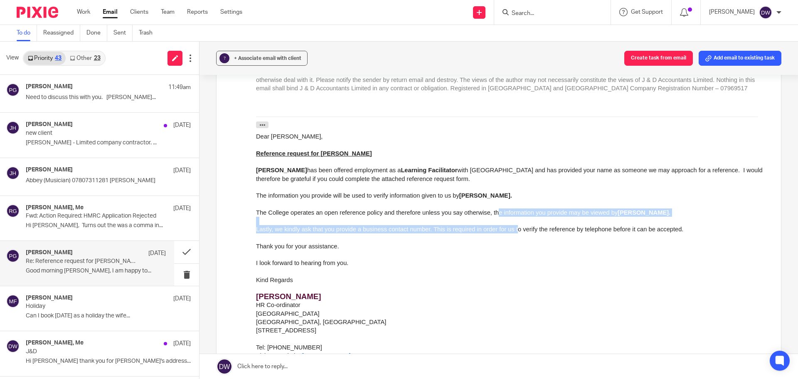
drag, startPoint x: 496, startPoint y: 215, endPoint x: 516, endPoint y: 227, distance: 22.6
click at [516, 227] on div "Dear Philip, Reference request for Simon Richardson Simon has been offered empl…" at bounding box center [512, 315] width 513 height 367
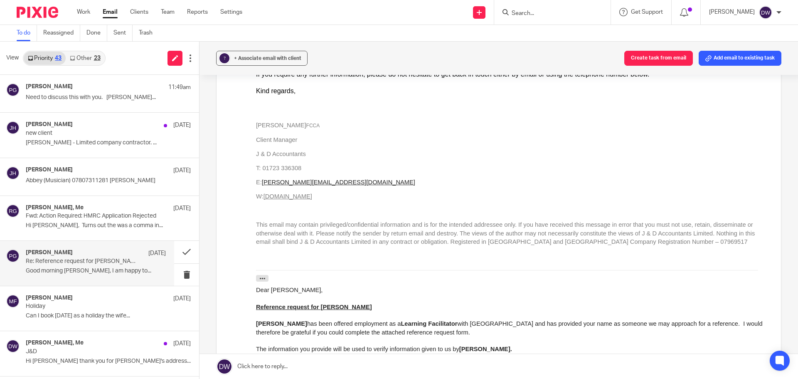
scroll to position [249, 0]
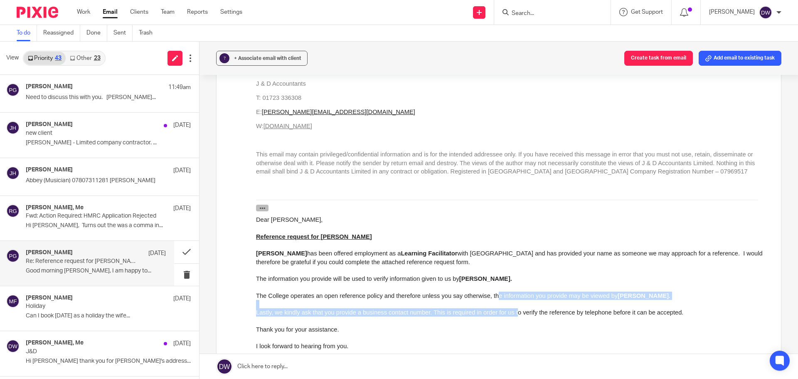
click at [262, 209] on icon "button" at bounding box center [262, 208] width 6 height 6
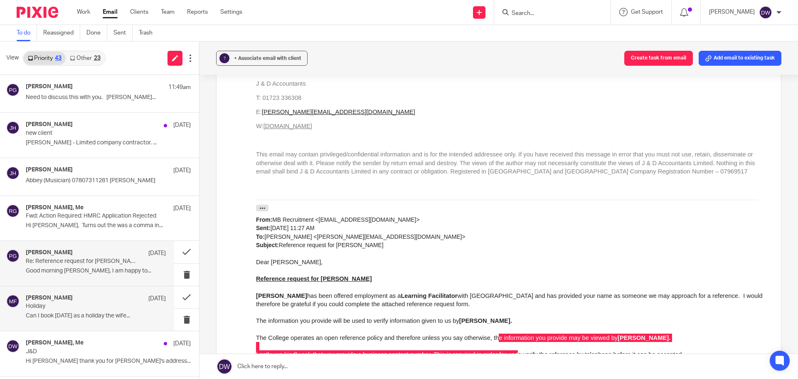
click at [74, 308] on p "Holiday" at bounding box center [82, 306] width 112 height 7
click at [103, 308] on p "Holiday" at bounding box center [82, 306] width 112 height 7
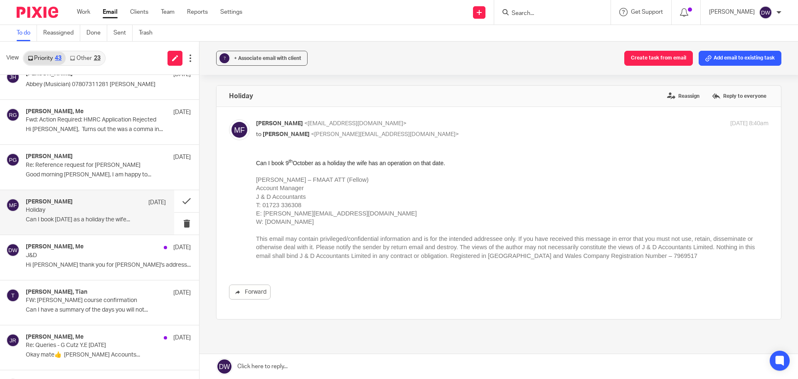
scroll to position [125, 0]
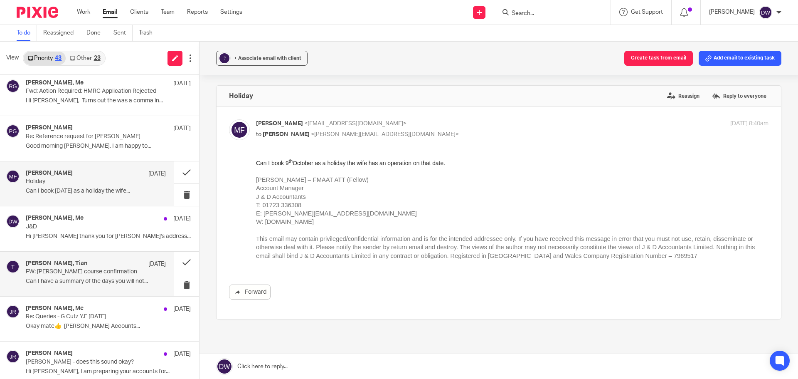
click at [100, 276] on div "Philip Green, Tian 11 Sep FW: Kaplan course confirmation Can I have a summary o…" at bounding box center [96, 274] width 140 height 28
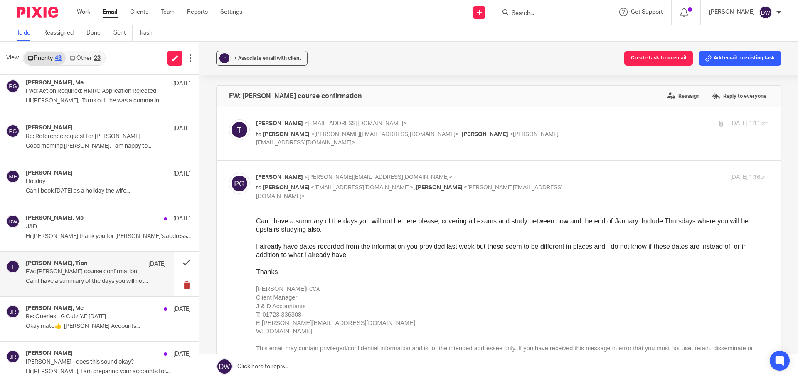
scroll to position [0, 0]
click at [183, 281] on button at bounding box center [186, 285] width 25 height 22
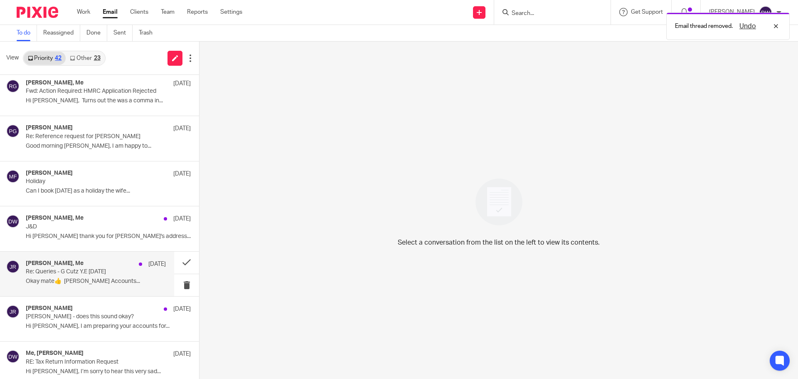
click at [86, 286] on div "Jithin Raj, Me 11 Sep Re: Queries - G Cutz Y.E March 2025 Okay mate👍 Jithin Raj…" at bounding box center [96, 274] width 140 height 28
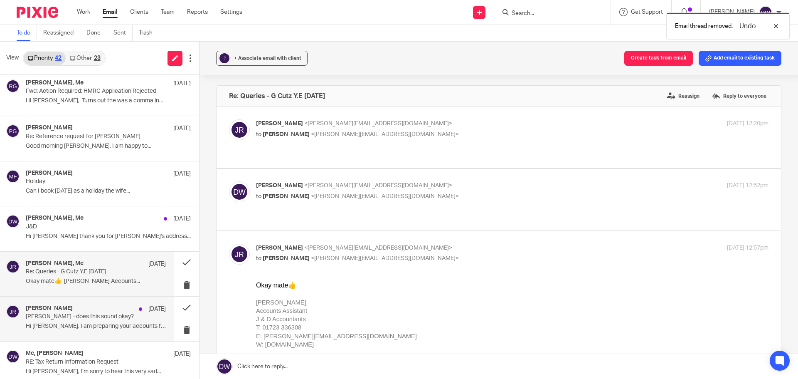
click at [106, 319] on p "Amanda Craven - does this sound okay?" at bounding box center [82, 316] width 112 height 7
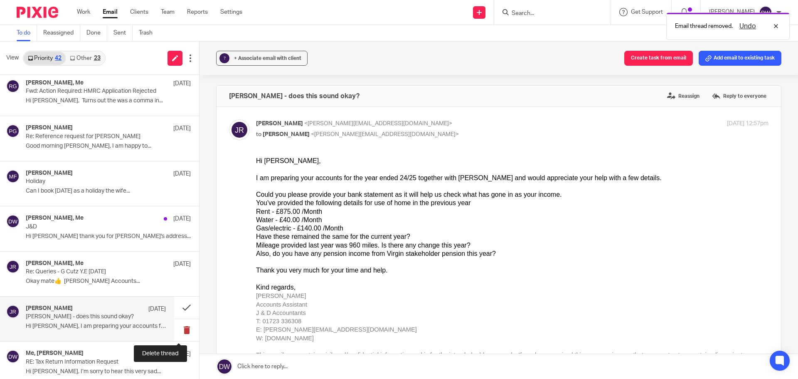
click at [181, 326] on button at bounding box center [186, 330] width 25 height 22
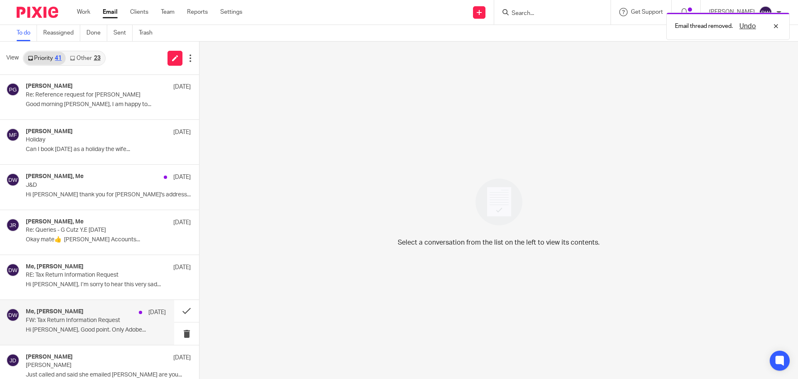
scroll to position [208, 0]
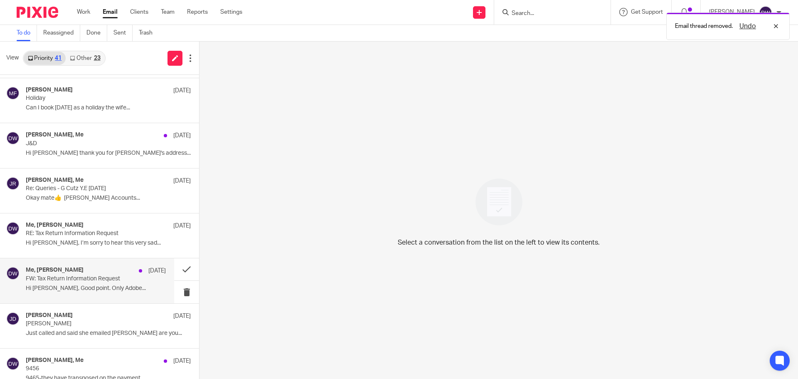
click at [114, 285] on p "Hi Dominic, Good point. Only Adobe..." at bounding box center [96, 288] width 140 height 7
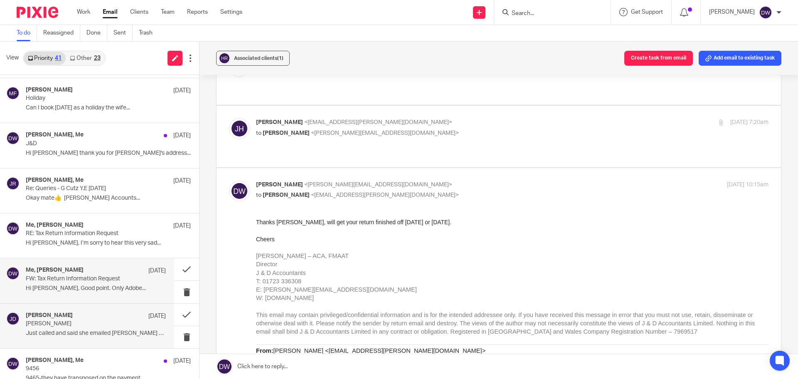
scroll to position [249, 0]
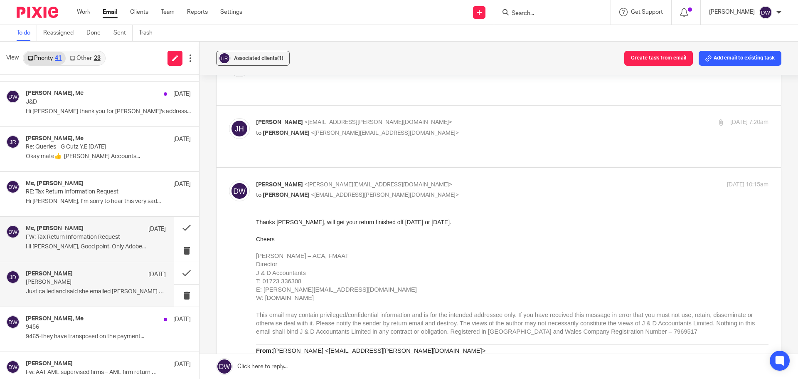
click at [90, 291] on p "Just called and said she emailed John are you..." at bounding box center [96, 291] width 140 height 7
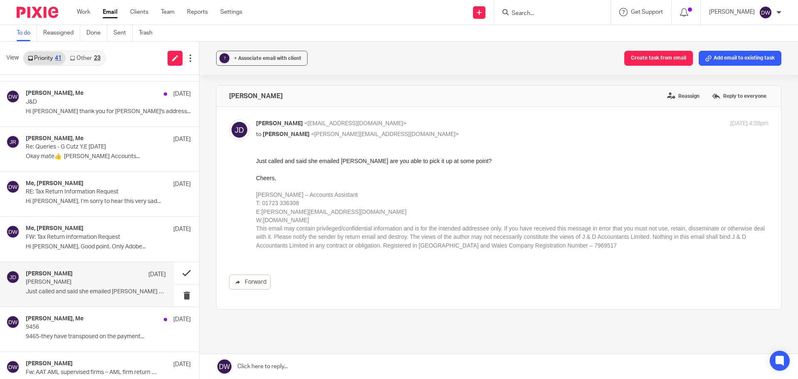
scroll to position [0, 0]
click at [178, 271] on button at bounding box center [186, 273] width 25 height 22
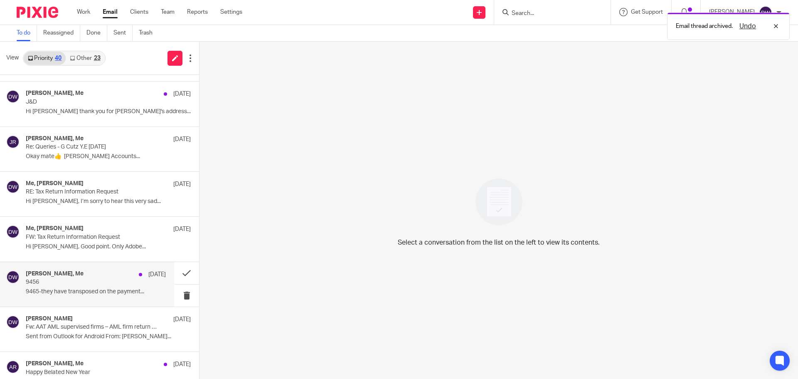
click at [110, 285] on p "9456" at bounding box center [82, 282] width 112 height 7
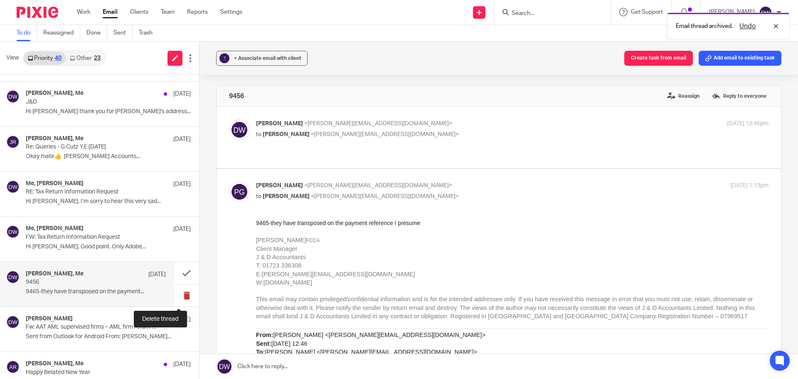
click at [176, 290] on button at bounding box center [186, 295] width 25 height 22
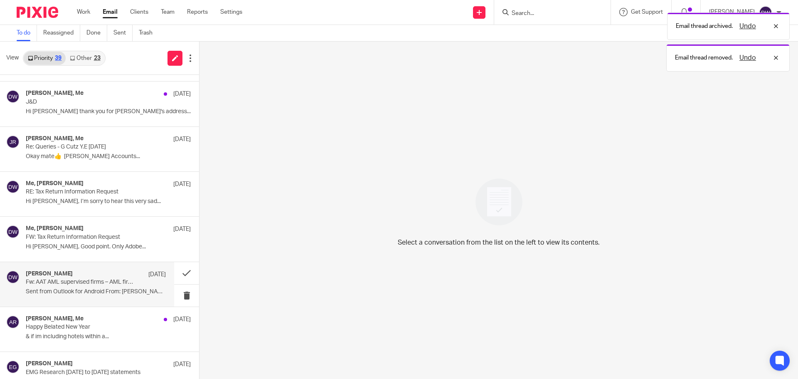
click at [99, 283] on p "Fw: AAT AML supervised firms – AML firm return opens soon" at bounding box center [82, 282] width 112 height 7
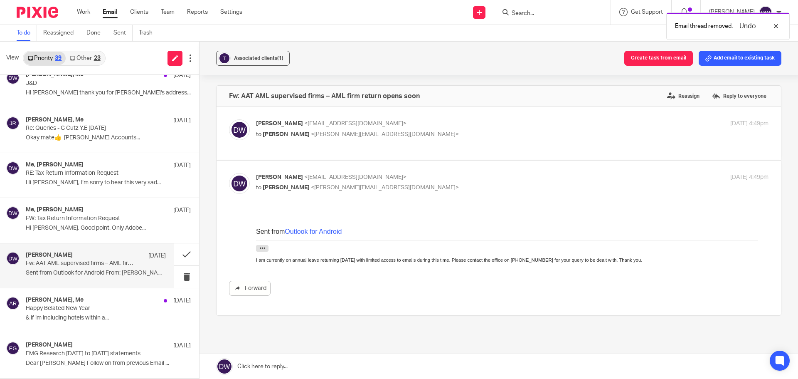
scroll to position [291, 0]
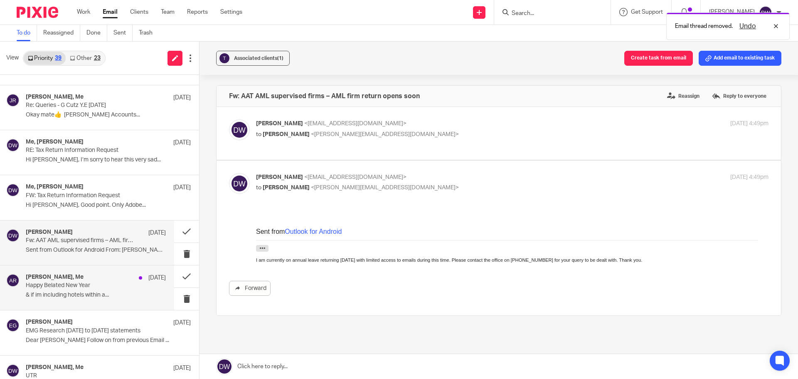
click at [96, 286] on p "Happy Belated New Year" at bounding box center [82, 285] width 112 height 7
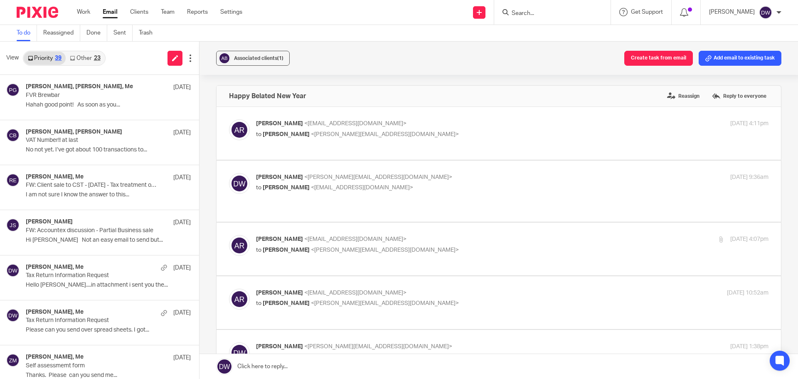
scroll to position [1039, 0]
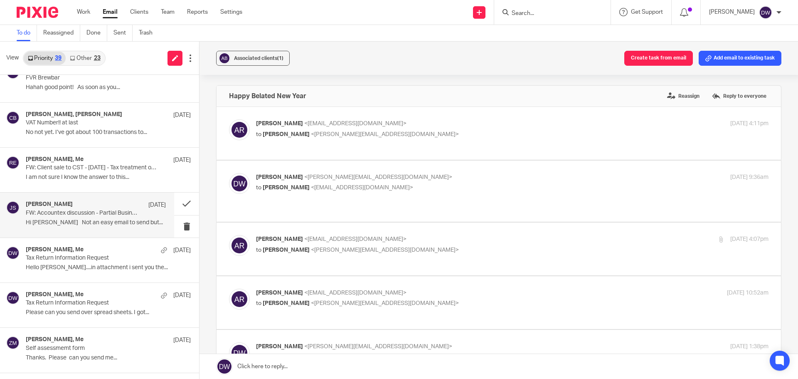
click at [121, 220] on p "Hi Dom Not an easy email to send but..." at bounding box center [96, 222] width 140 height 7
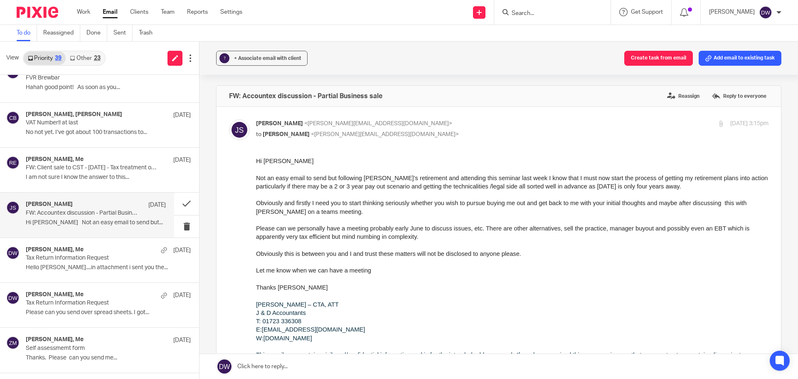
scroll to position [0, 0]
click at [177, 205] on button at bounding box center [186, 203] width 25 height 22
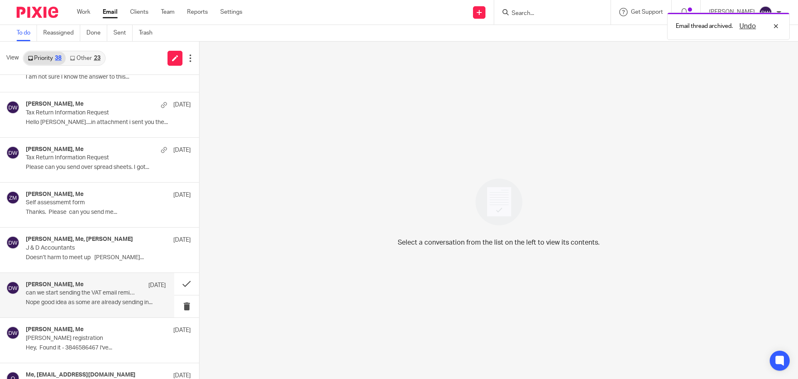
scroll to position [1123, 0]
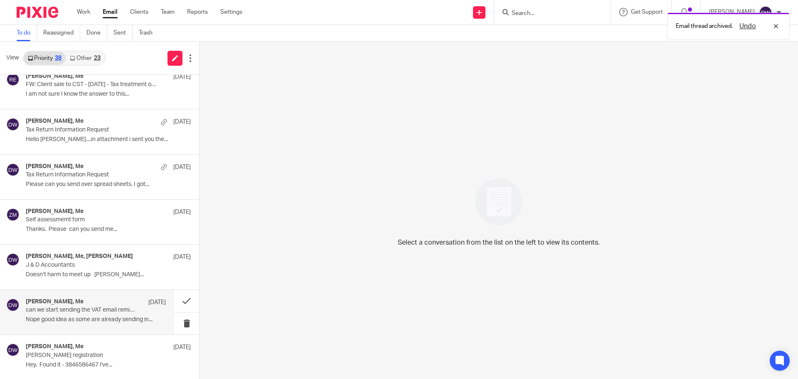
click at [89, 309] on p "can we start sending the VAT email reminder out 7th rather than 1st? - anyone g…" at bounding box center [82, 309] width 112 height 7
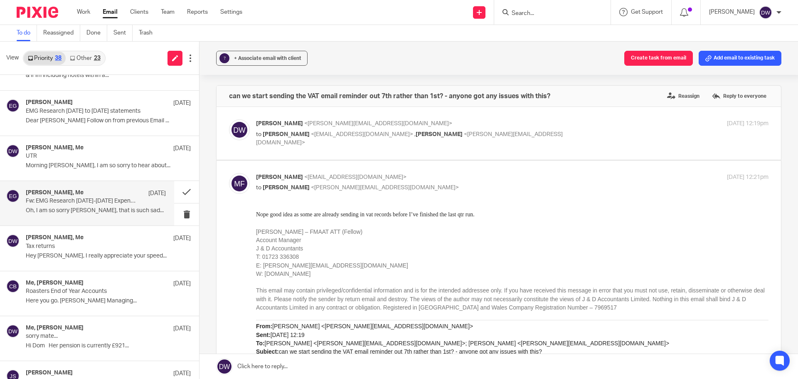
scroll to position [507, 0]
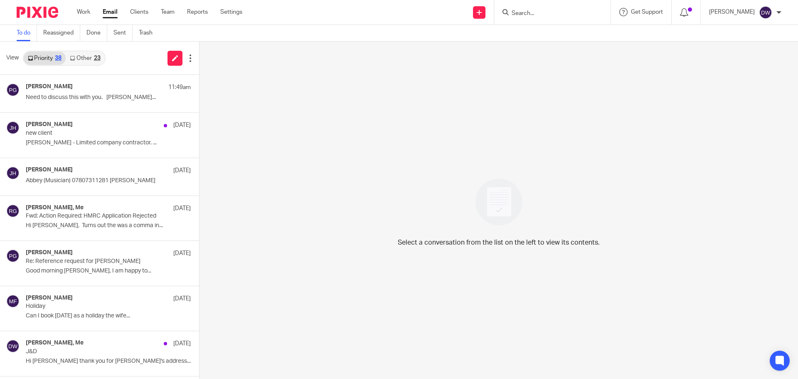
click at [553, 17] on input "Search" at bounding box center [548, 13] width 75 height 7
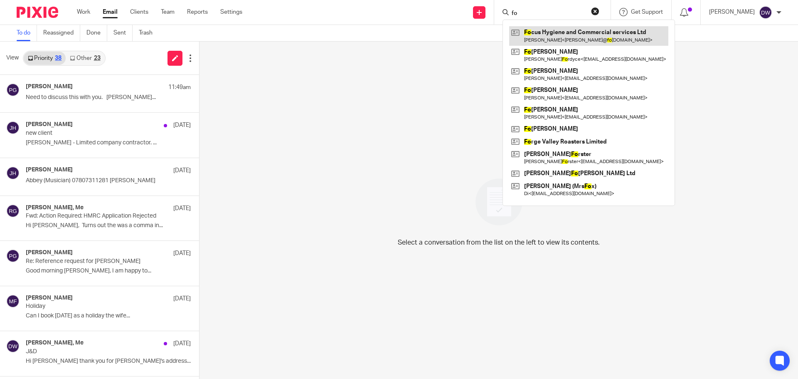
type input "fo"
click at [587, 33] on link at bounding box center [588, 35] width 159 height 19
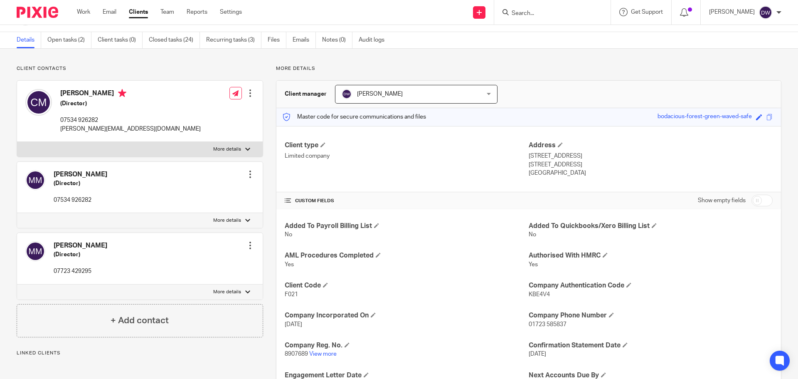
scroll to position [42, 0]
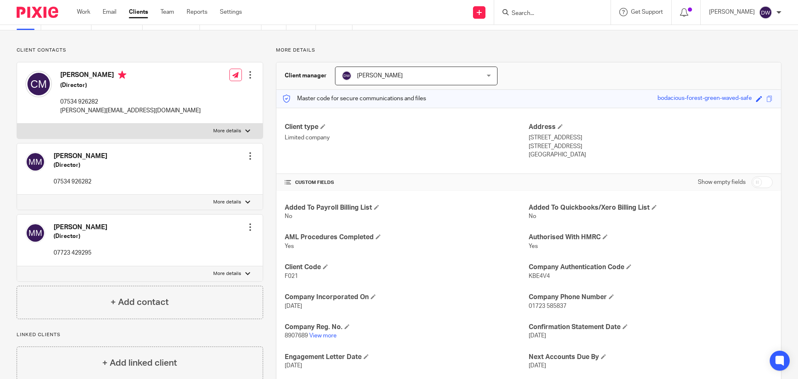
click at [545, 13] on input "Search" at bounding box center [548, 13] width 75 height 7
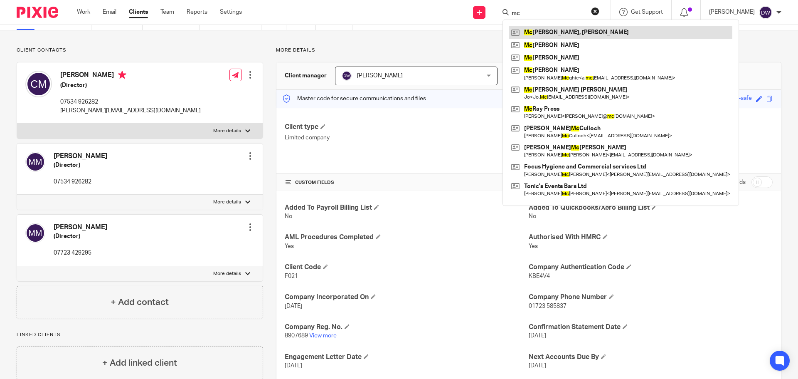
type input "mc"
click at [555, 29] on link at bounding box center [620, 32] width 223 height 12
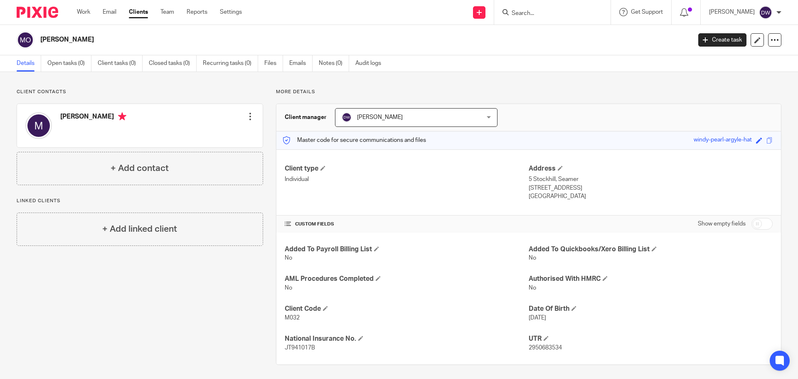
click at [545, 15] on input "Search" at bounding box center [548, 13] width 75 height 7
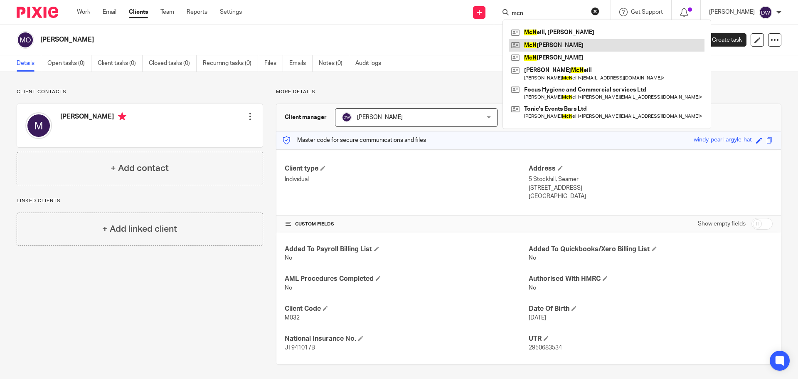
type input "mcn"
click at [563, 46] on link at bounding box center [606, 45] width 195 height 12
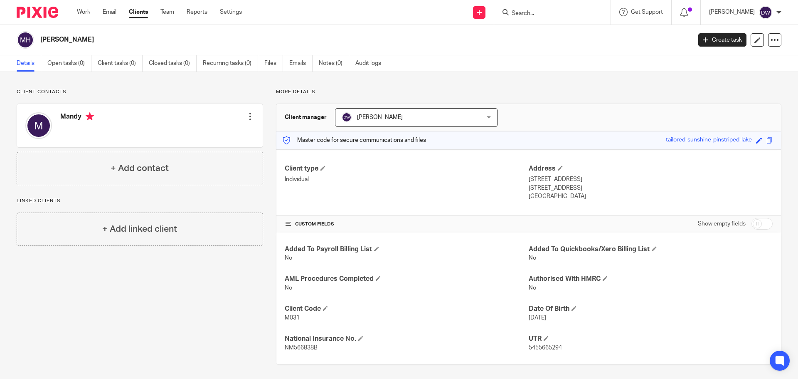
click at [523, 10] on input "Search" at bounding box center [548, 13] width 75 height 7
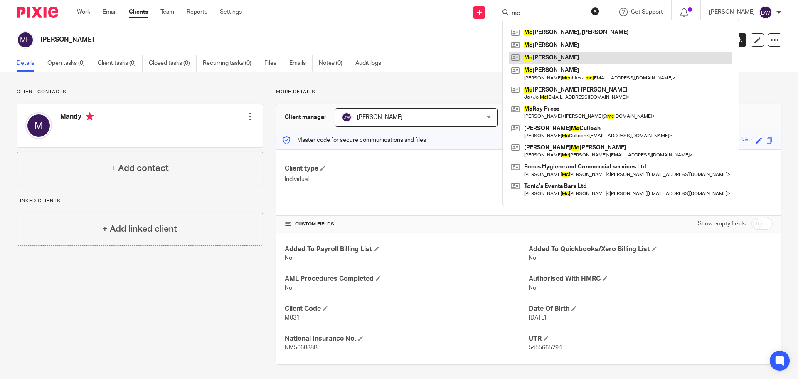
type input "mc"
click at [553, 58] on link at bounding box center [620, 58] width 223 height 12
